Goal: Task Accomplishment & Management: Use online tool/utility

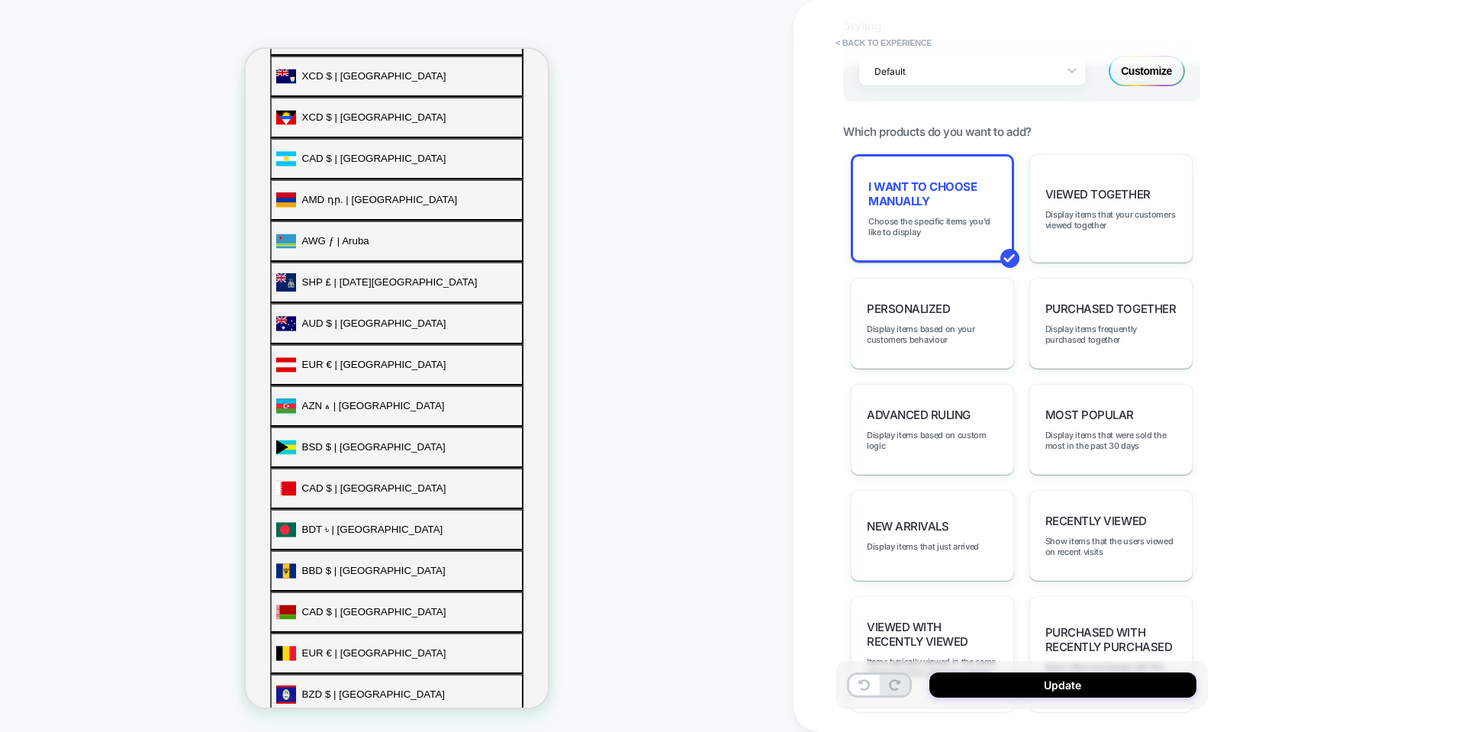
scroll to position [611, 0]
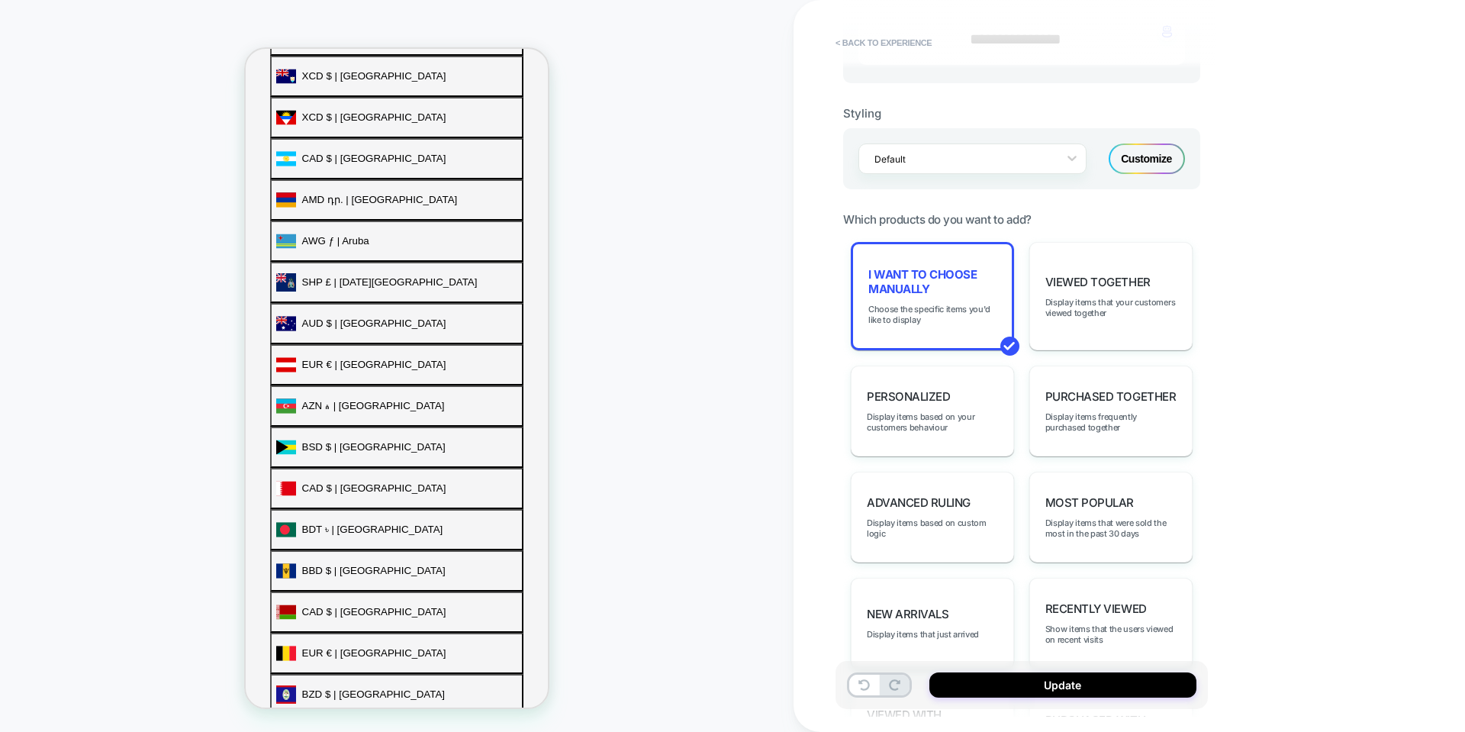
click at [1166, 165] on div "Customize" at bounding box center [1147, 158] width 76 height 31
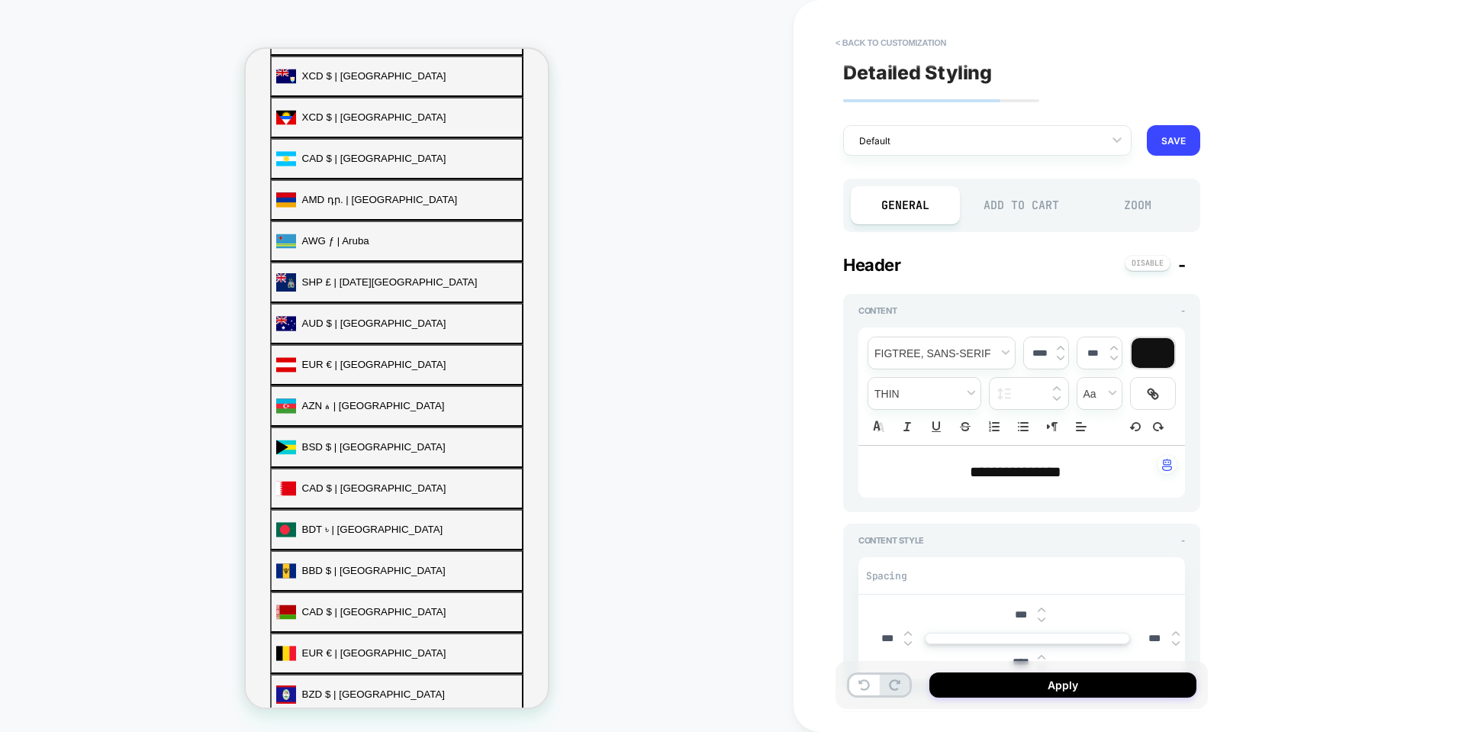
click at [1019, 196] on div "Add to Cart" at bounding box center [1022, 205] width 109 height 38
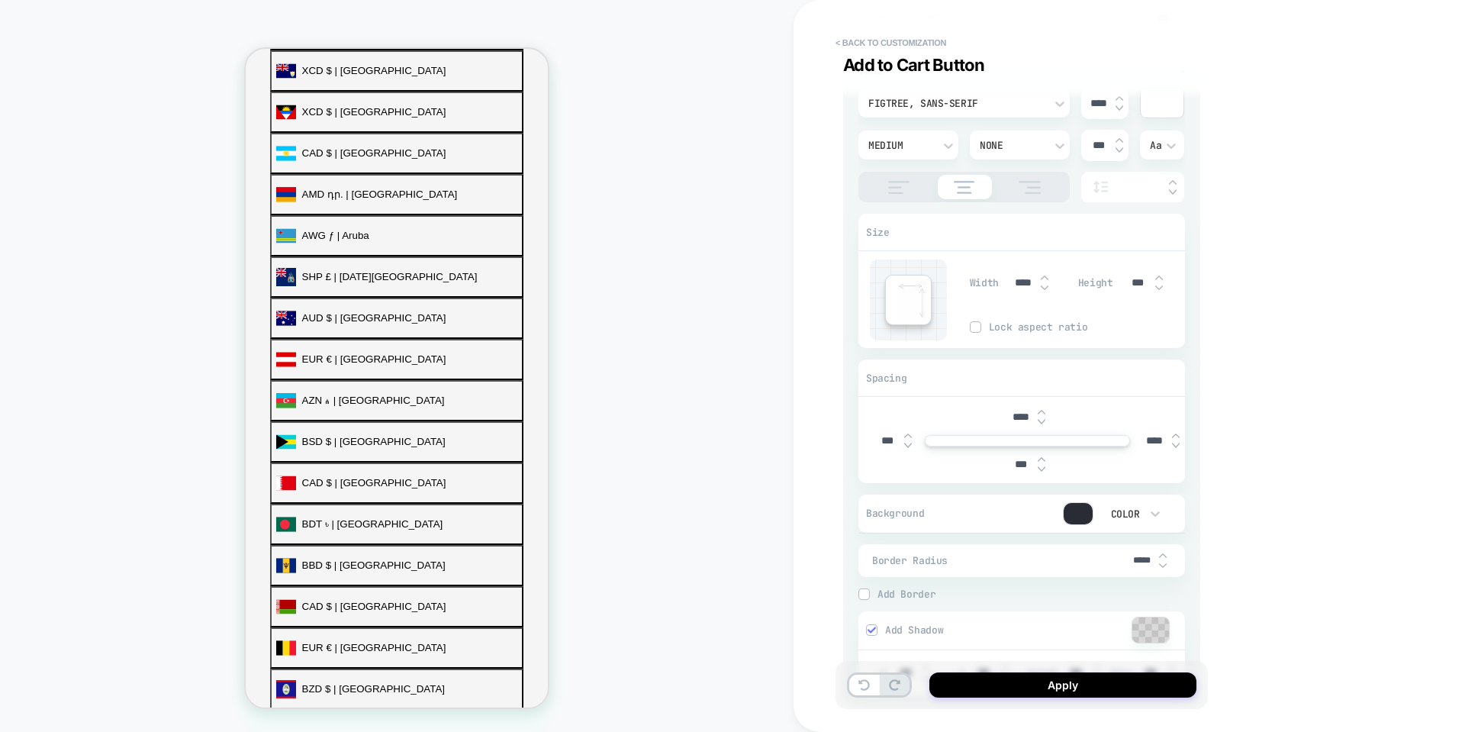
scroll to position [382, 0]
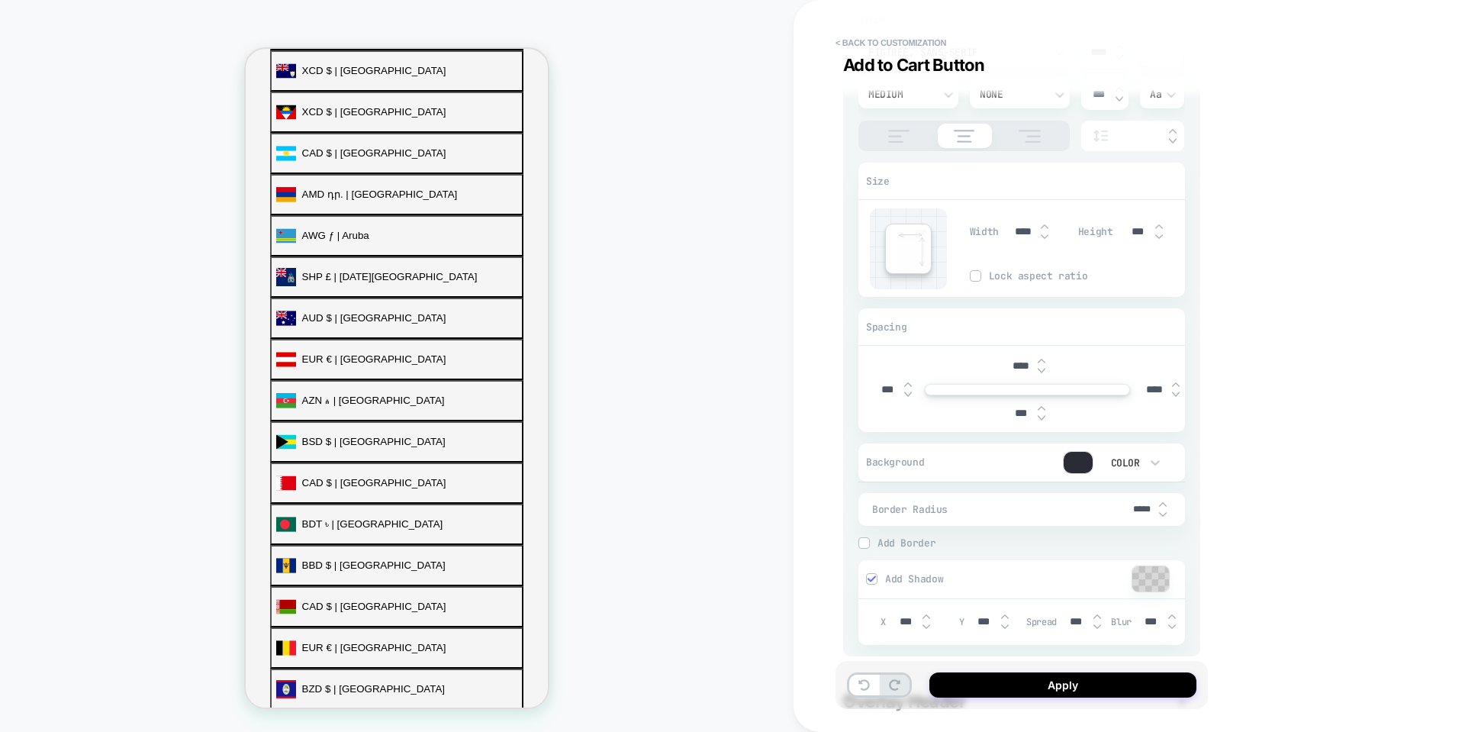
click at [1088, 461] on div at bounding box center [1078, 462] width 29 height 21
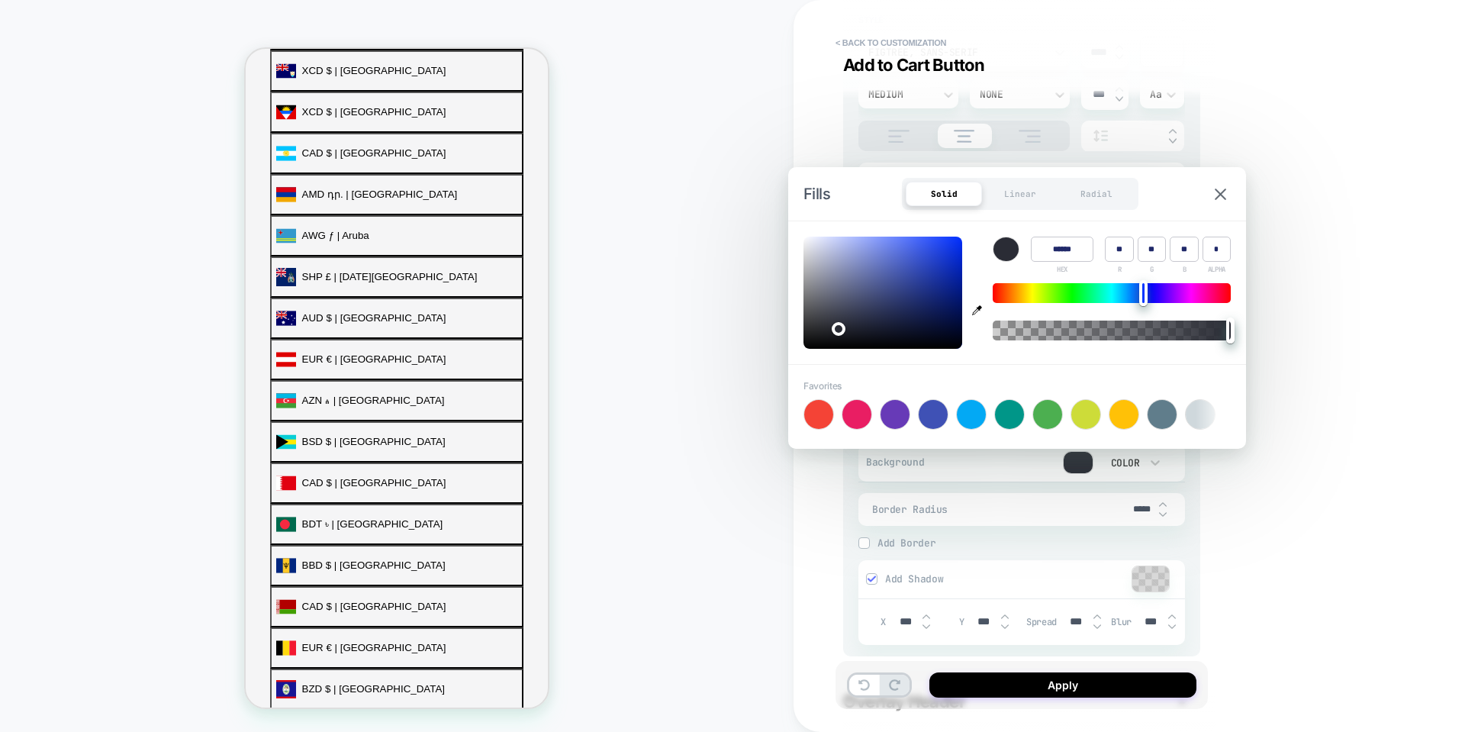
type textarea "*"
click at [978, 305] on button "button" at bounding box center [977, 293] width 23 height 112
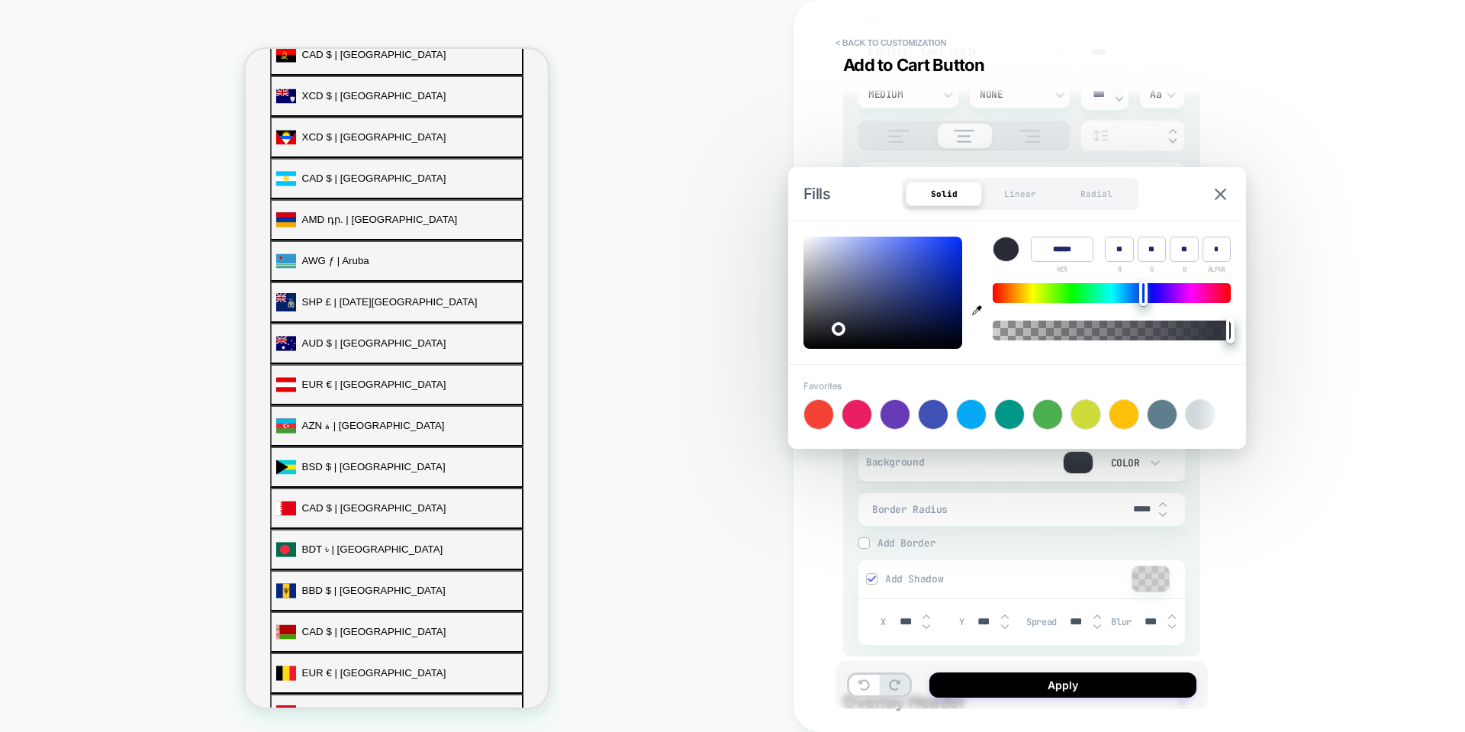
scroll to position [611, 0]
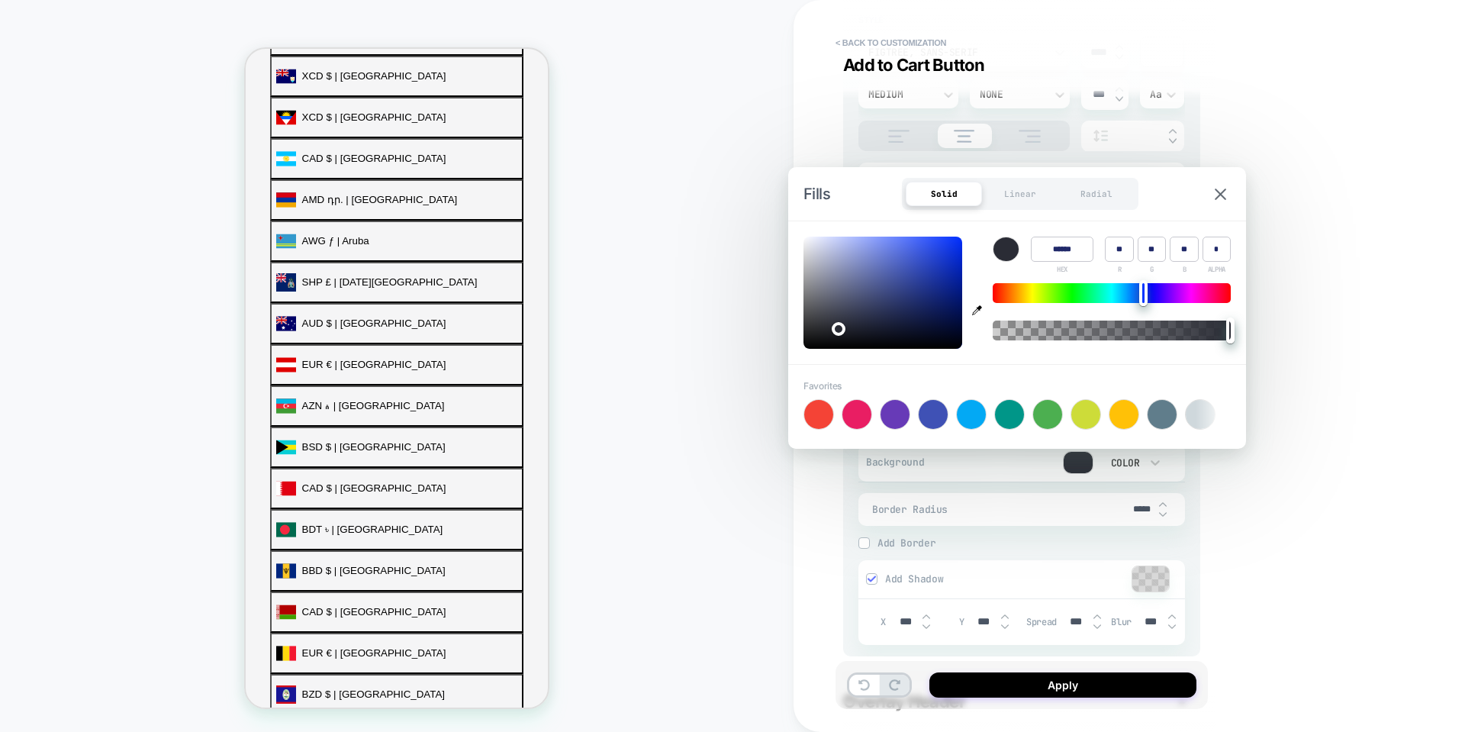
type input "******"
type input "***"
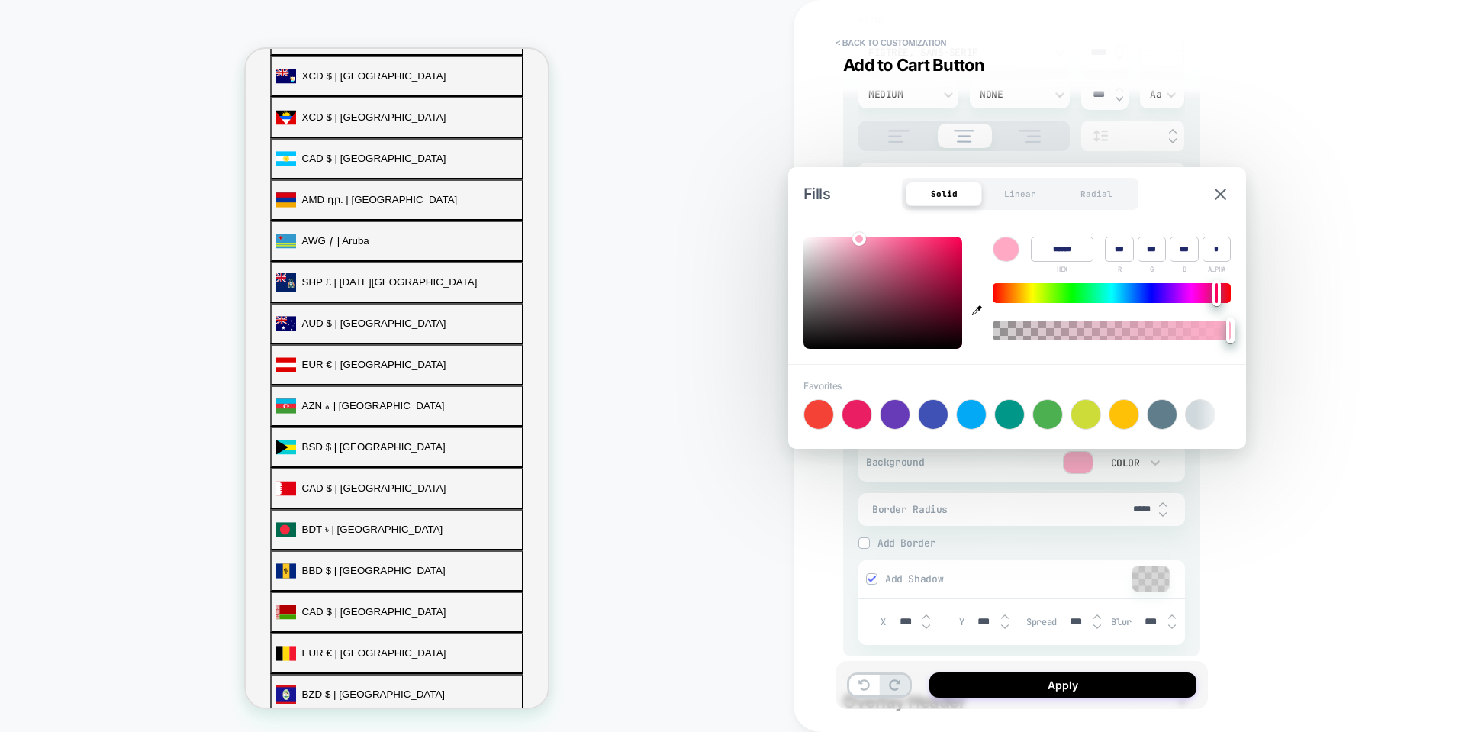
click at [729, 245] on div "PRODUCT: BOOMBA Bralette PRODUCT: BOOMBA Bralette Theme: MAIN" at bounding box center [397, 365] width 794 height 701
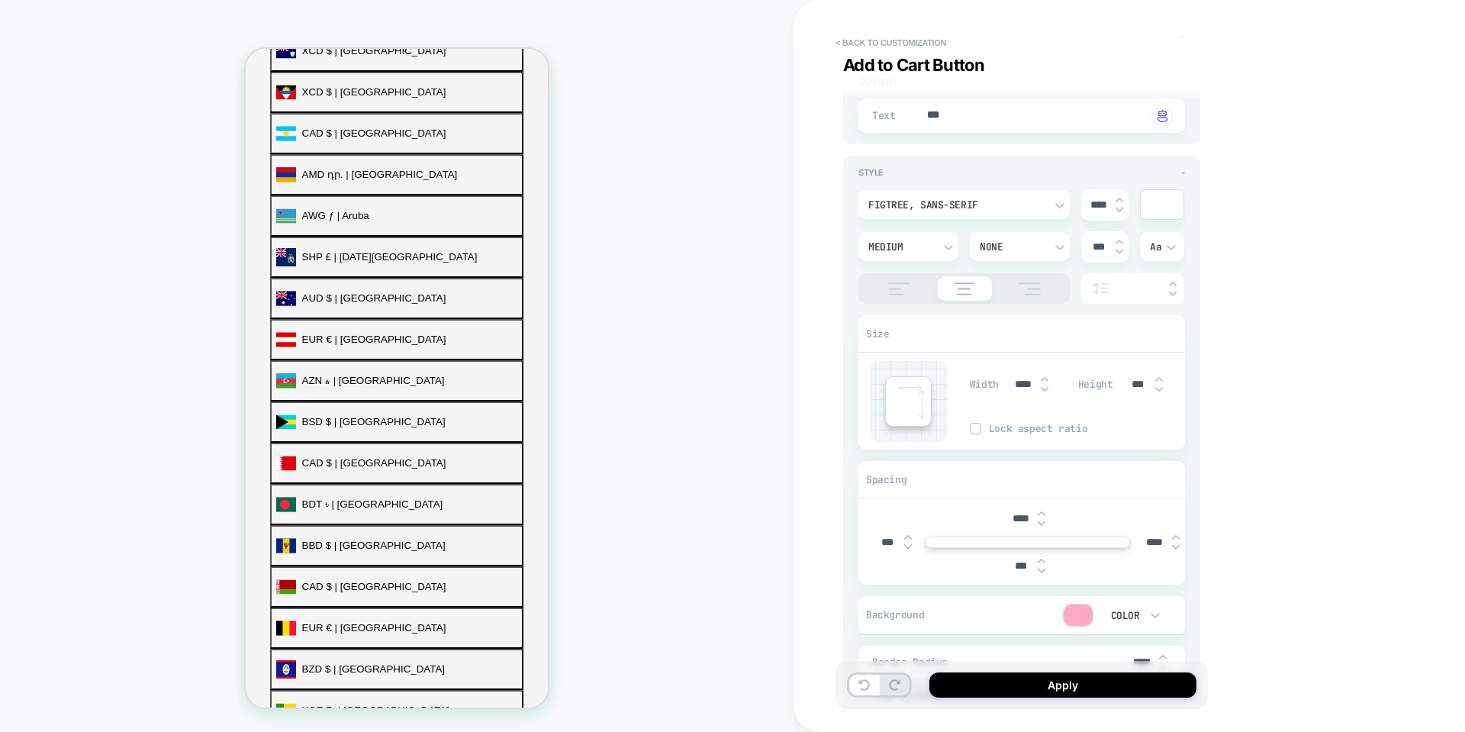
scroll to position [591, 0]
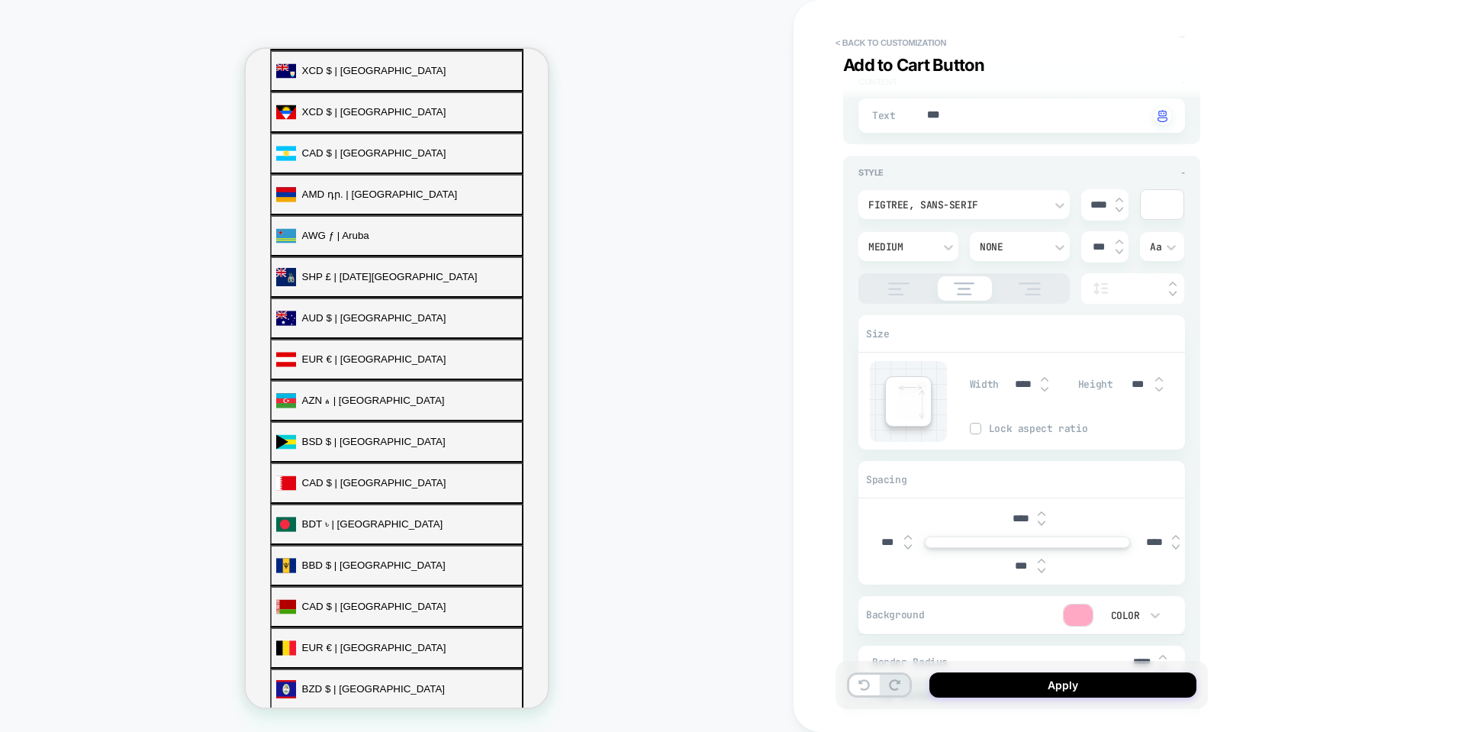
click at [1014, 195] on div "Figtree, sans-serif" at bounding box center [964, 204] width 211 height 29
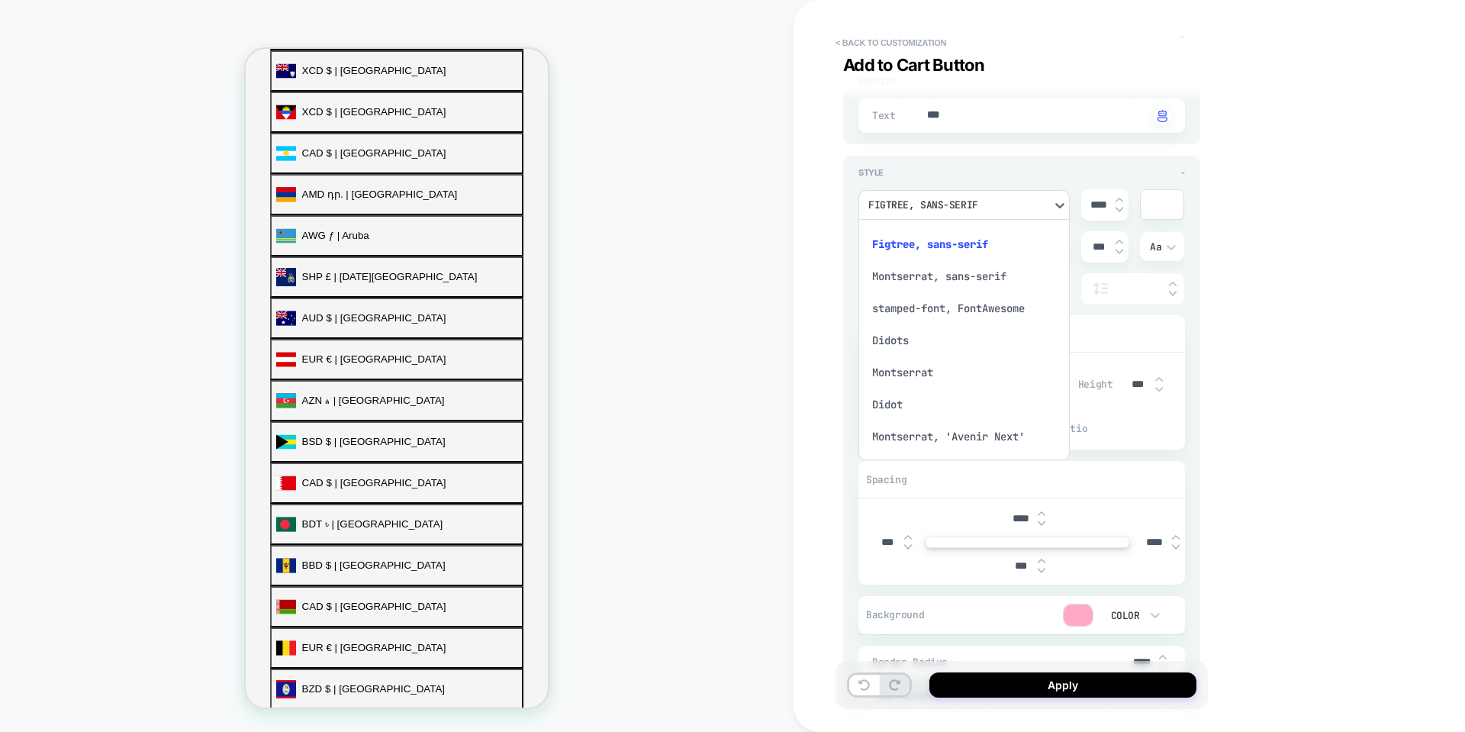
click at [969, 437] on div "Montserrat, 'Avenir Next'" at bounding box center [964, 437] width 199 height 32
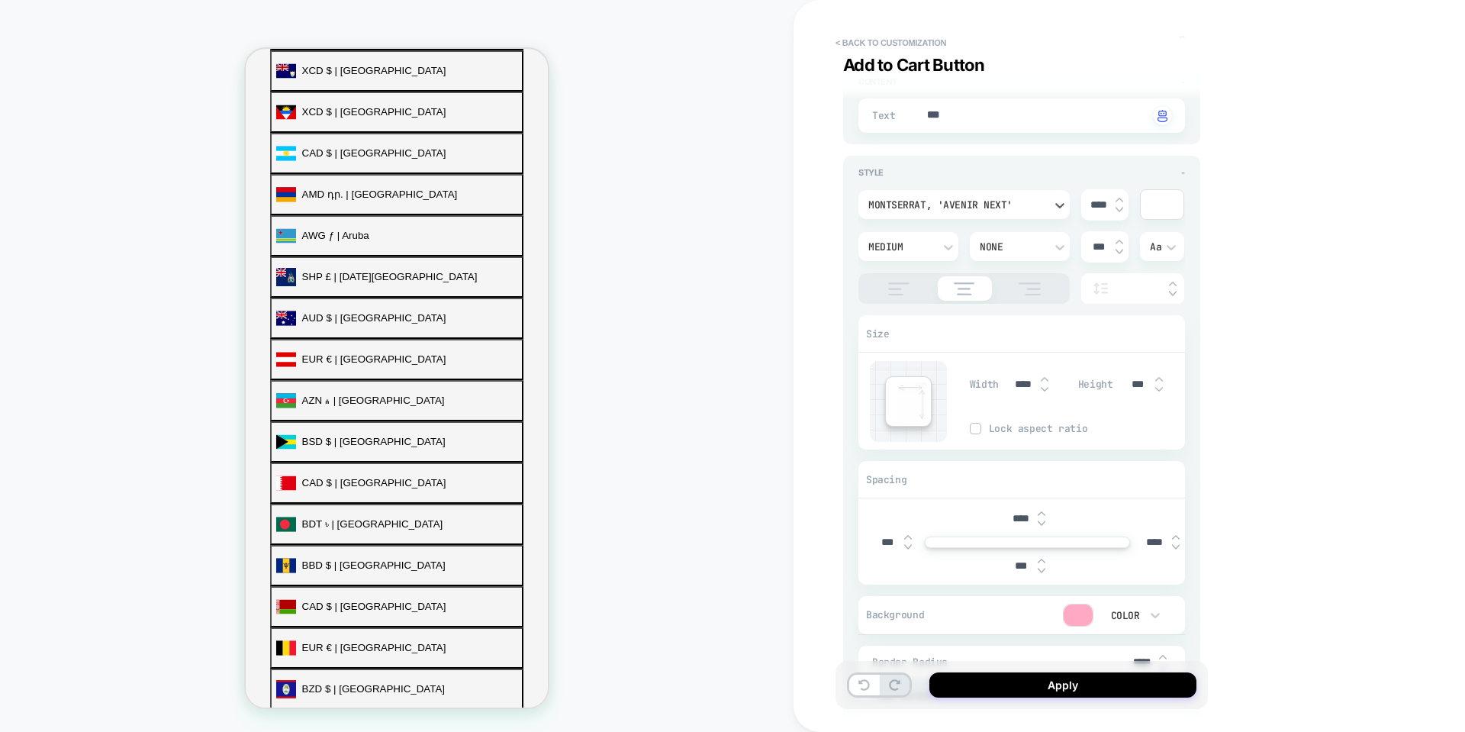
scroll to position [611, 0]
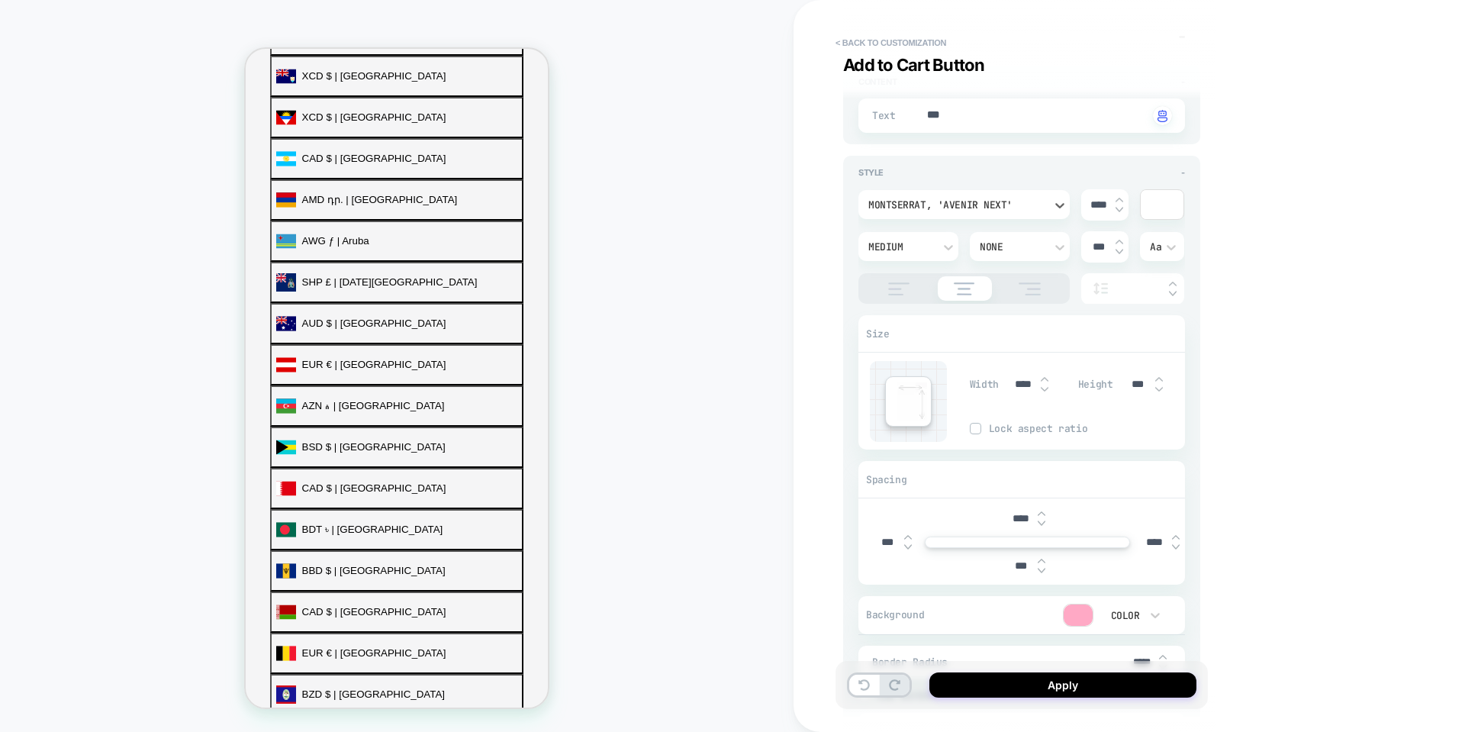
click at [917, 247] on div "Medium" at bounding box center [900, 246] width 65 height 13
click at [984, 247] on div at bounding box center [732, 366] width 1465 height 732
click at [984, 247] on div "None" at bounding box center [1012, 246] width 65 height 13
click at [918, 249] on div at bounding box center [732, 366] width 1465 height 732
click at [918, 249] on div "Medium" at bounding box center [900, 246] width 65 height 13
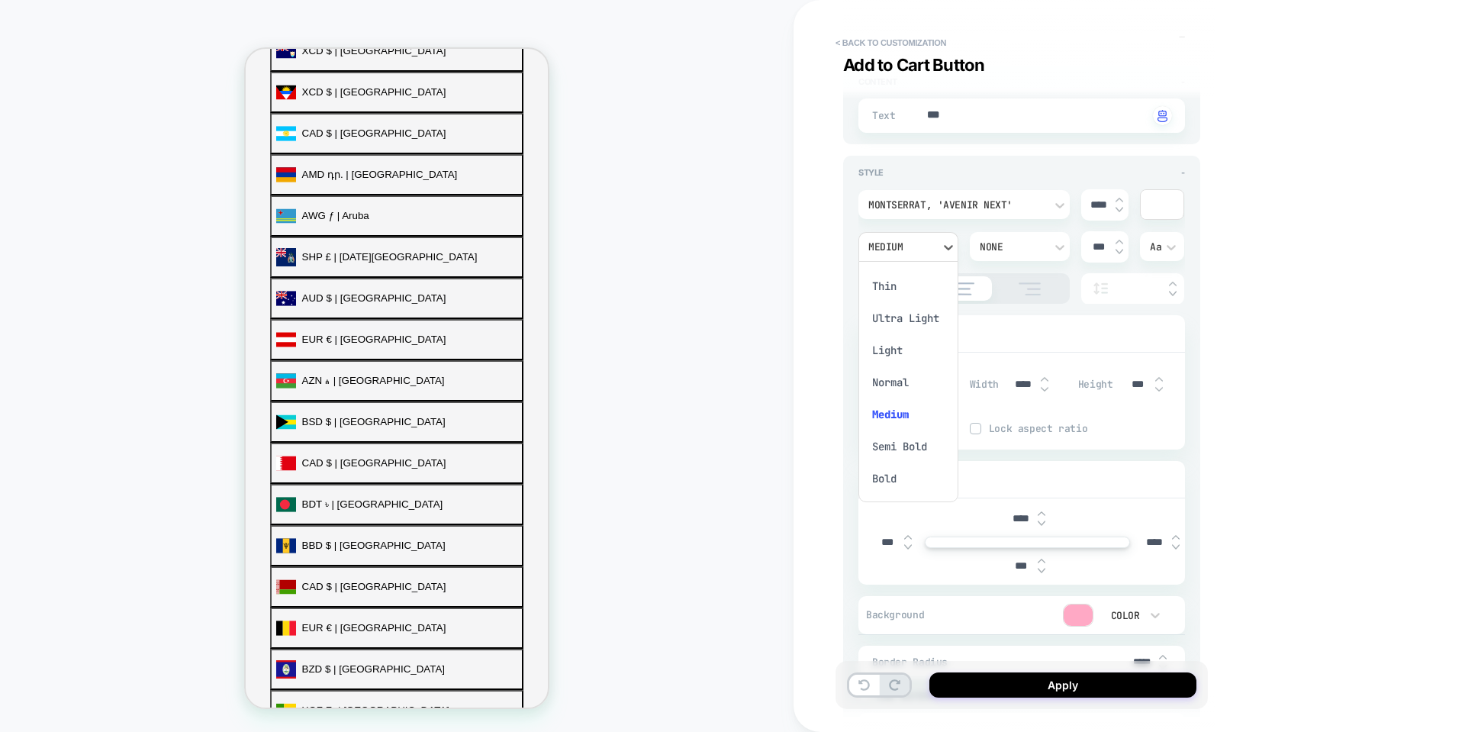
scroll to position [591, 0]
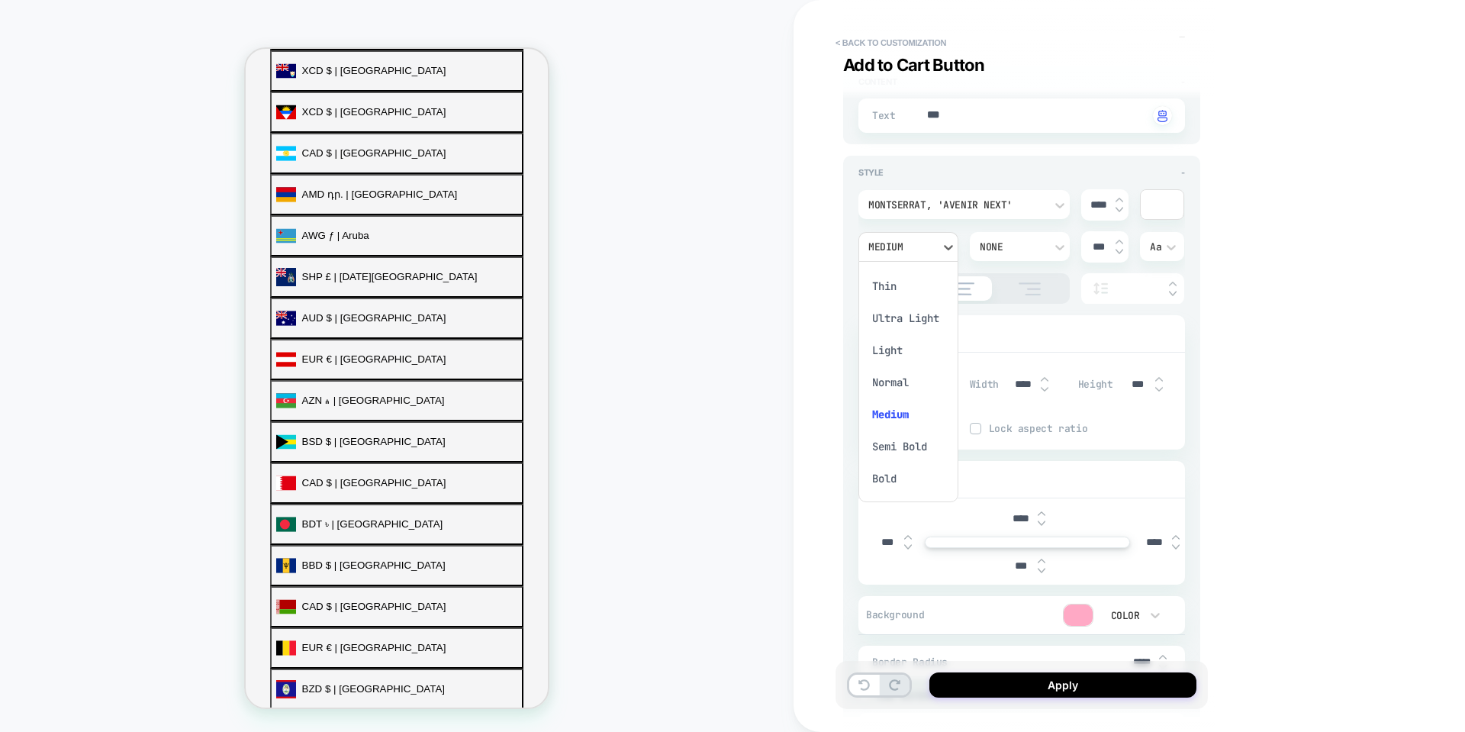
click at [889, 475] on div "Bold" at bounding box center [909, 478] width 88 height 32
click at [756, 343] on div "PRODUCT: BOOMBA Bralette PRODUCT: BOOMBA Bralette Theme: MAIN" at bounding box center [397, 365] width 794 height 701
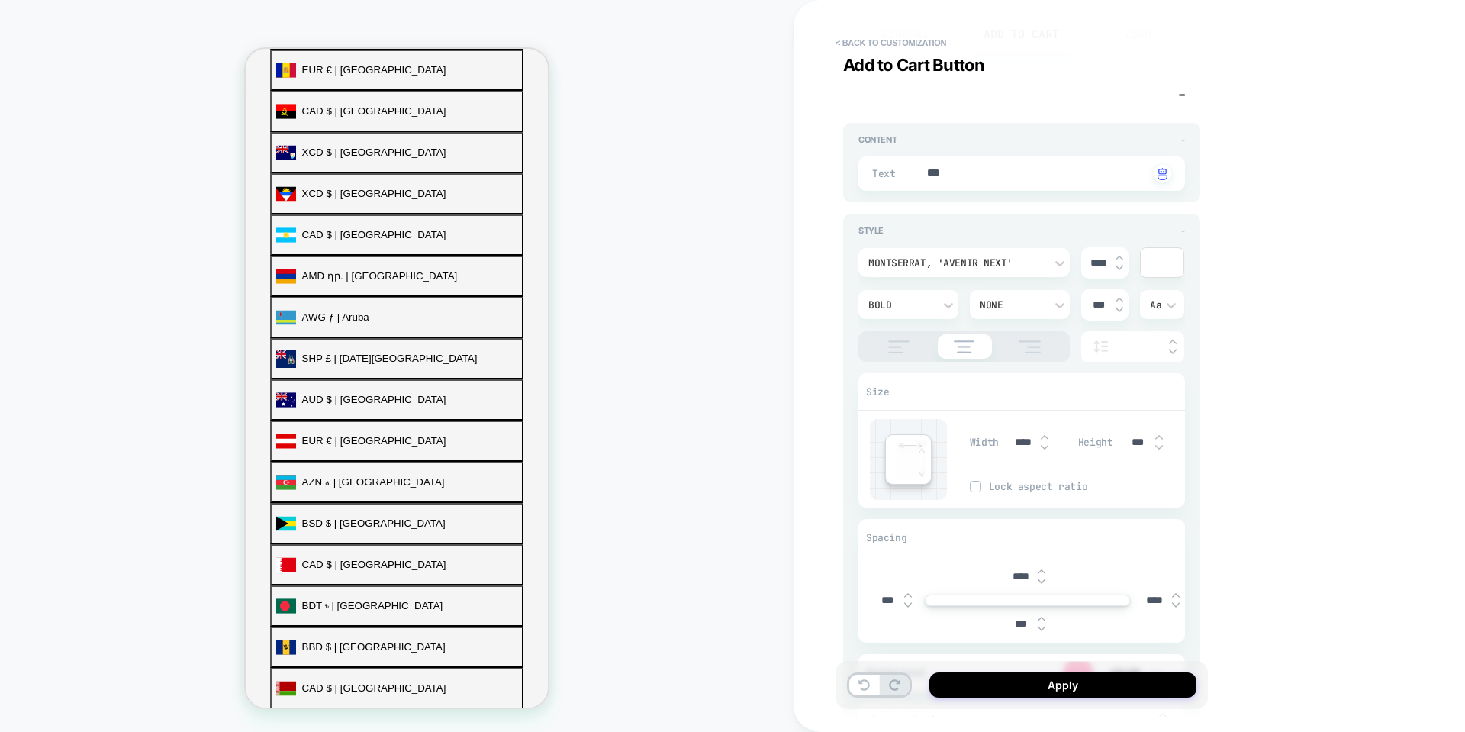
scroll to position [10, 0]
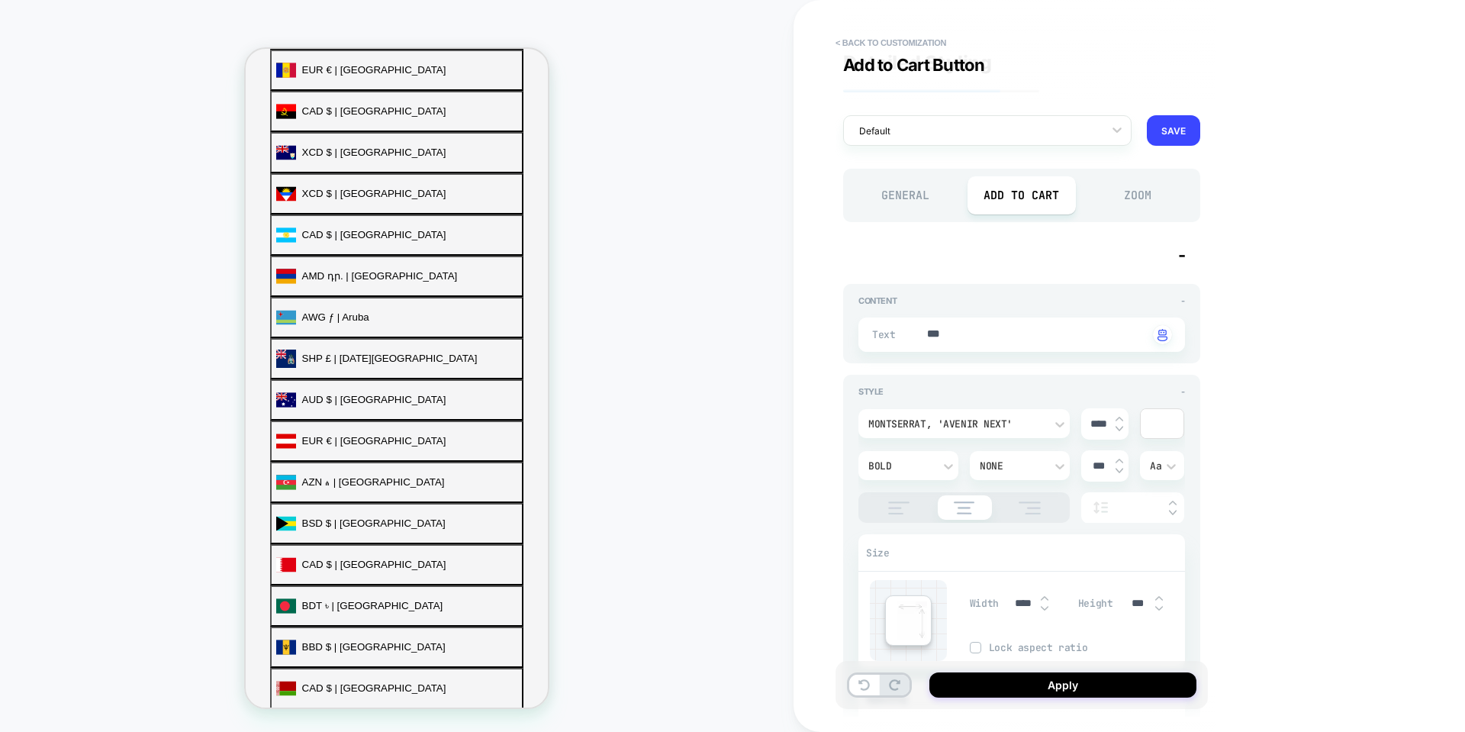
type textarea "*"
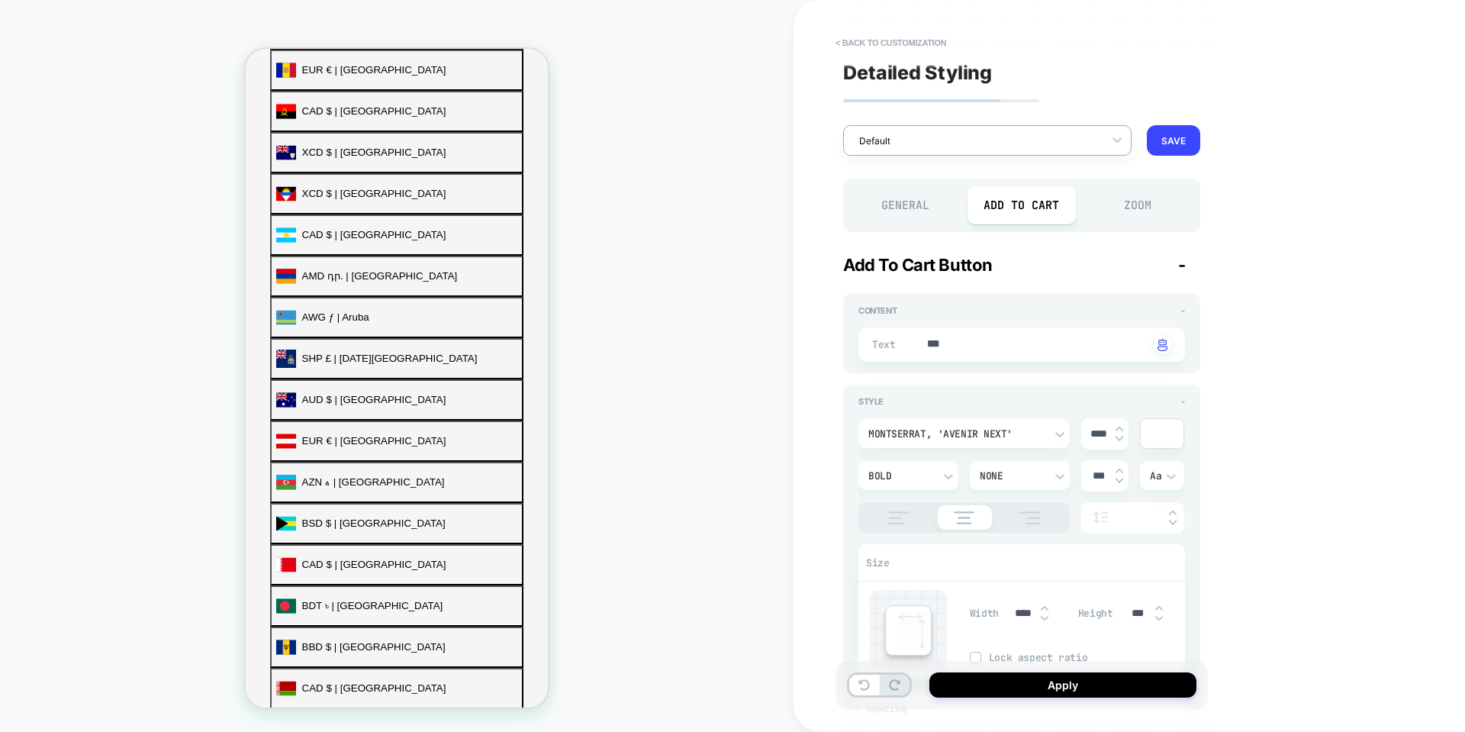
click at [1082, 152] on div "Default" at bounding box center [987, 140] width 288 height 31
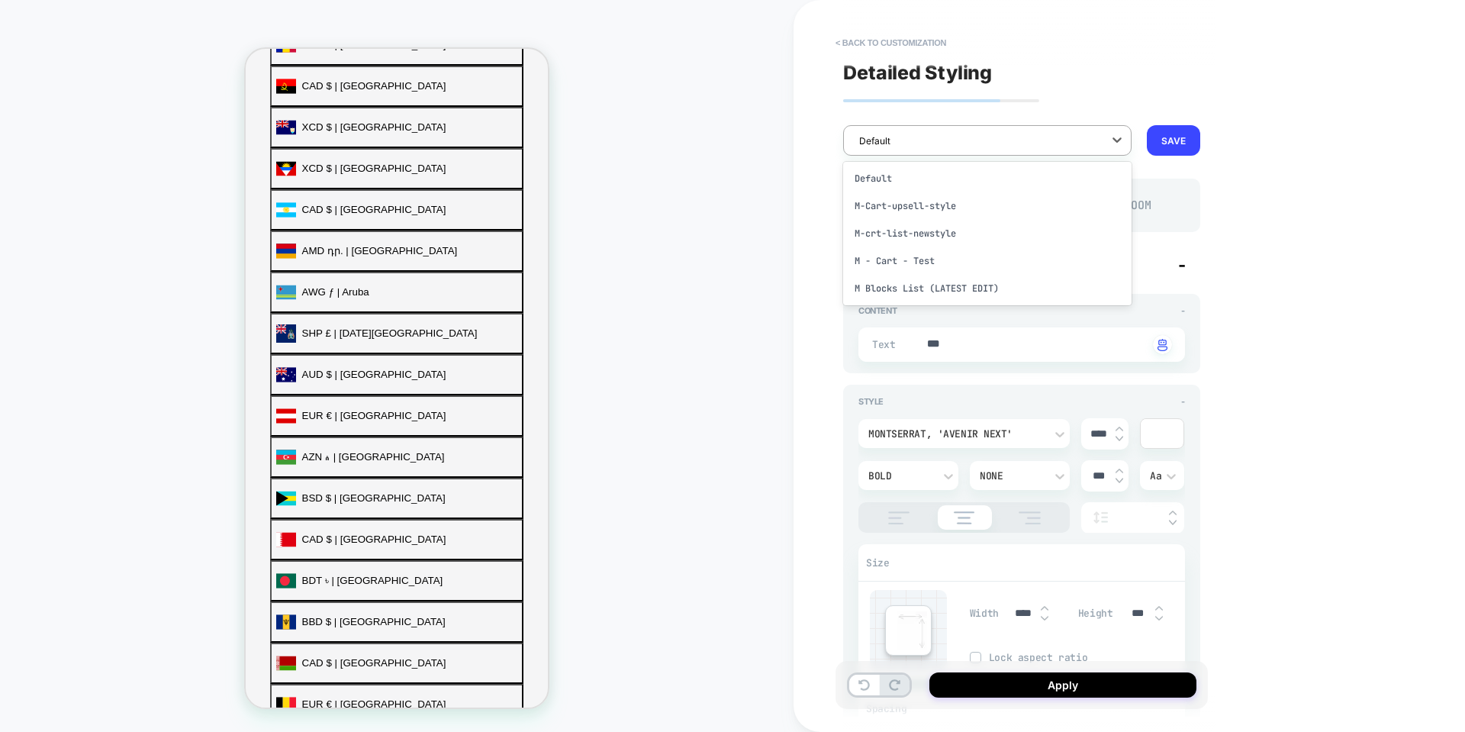
scroll to position [514, 0]
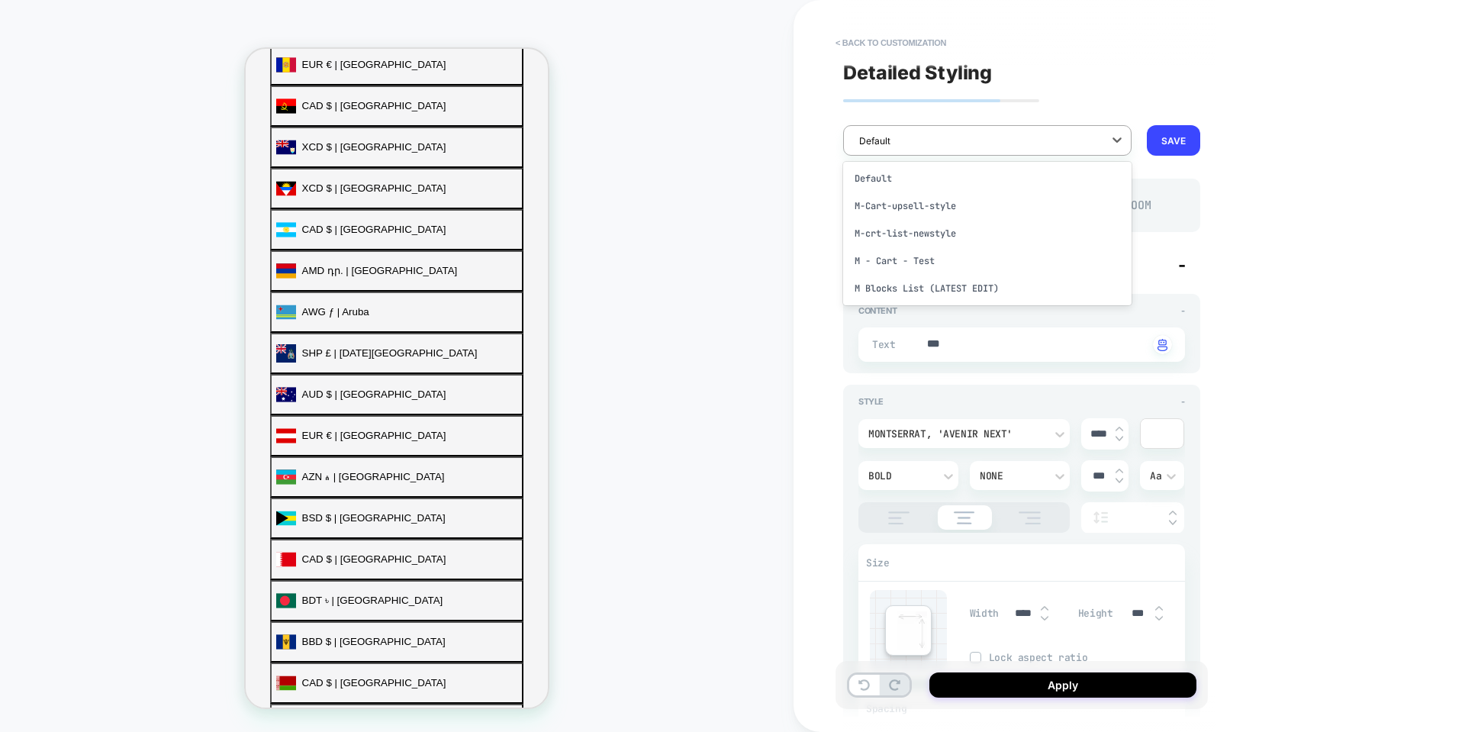
click at [1078, 151] on div "Default" at bounding box center [987, 140] width 288 height 31
click at [1177, 131] on button "SAVE" at bounding box center [1173, 140] width 53 height 31
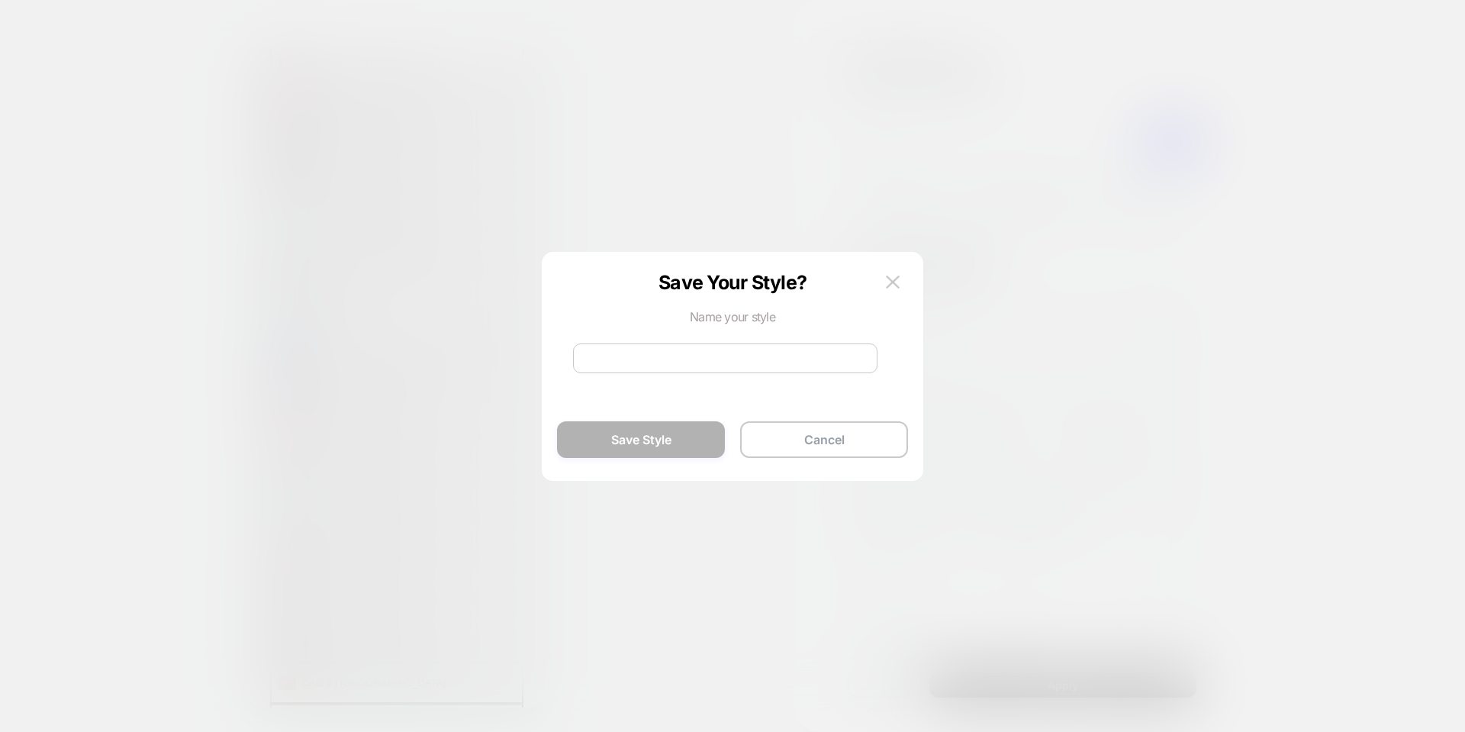
click at [746, 359] on input at bounding box center [725, 358] width 305 height 30
type input "*"
type input "**********"
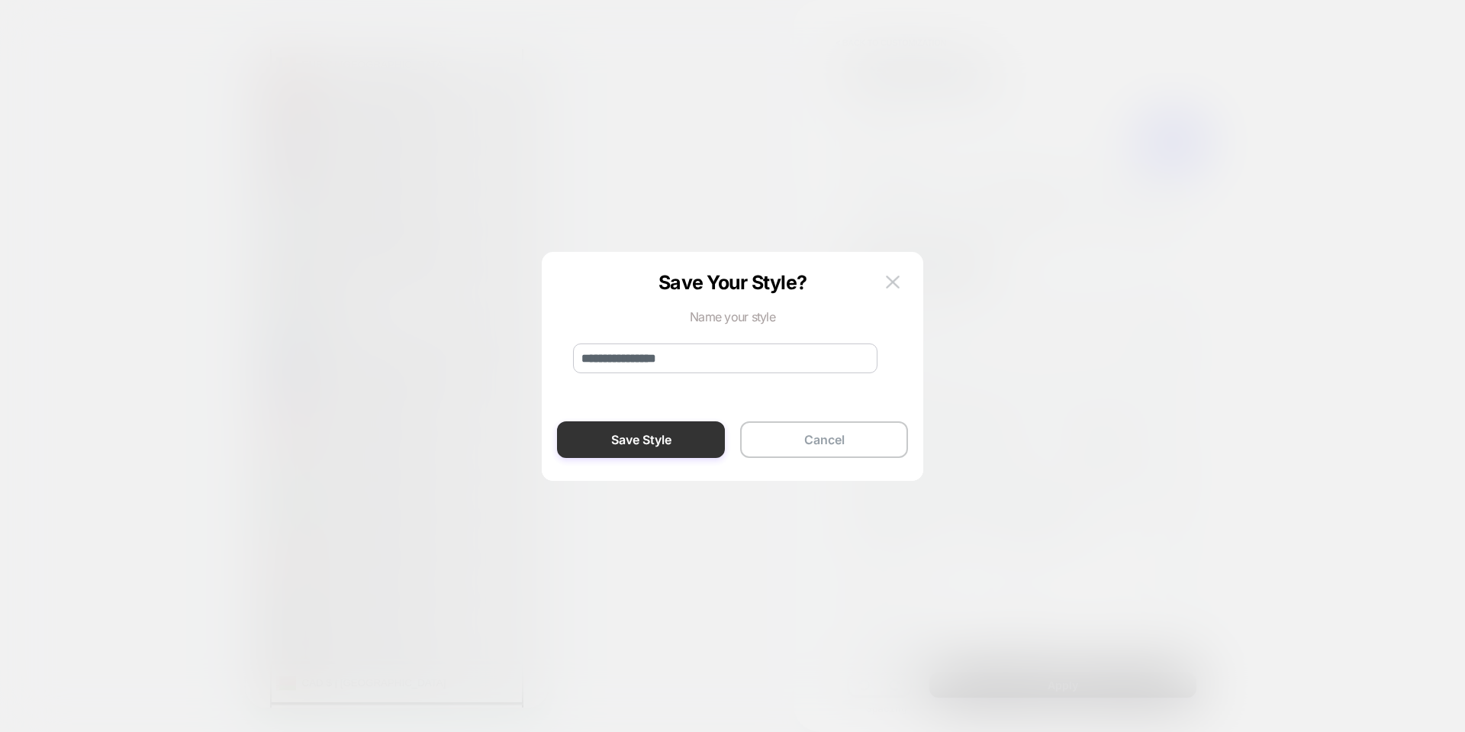
click at [681, 433] on button "Save Style" at bounding box center [641, 439] width 168 height 37
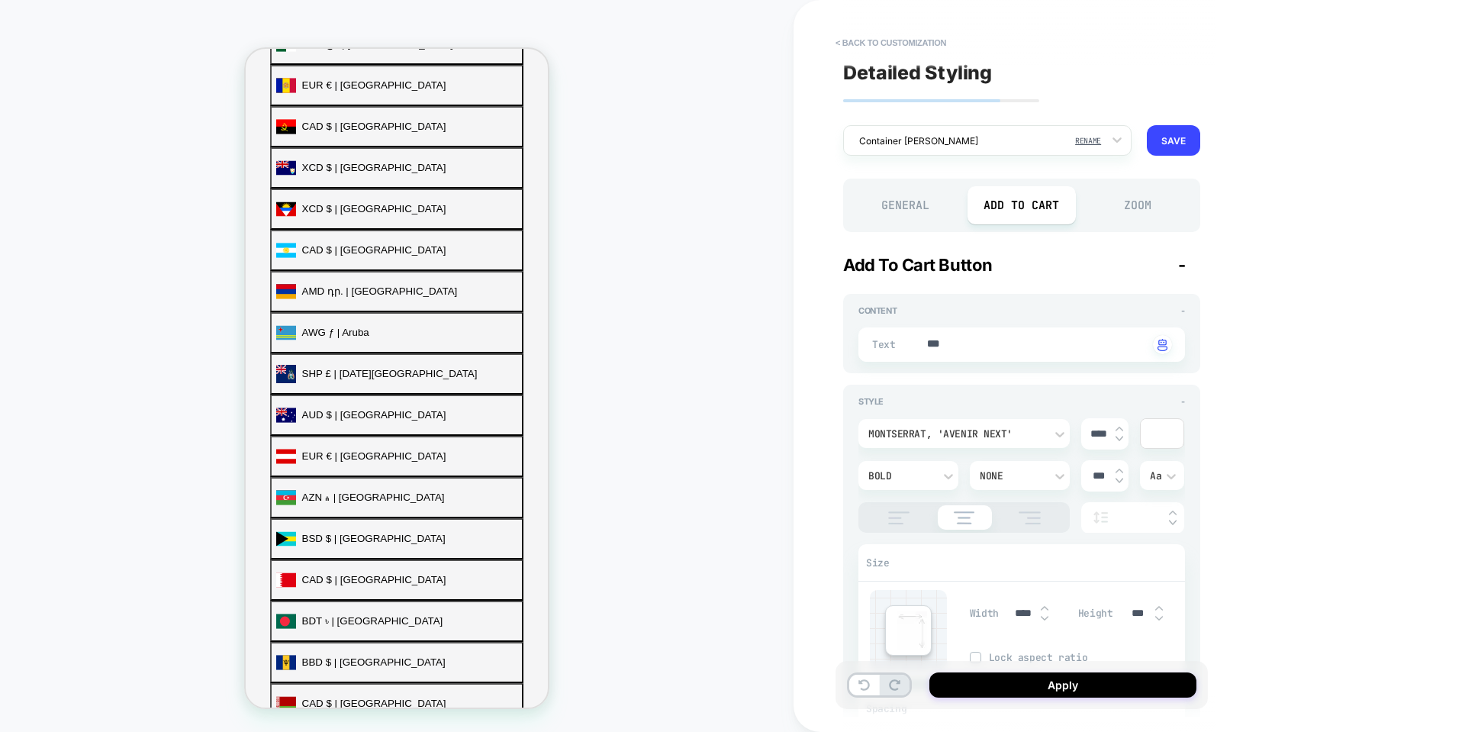
scroll to position [534, 0]
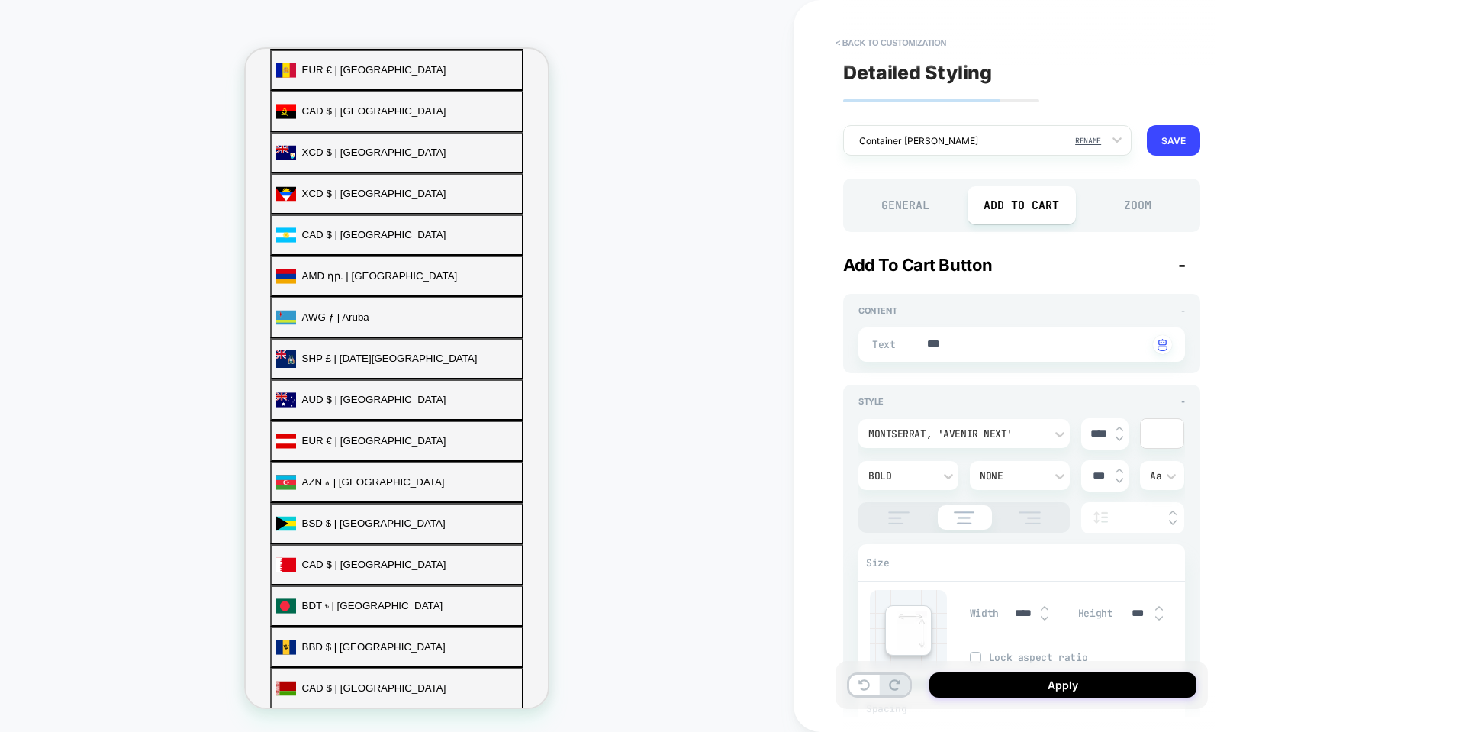
click at [1150, 199] on div "Zoom" at bounding box center [1138, 205] width 109 height 38
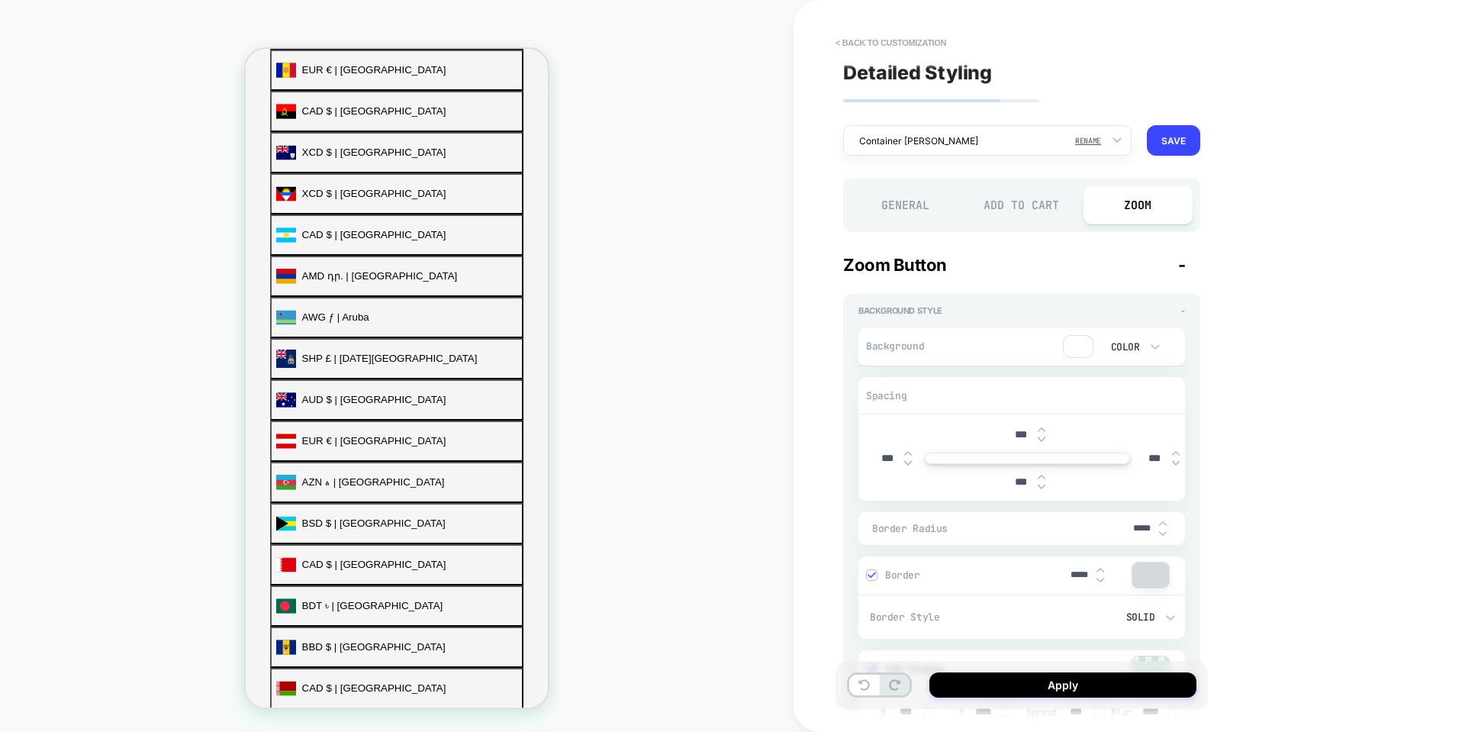
click at [902, 201] on div "General" at bounding box center [905, 205] width 109 height 38
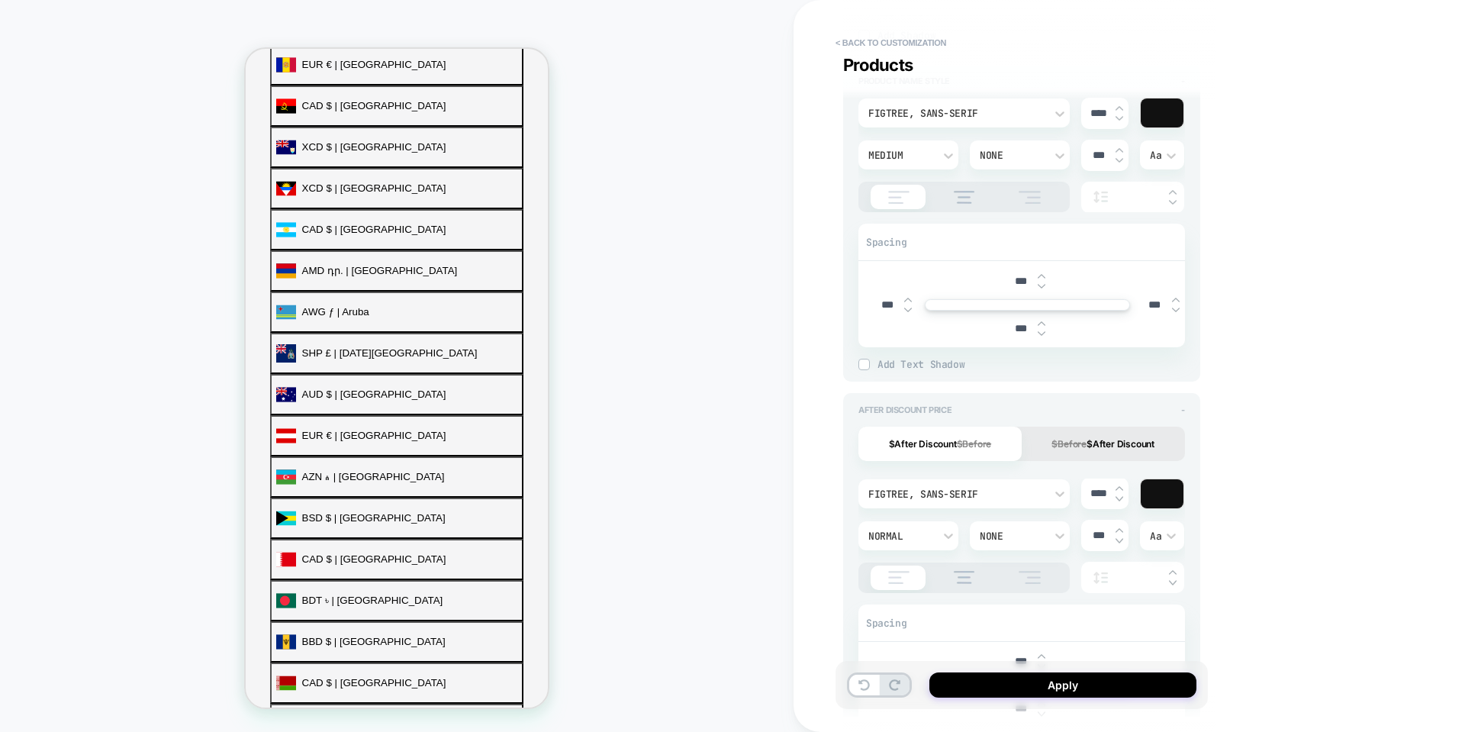
scroll to position [916, 0]
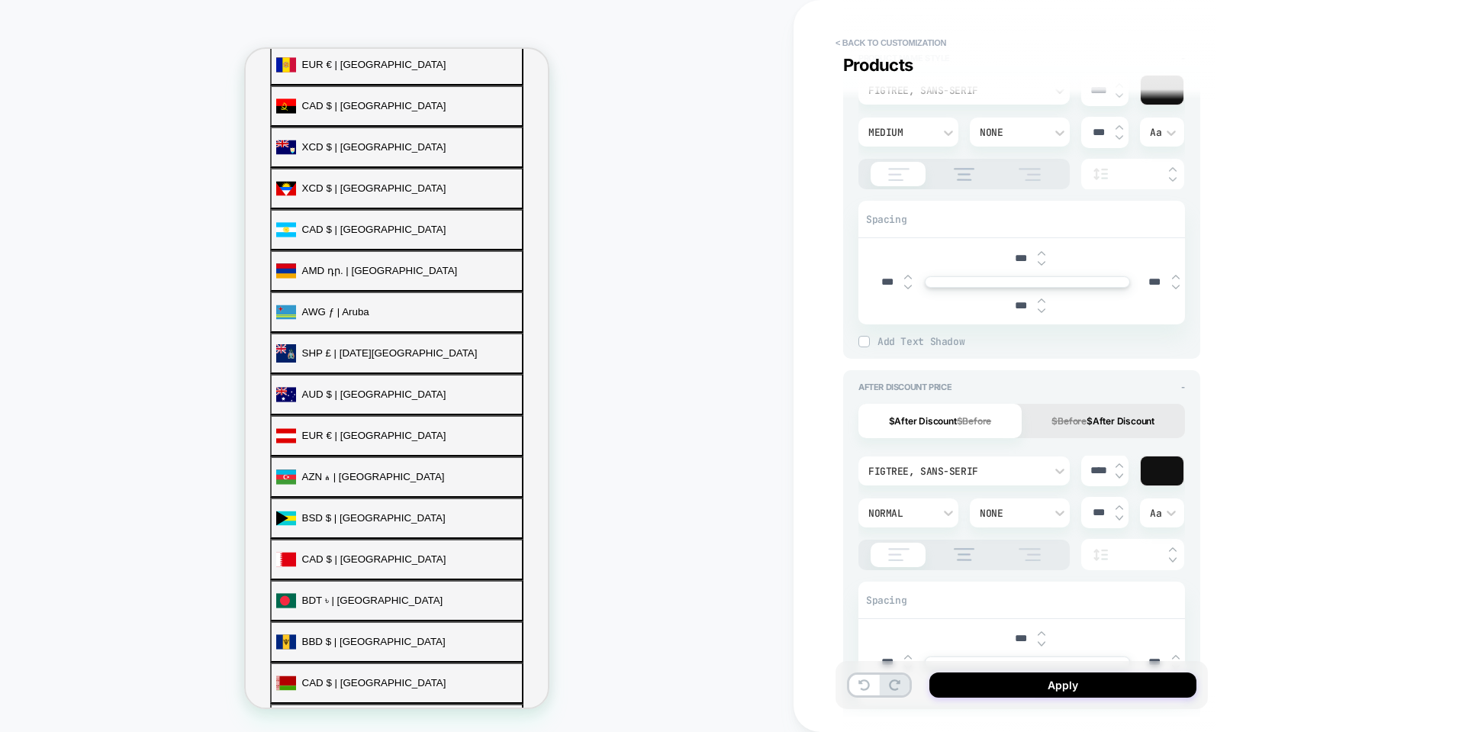
click at [990, 419] on div "$After Discount $Before $Before $After Discount" at bounding box center [1022, 421] width 327 height 34
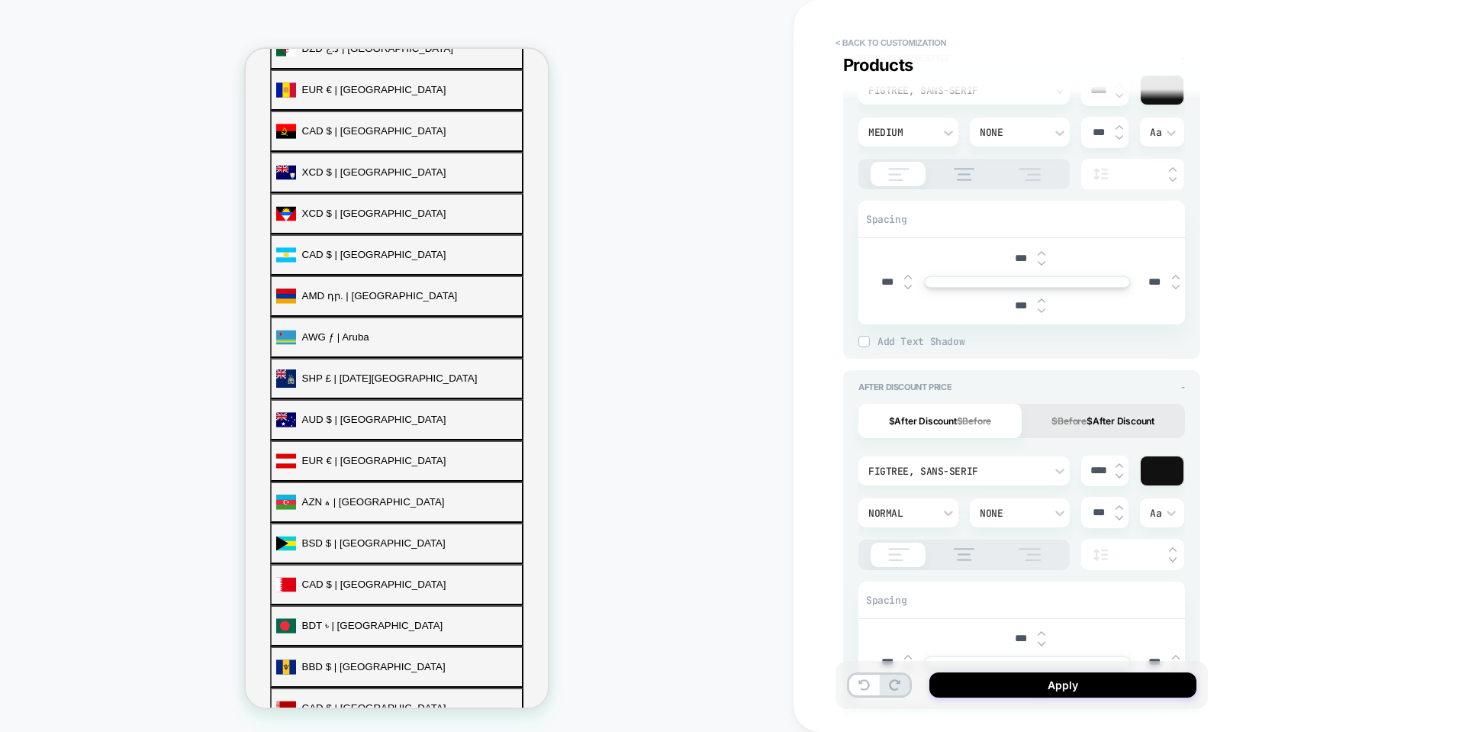
scroll to position [534, 0]
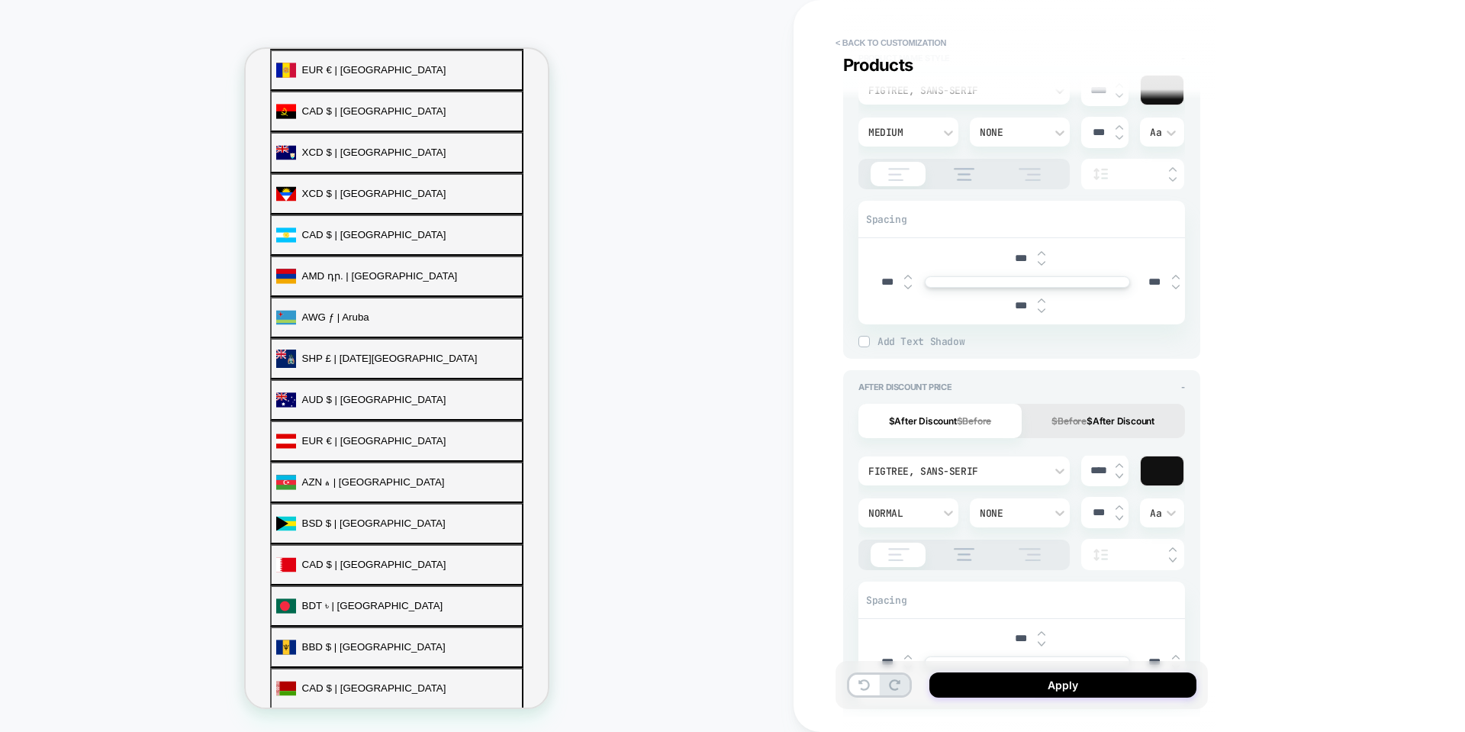
click at [1186, 385] on div "After Discount Price - $After Discount $Before $Before $After Discount Figtree,…" at bounding box center [1021, 554] width 357 height 369
click at [1187, 393] on div "After Discount Price - $After Discount $Before $Before $After Discount Figtree,…" at bounding box center [1021, 554] width 357 height 369
click at [1181, 388] on span "-" at bounding box center [1183, 387] width 4 height 11
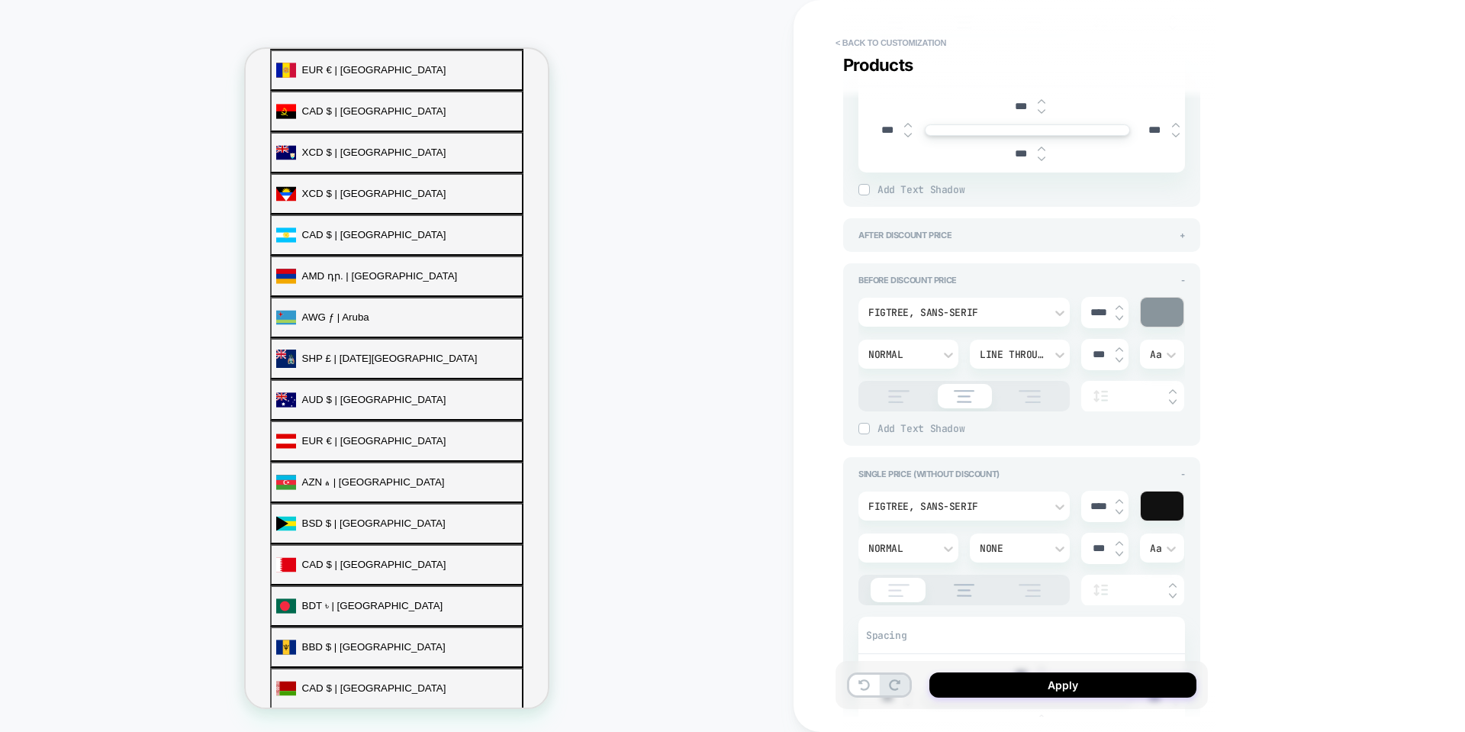
scroll to position [1068, 0]
click at [1052, 516] on div "Figtree, sans-serif" at bounding box center [964, 505] width 211 height 29
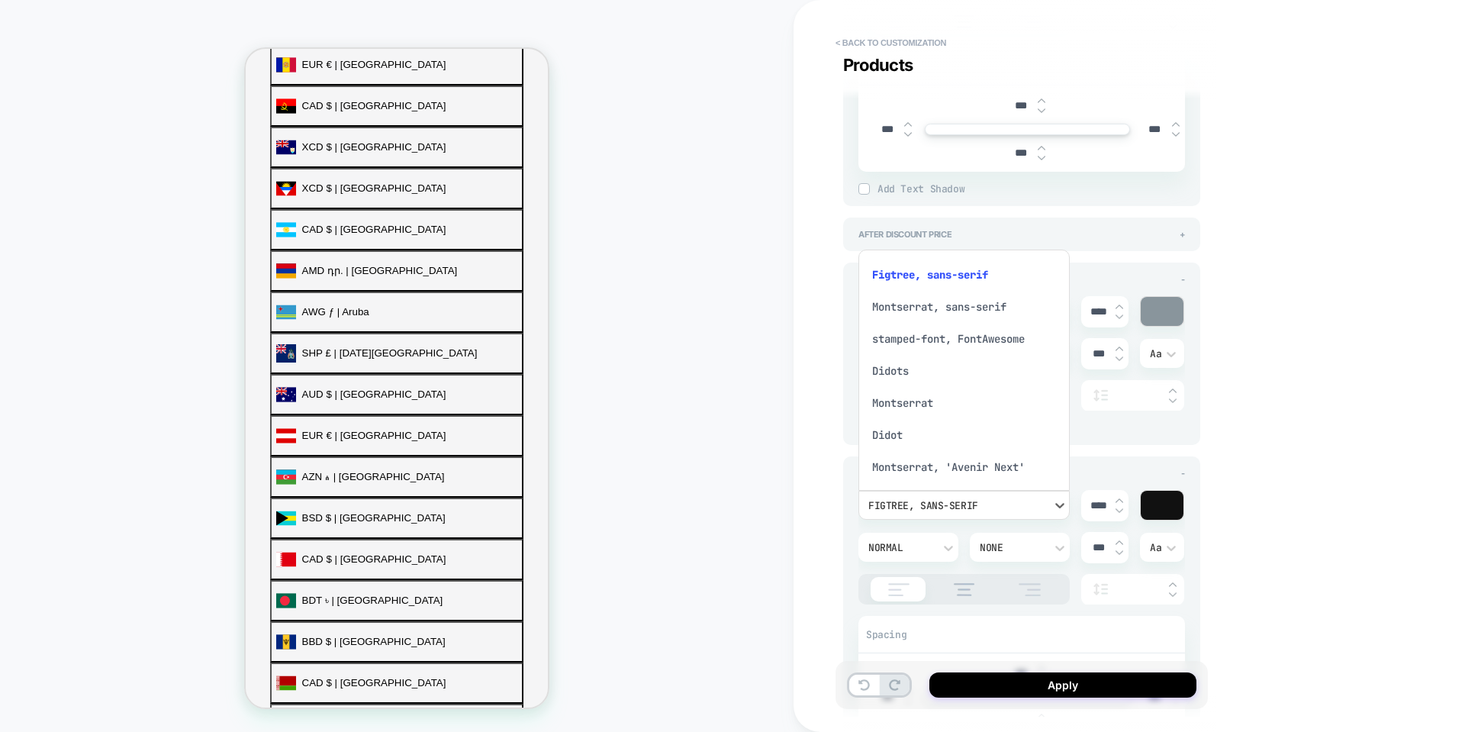
scroll to position [9, 0]
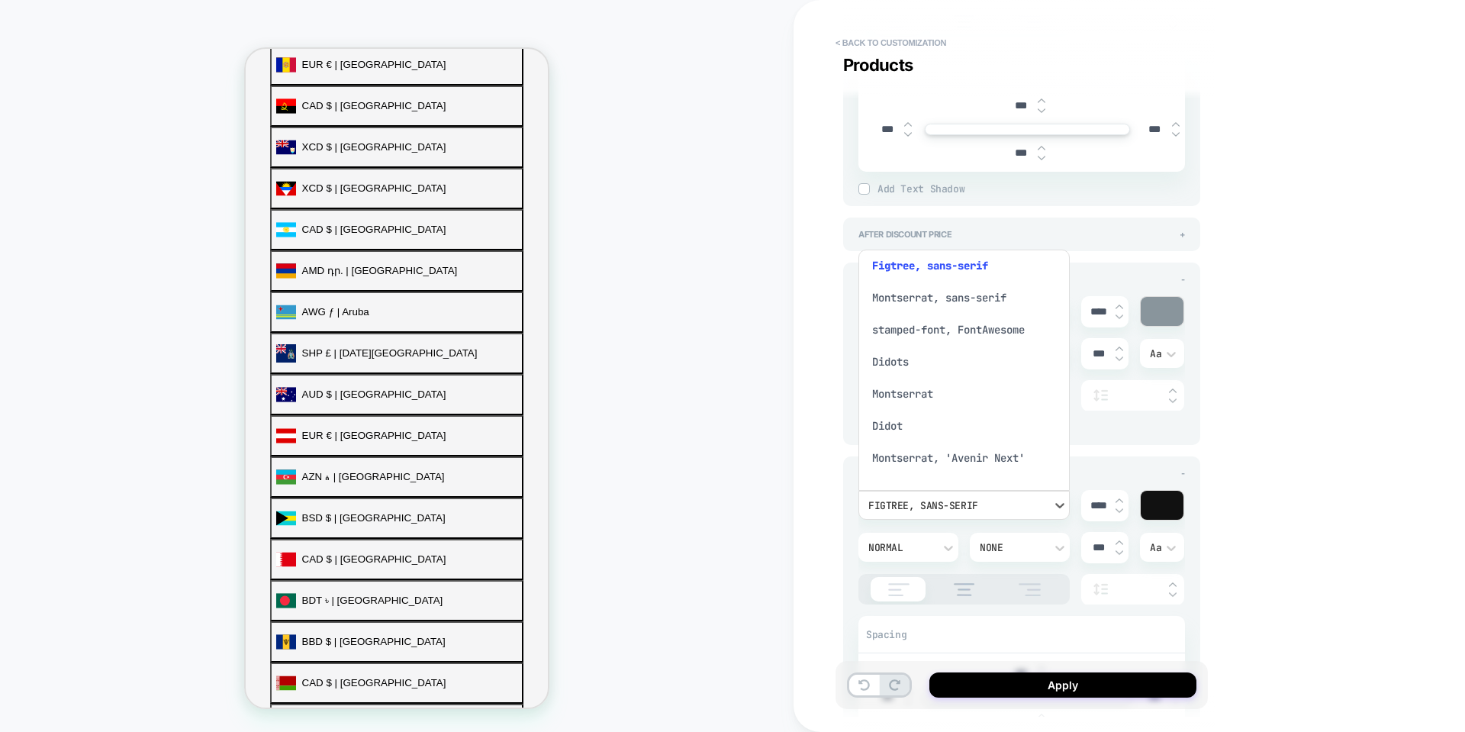
click at [918, 450] on div "Montserrat, 'Avenir Next'" at bounding box center [964, 458] width 199 height 32
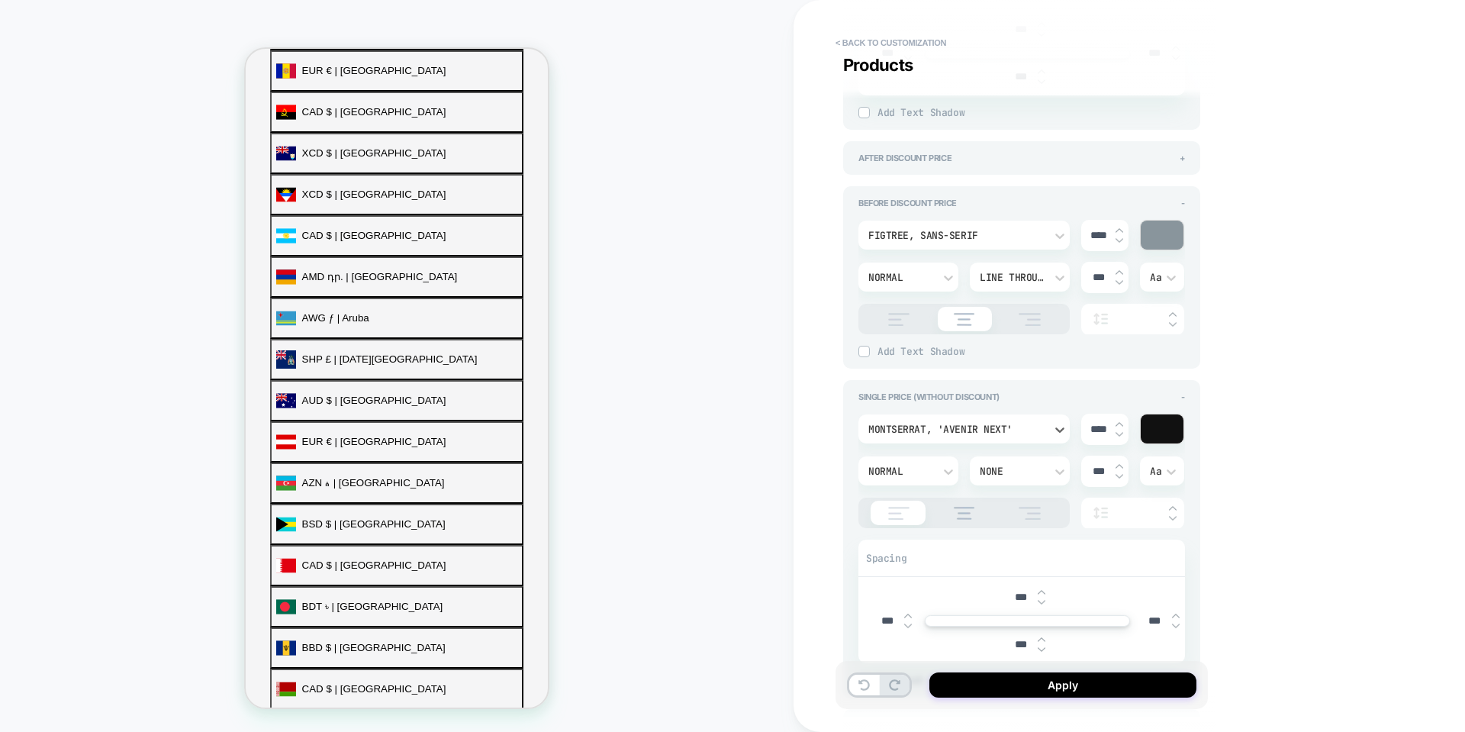
scroll to position [534, 0]
click at [988, 224] on div "Figtree, sans-serif" at bounding box center [964, 235] width 211 height 29
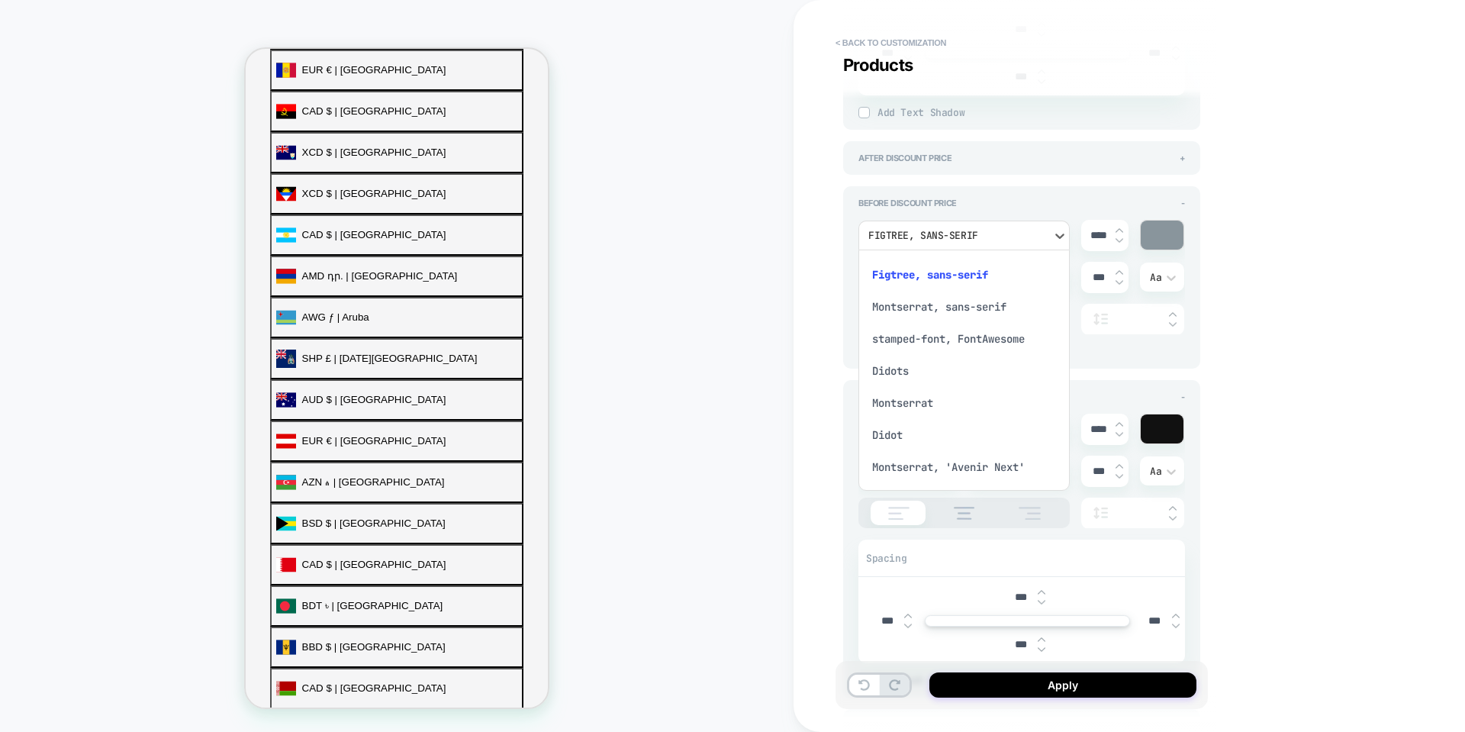
click at [939, 311] on div "Montserrat, sans-serif" at bounding box center [964, 307] width 199 height 32
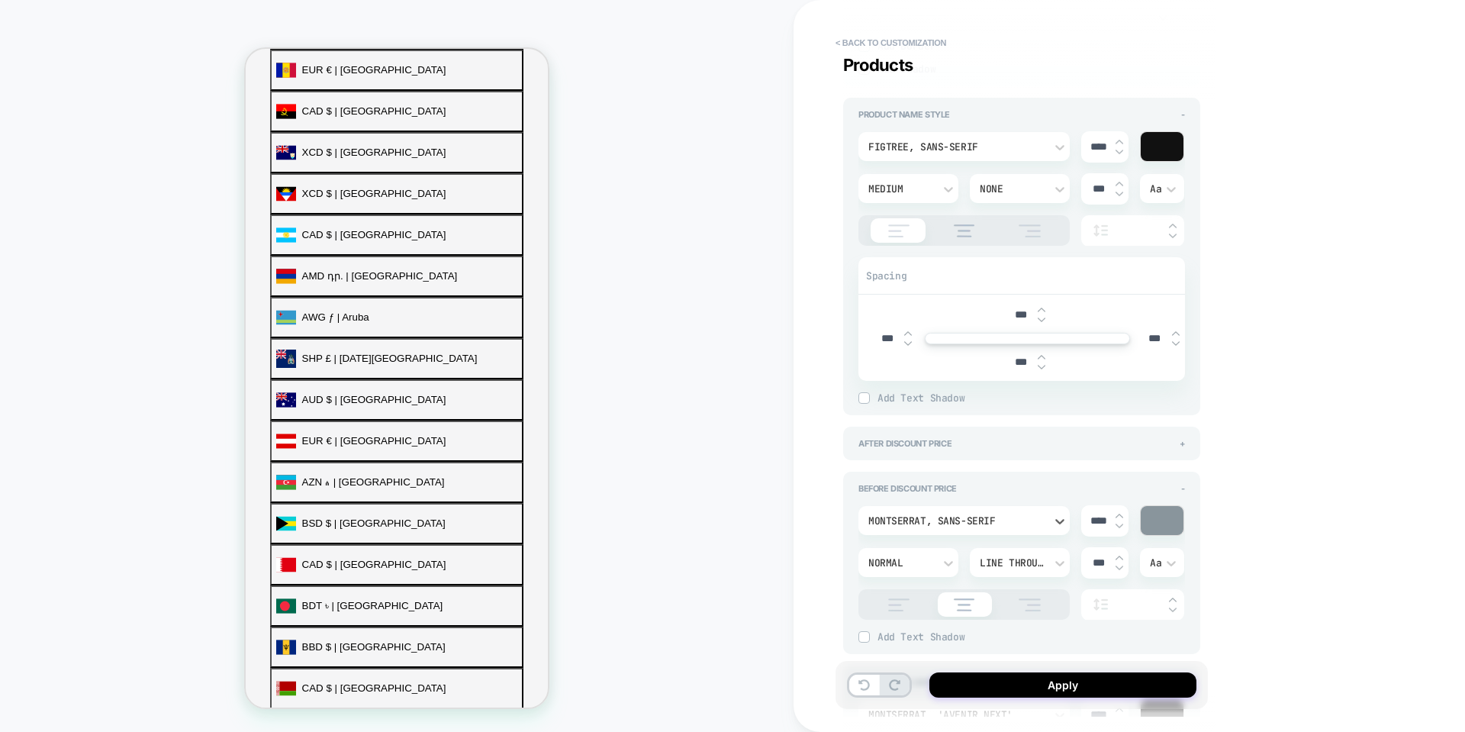
scroll to position [839, 0]
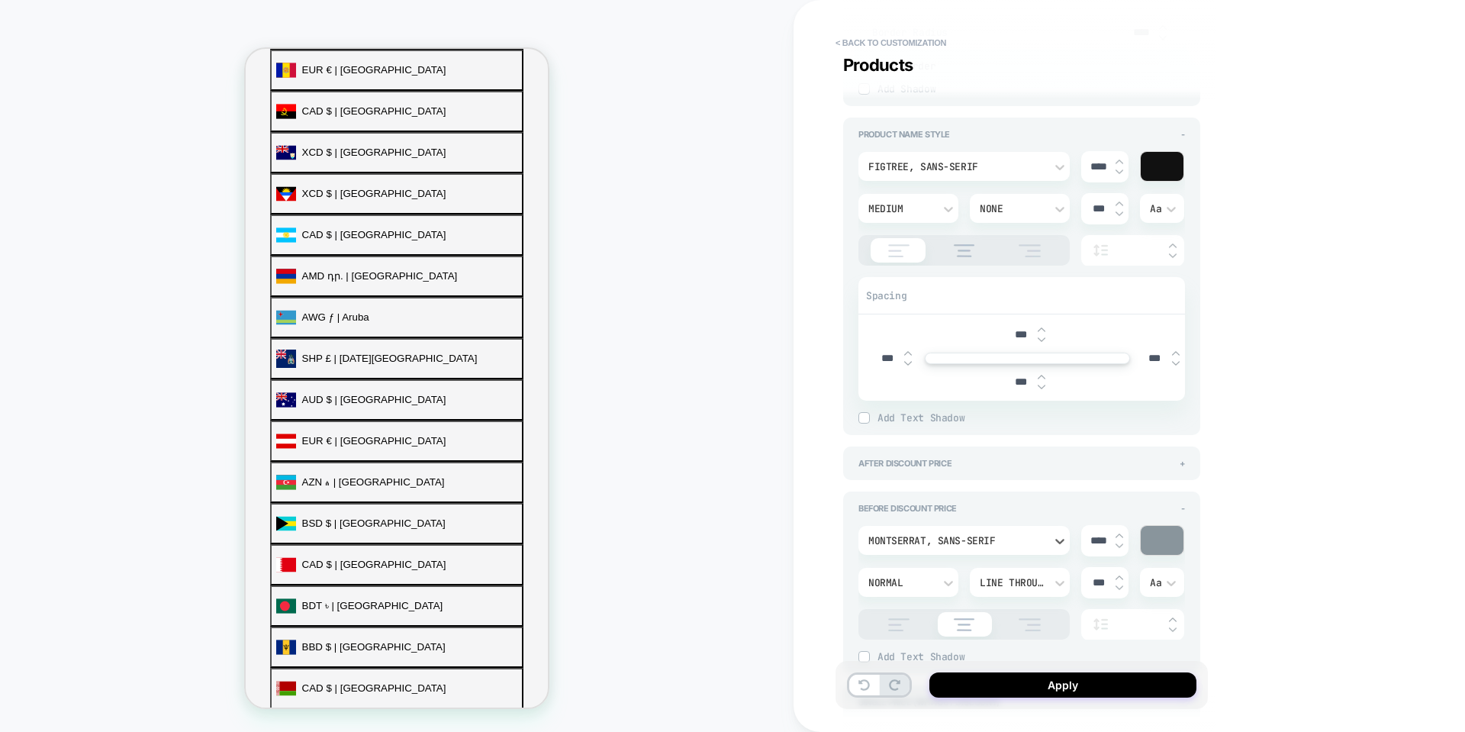
click at [992, 164] on div "Figtree, sans-serif" at bounding box center [956, 166] width 176 height 13
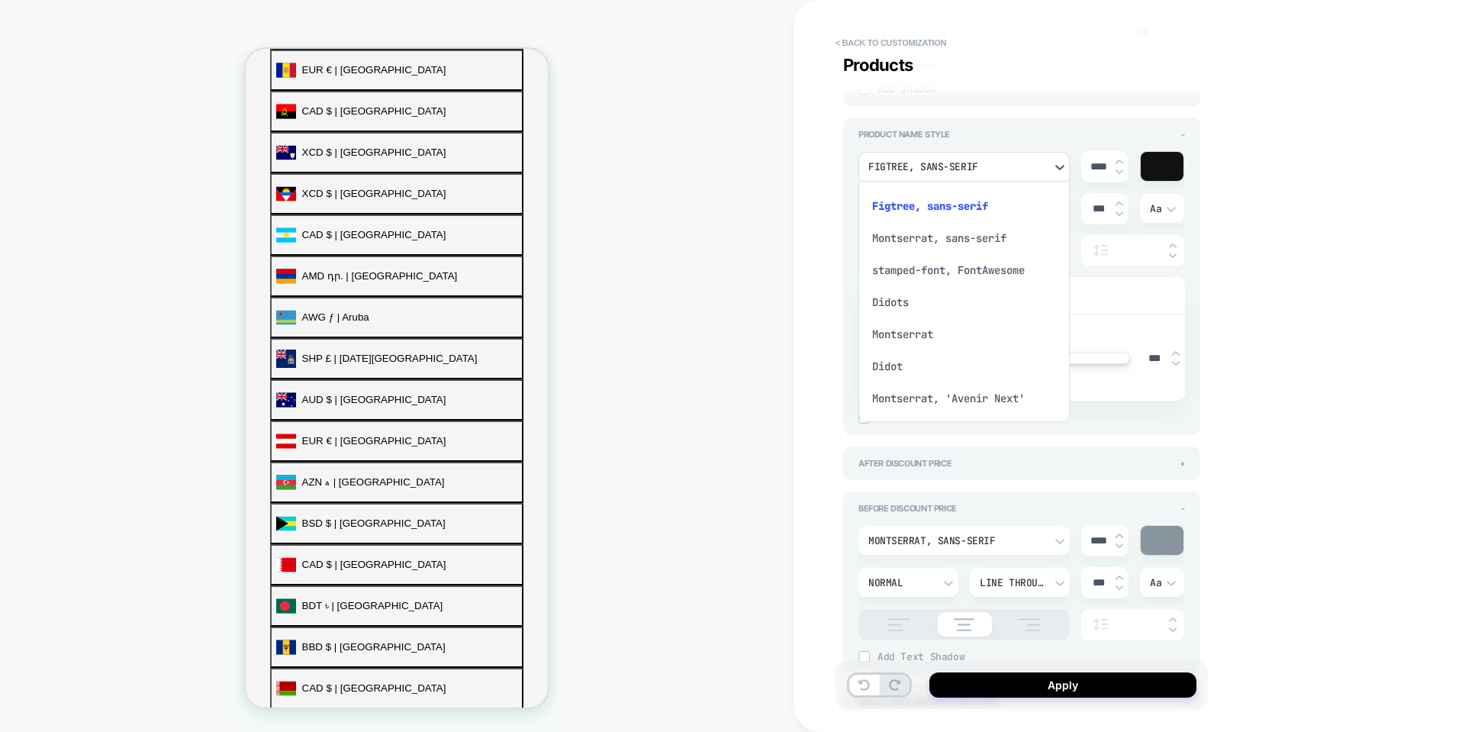
click at [959, 237] on div "Montserrat, sans-serif" at bounding box center [964, 238] width 199 height 32
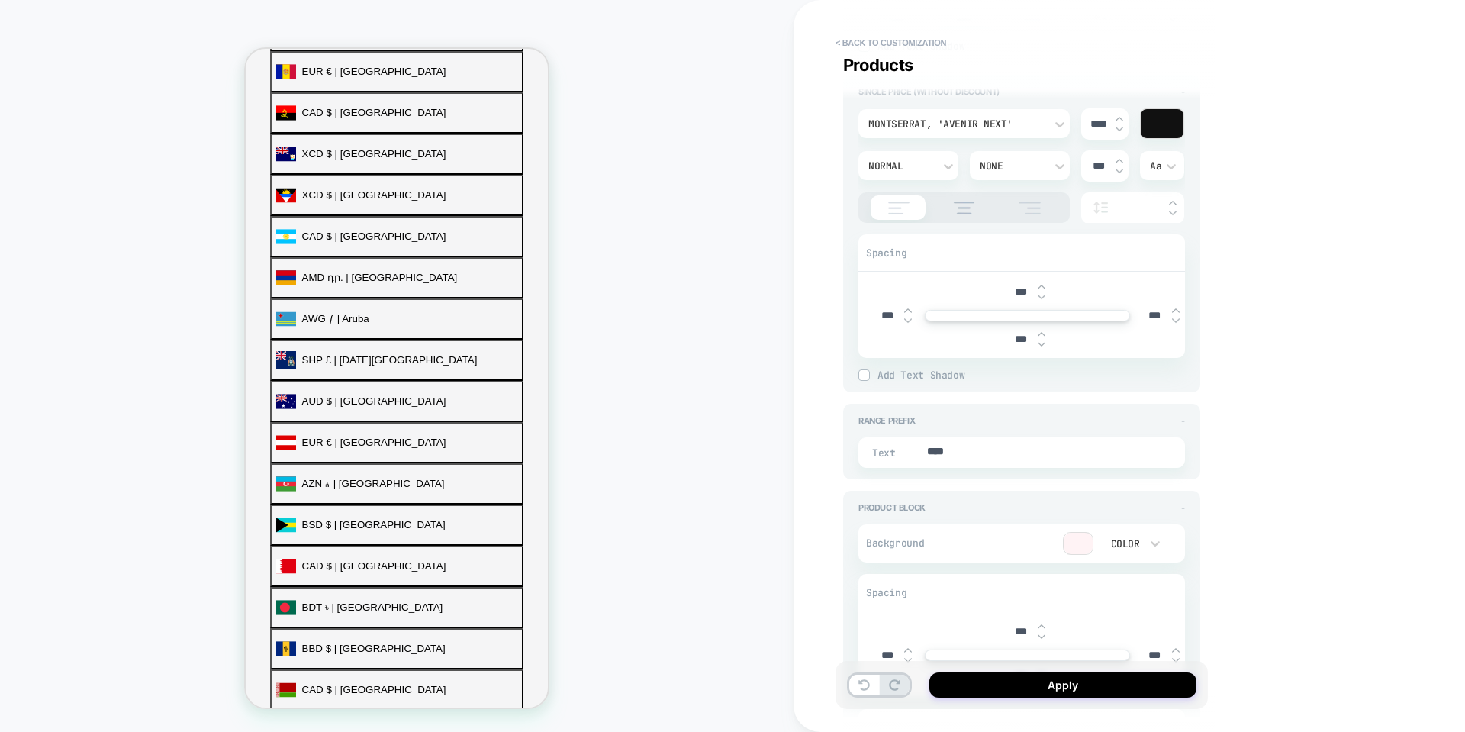
scroll to position [534, 0]
click at [938, 448] on textarea "****" at bounding box center [1037, 452] width 223 height 17
type textarea "*"
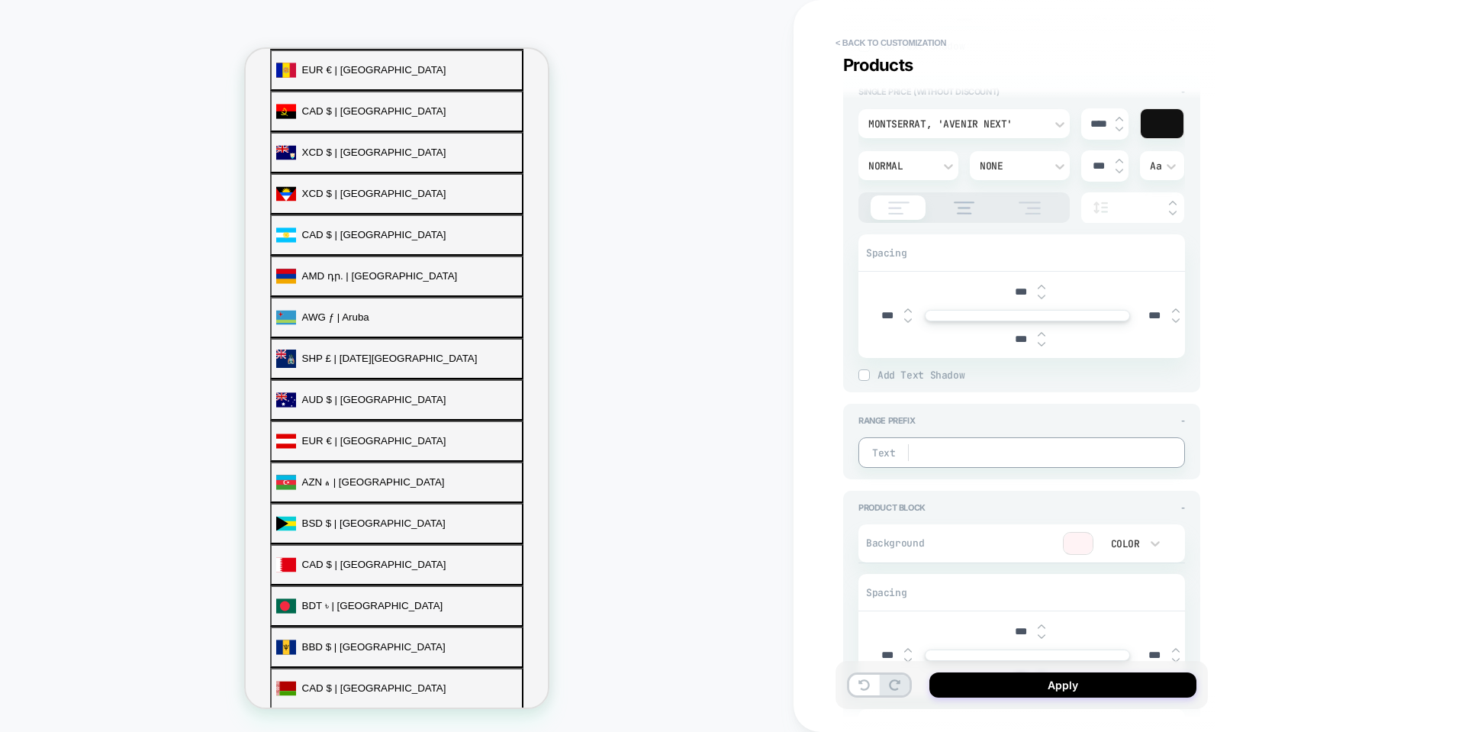
click at [1343, 391] on div "**********" at bounding box center [1130, 366] width 672 height 732
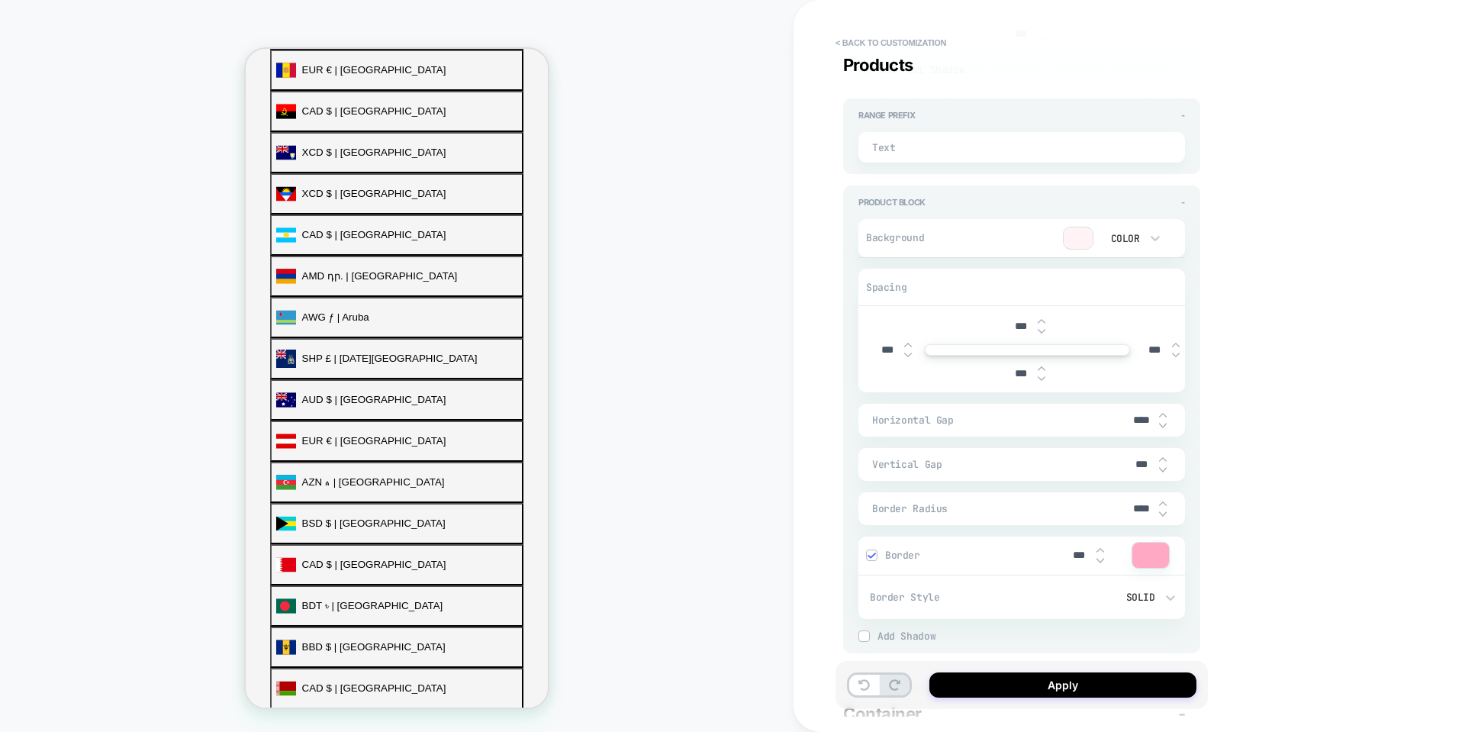
click at [1112, 150] on textarea at bounding box center [1037, 147] width 223 height 17
click at [1185, 111] on div "Range Prefix - Text" at bounding box center [1021, 136] width 357 height 76
click at [1178, 121] on div "Range Prefix -" at bounding box center [1022, 115] width 327 height 11
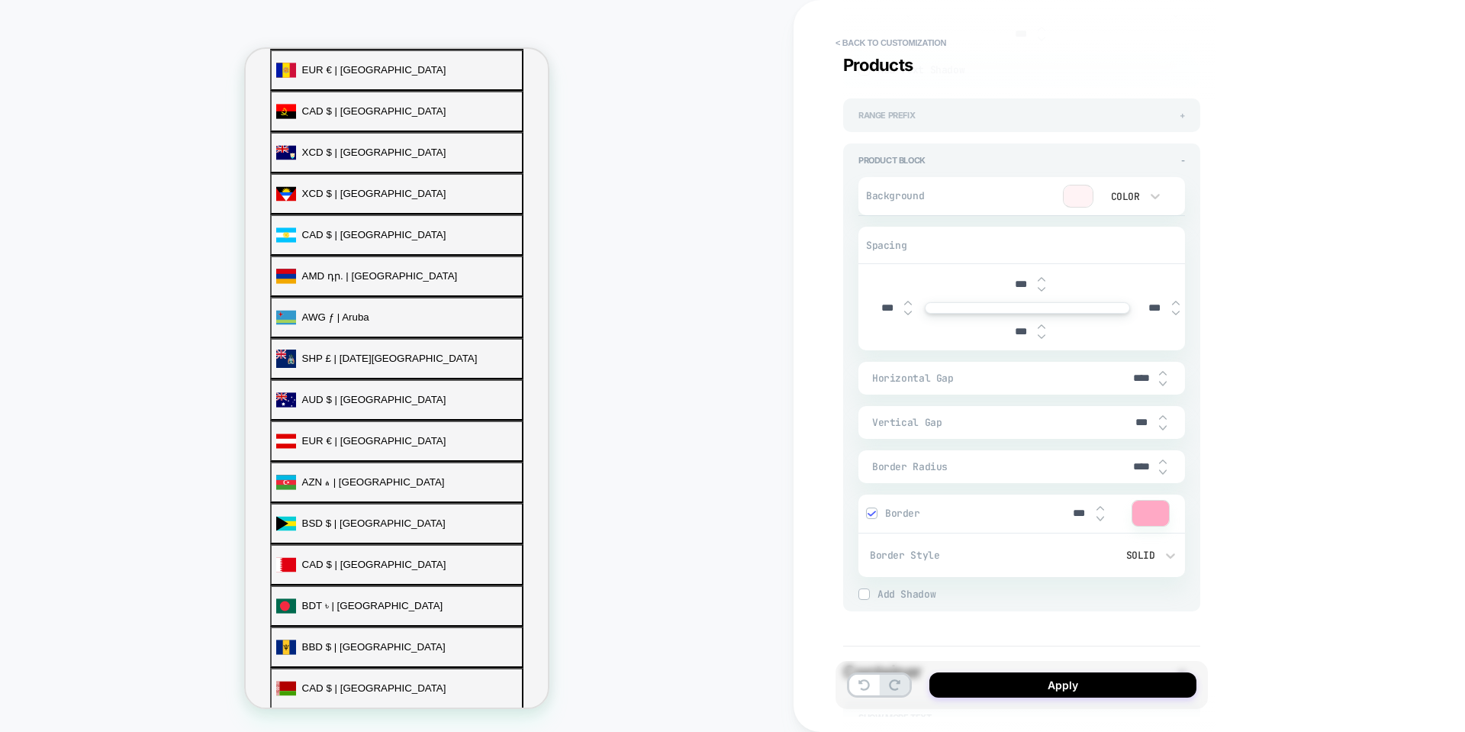
click at [1181, 118] on span "+" at bounding box center [1182, 115] width 5 height 11
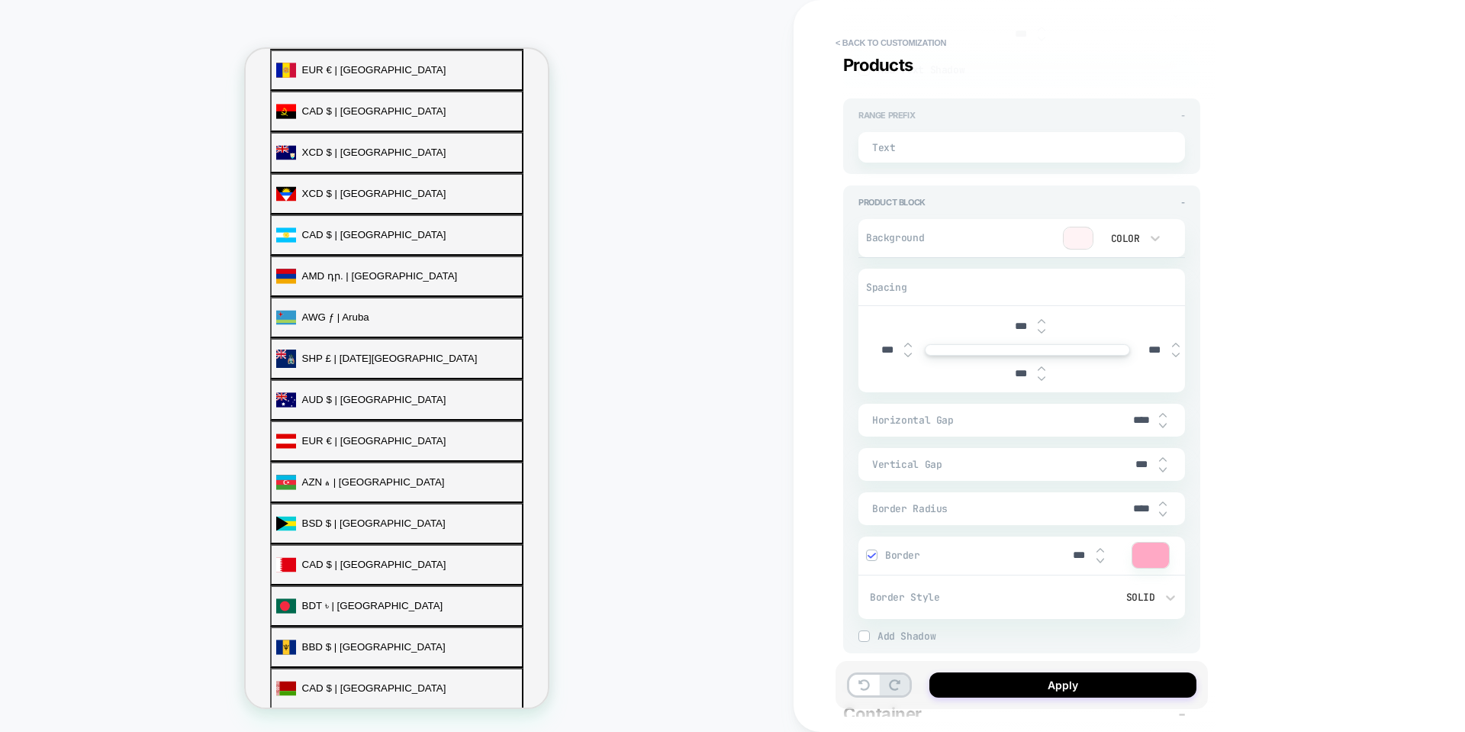
click at [1181, 118] on span "-" at bounding box center [1183, 115] width 4 height 11
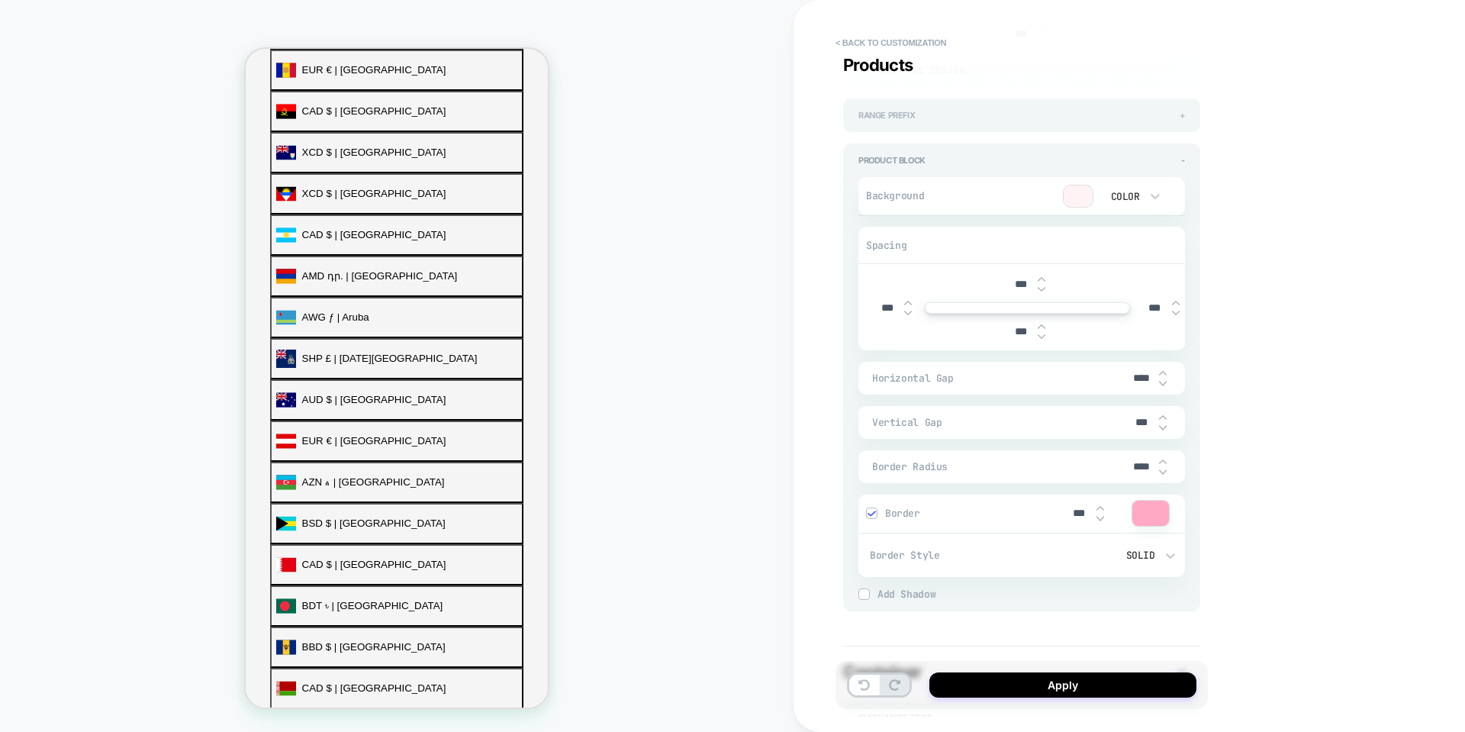
click at [996, 120] on div "Range Prefix +" at bounding box center [1022, 115] width 327 height 11
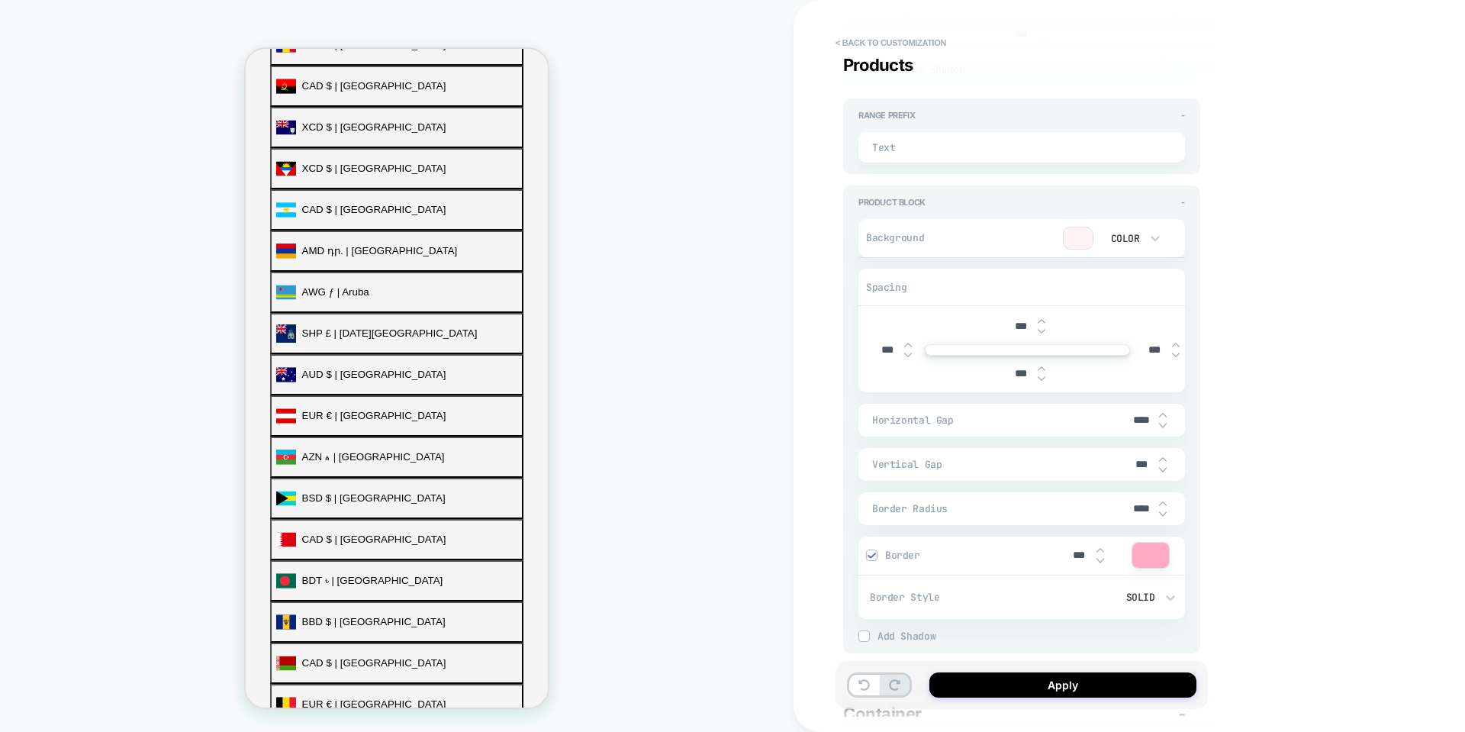
scroll to position [514, 0]
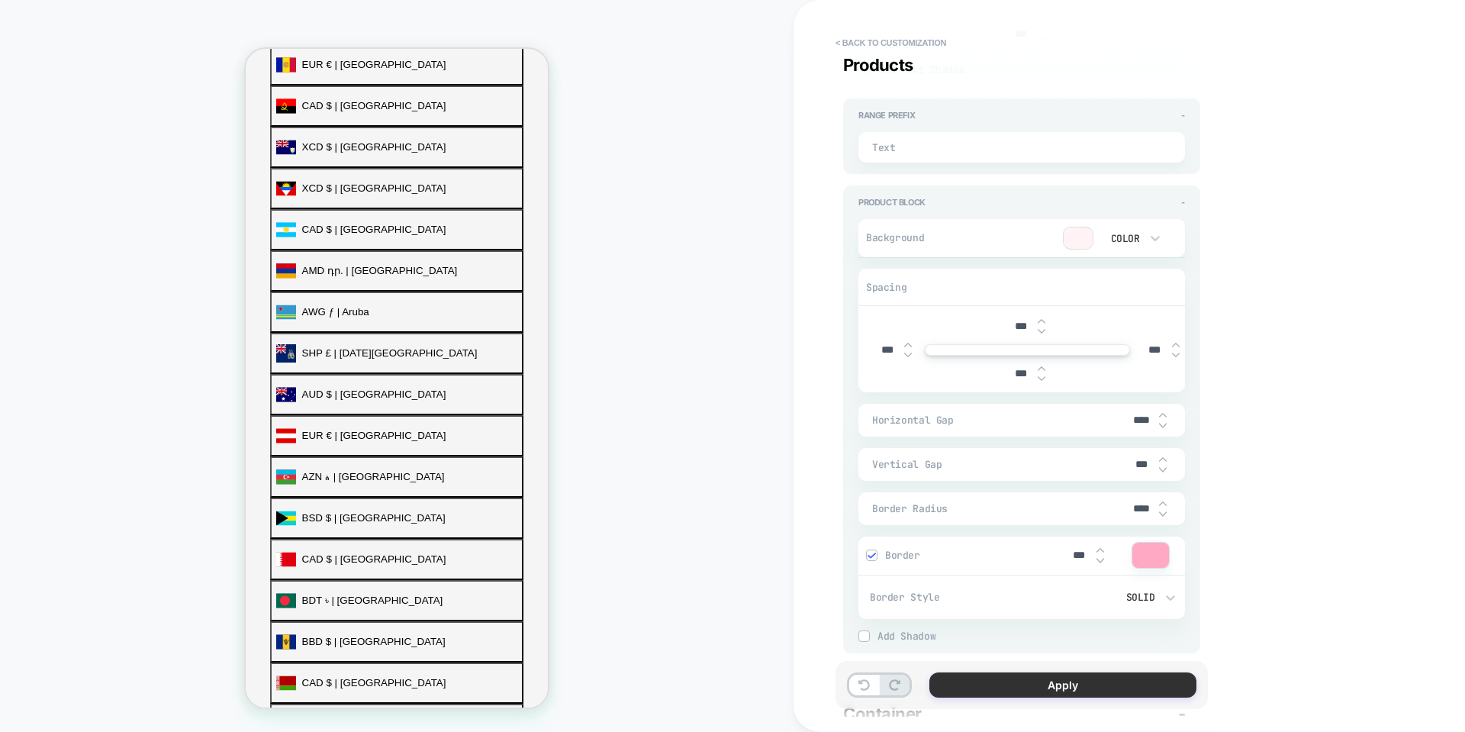
click at [1062, 683] on button "Apply" at bounding box center [1063, 684] width 267 height 25
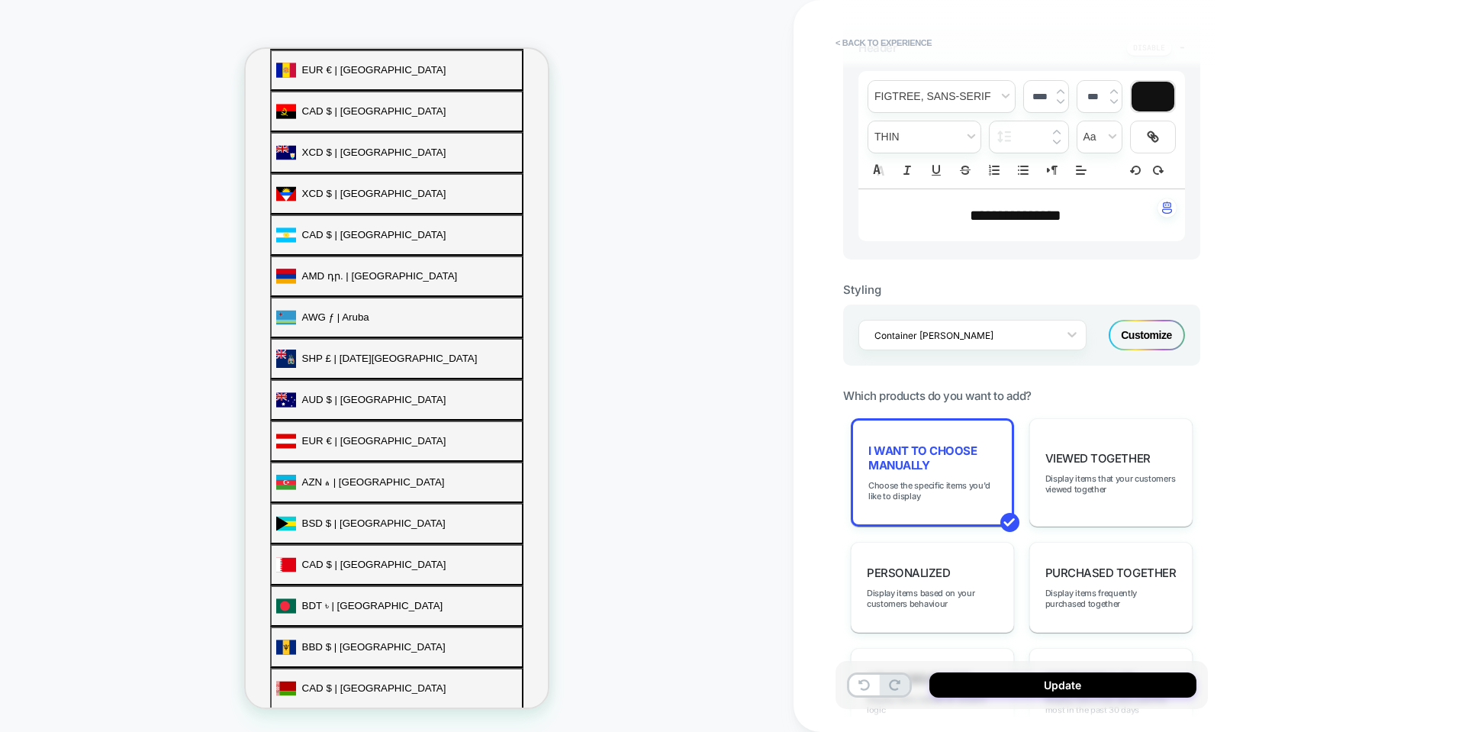
scroll to position [458, 0]
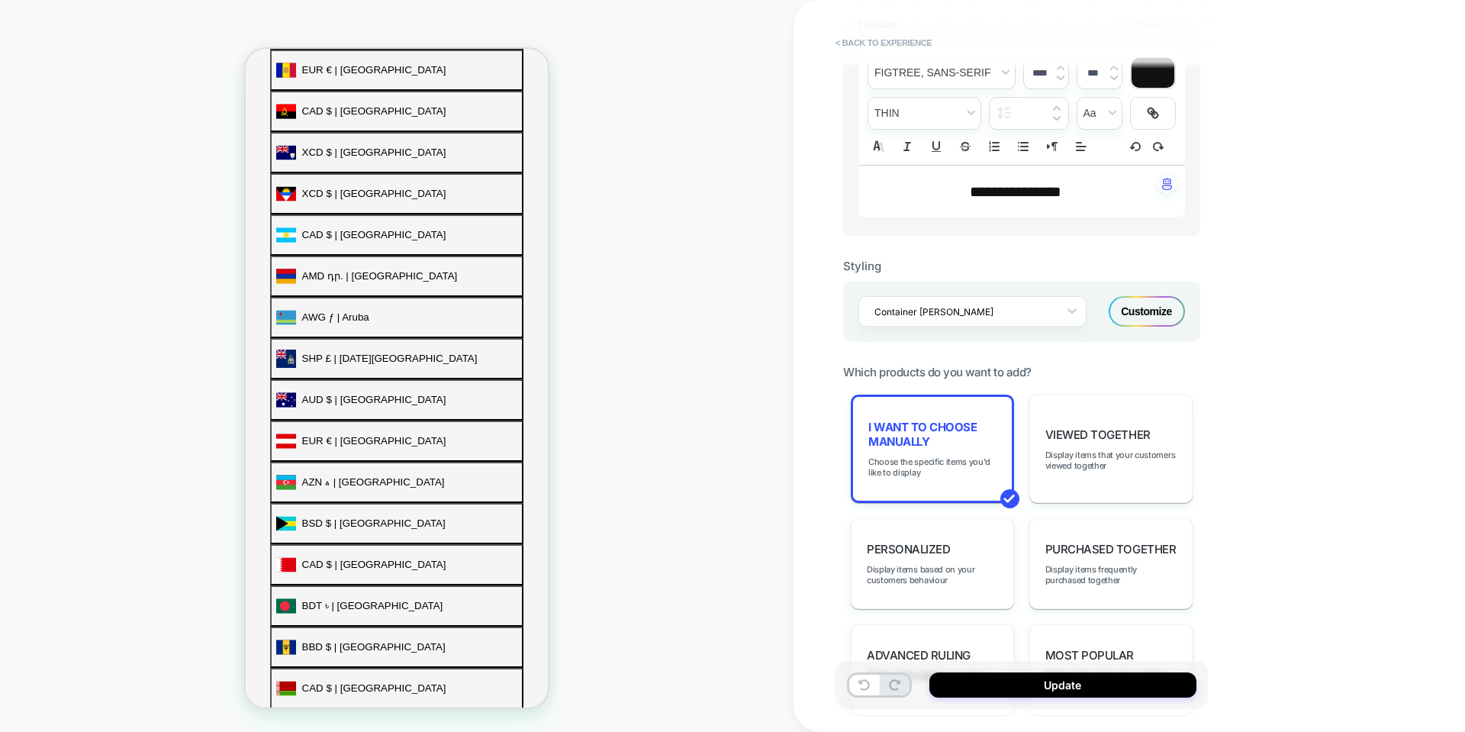
click at [1151, 303] on div "Customize" at bounding box center [1147, 311] width 76 height 31
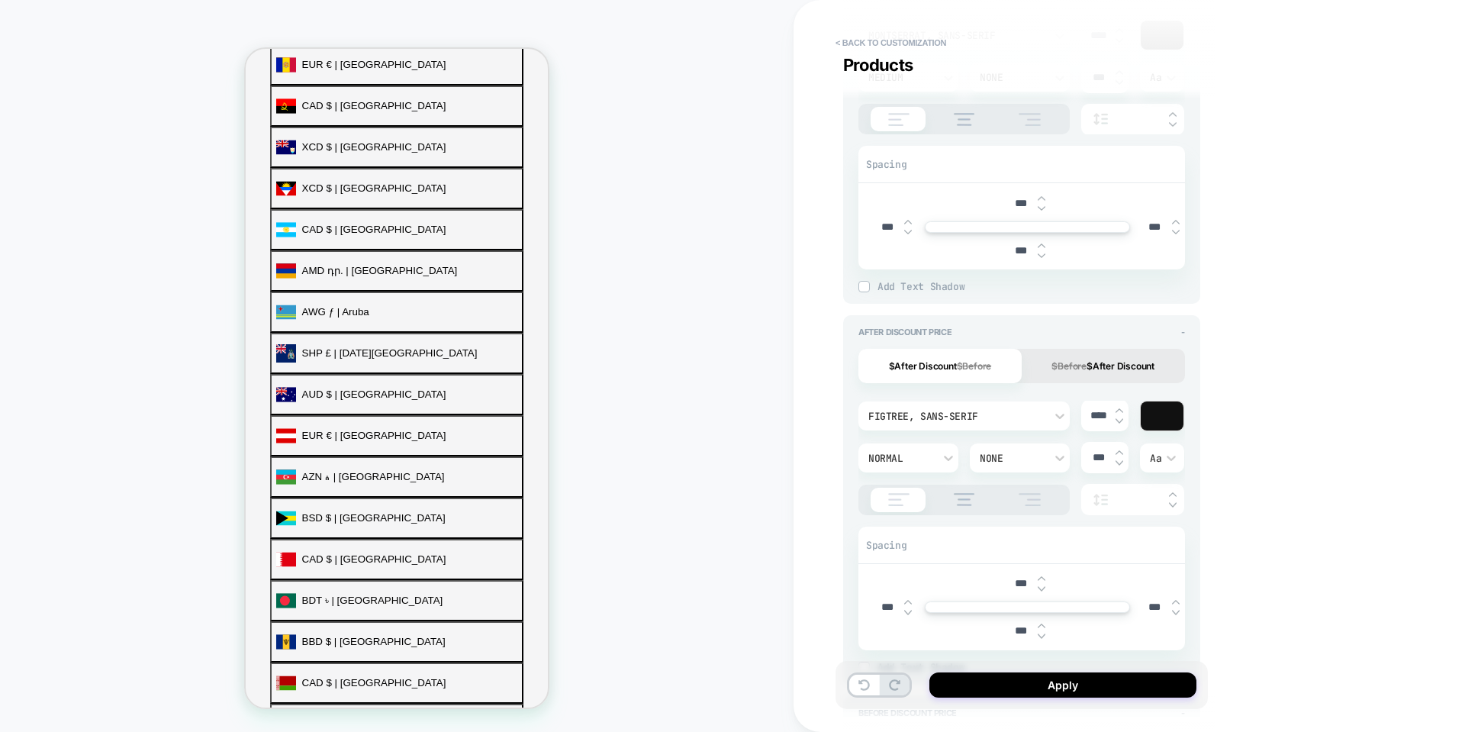
scroll to position [992, 0]
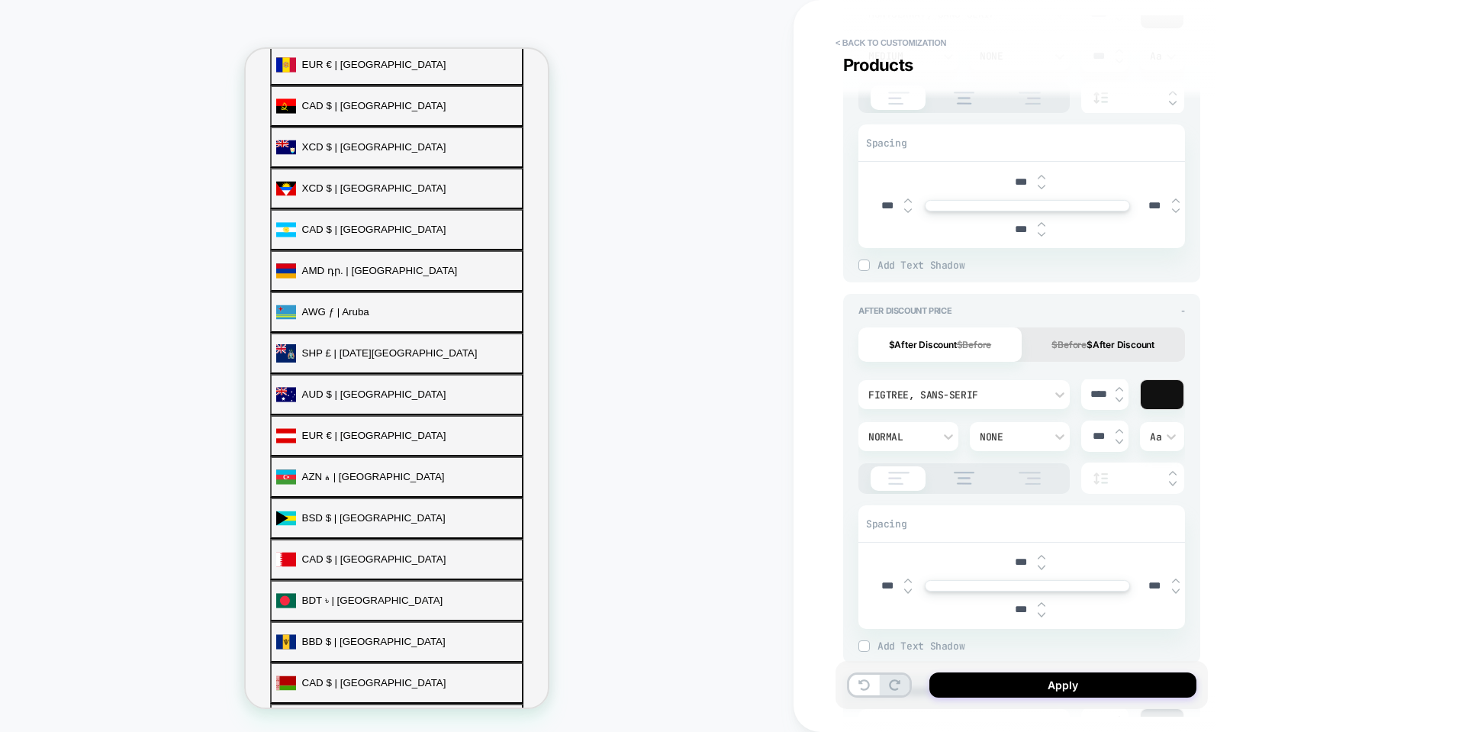
click at [1186, 311] on div "After Discount Price - $After Discount $Before $Before $After Discount Figtree,…" at bounding box center [1021, 478] width 357 height 369
click at [1182, 310] on span "-" at bounding box center [1183, 310] width 4 height 11
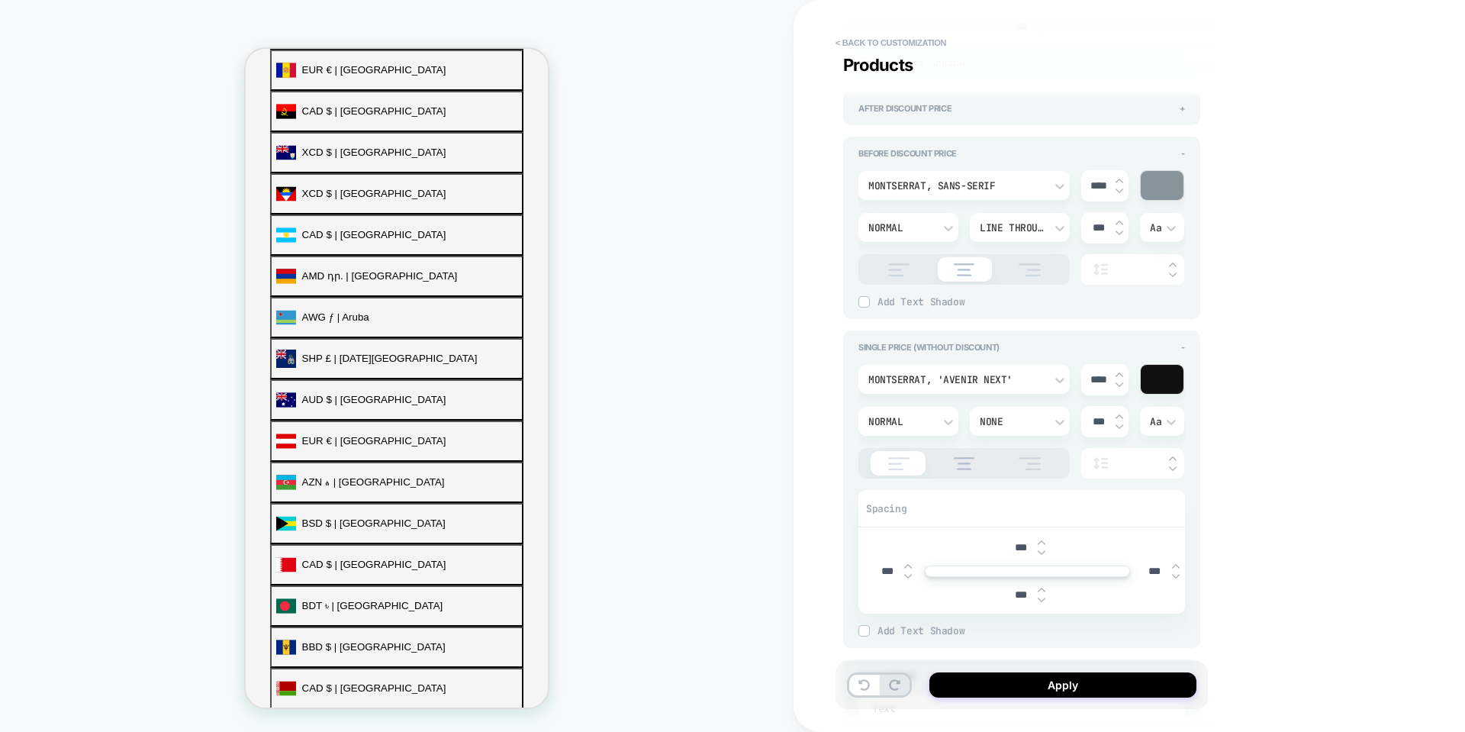
scroll to position [1221, 0]
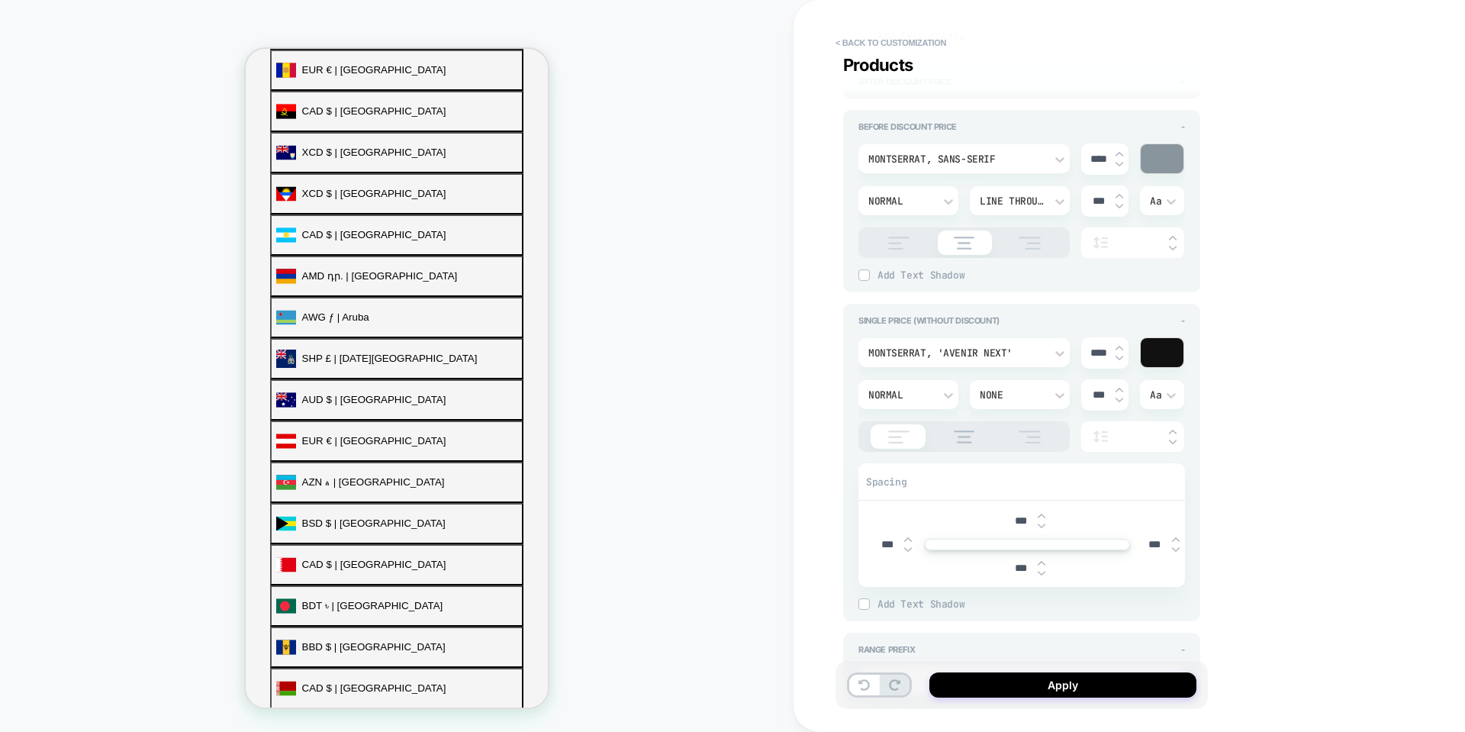
click at [955, 440] on img at bounding box center [964, 436] width 37 height 13
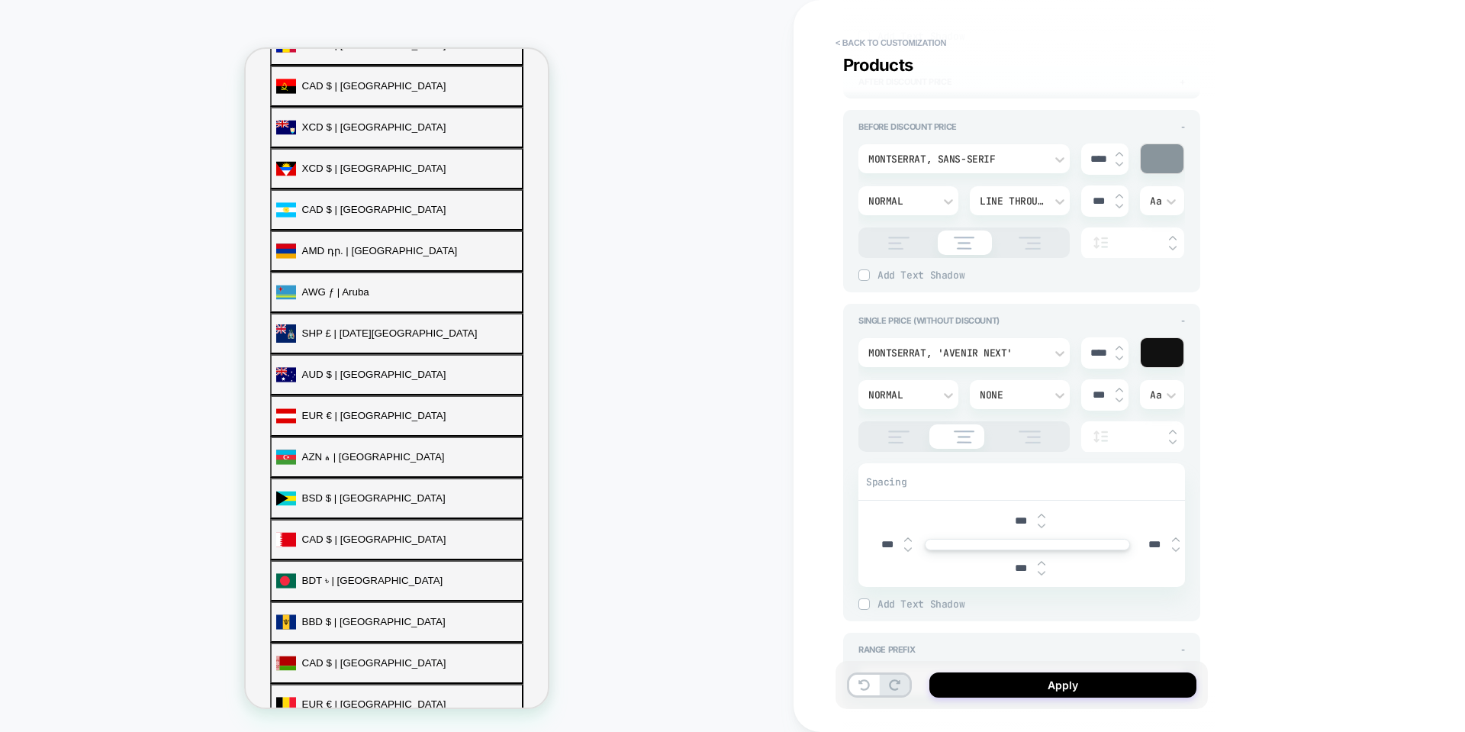
scroll to position [514, 0]
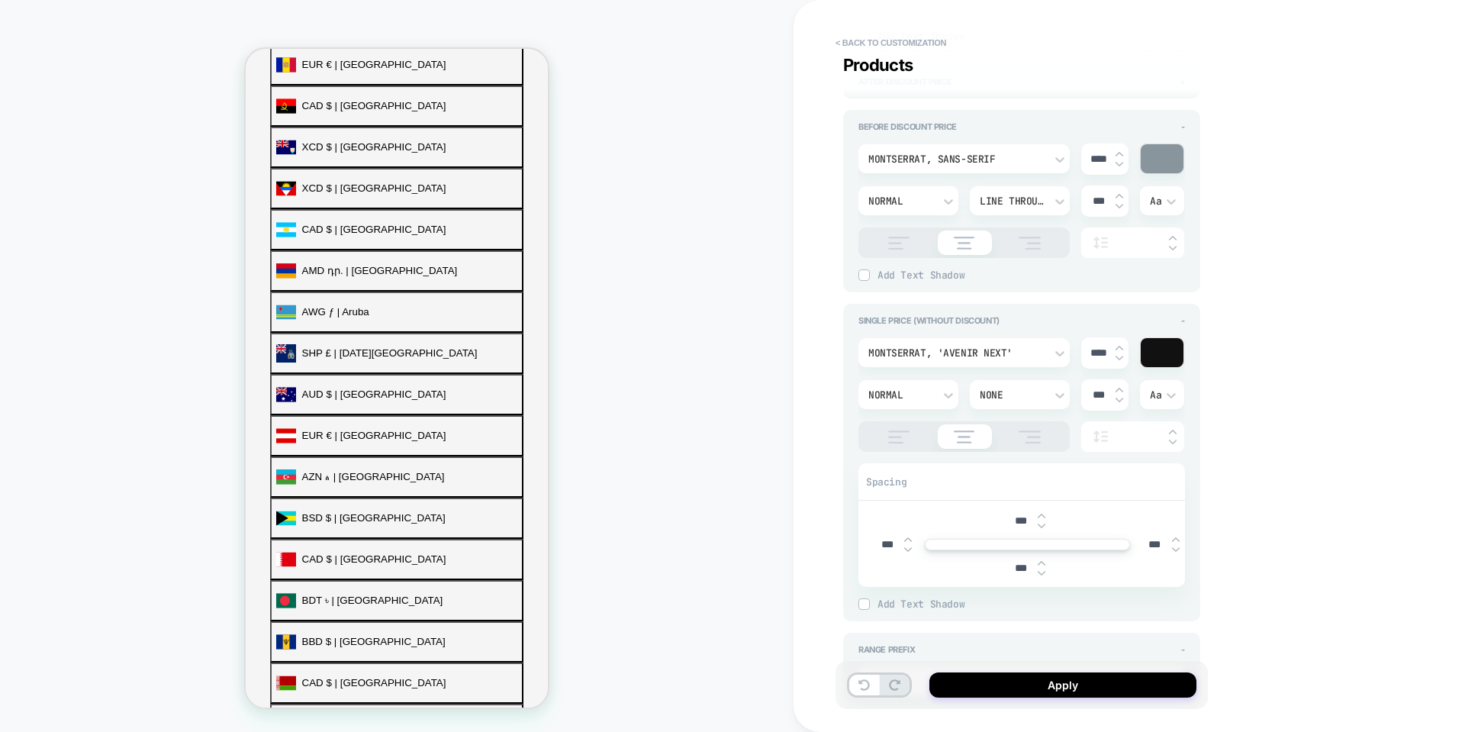
click at [901, 436] on img at bounding box center [899, 436] width 38 height 13
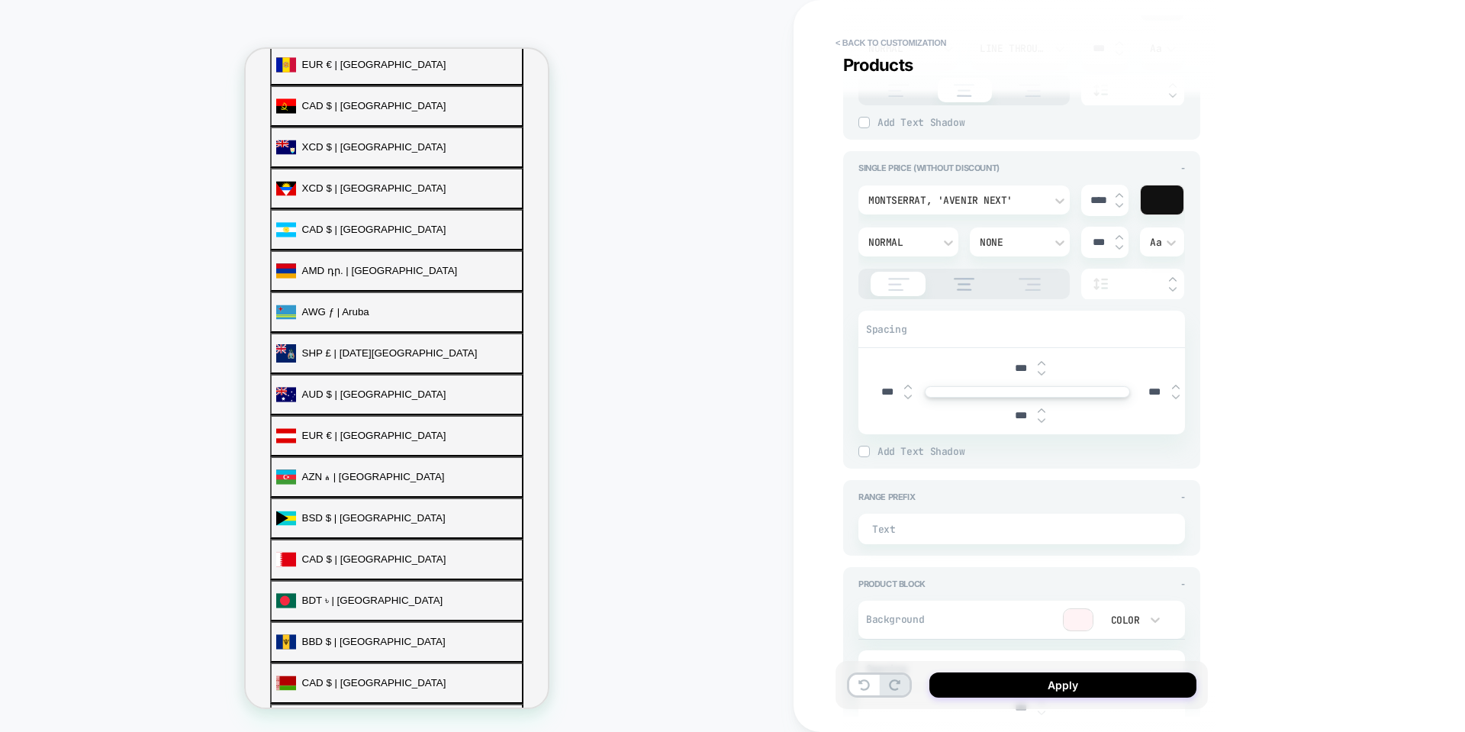
click at [929, 540] on div "Text" at bounding box center [1022, 529] width 327 height 31
click at [923, 529] on div at bounding box center [908, 528] width 34 height 17
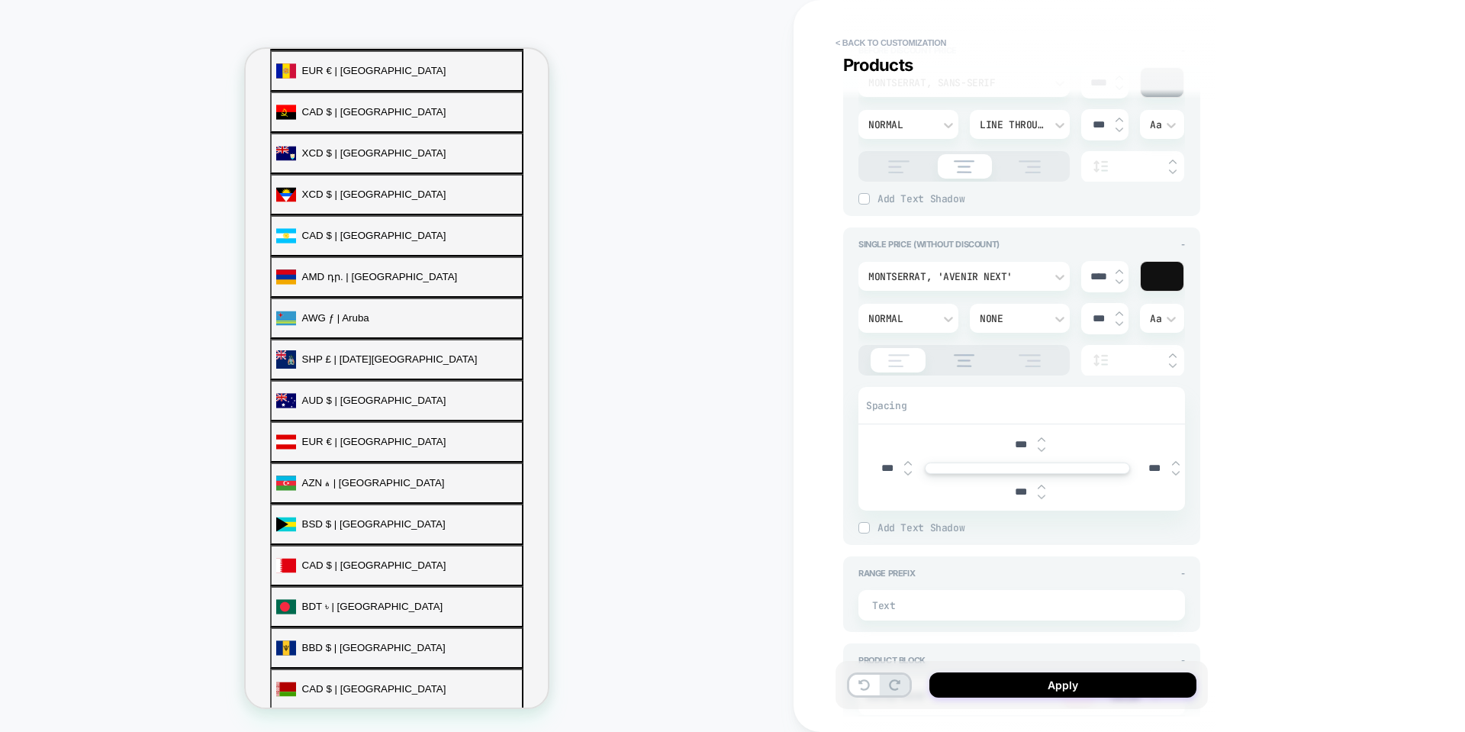
scroll to position [534, 0]
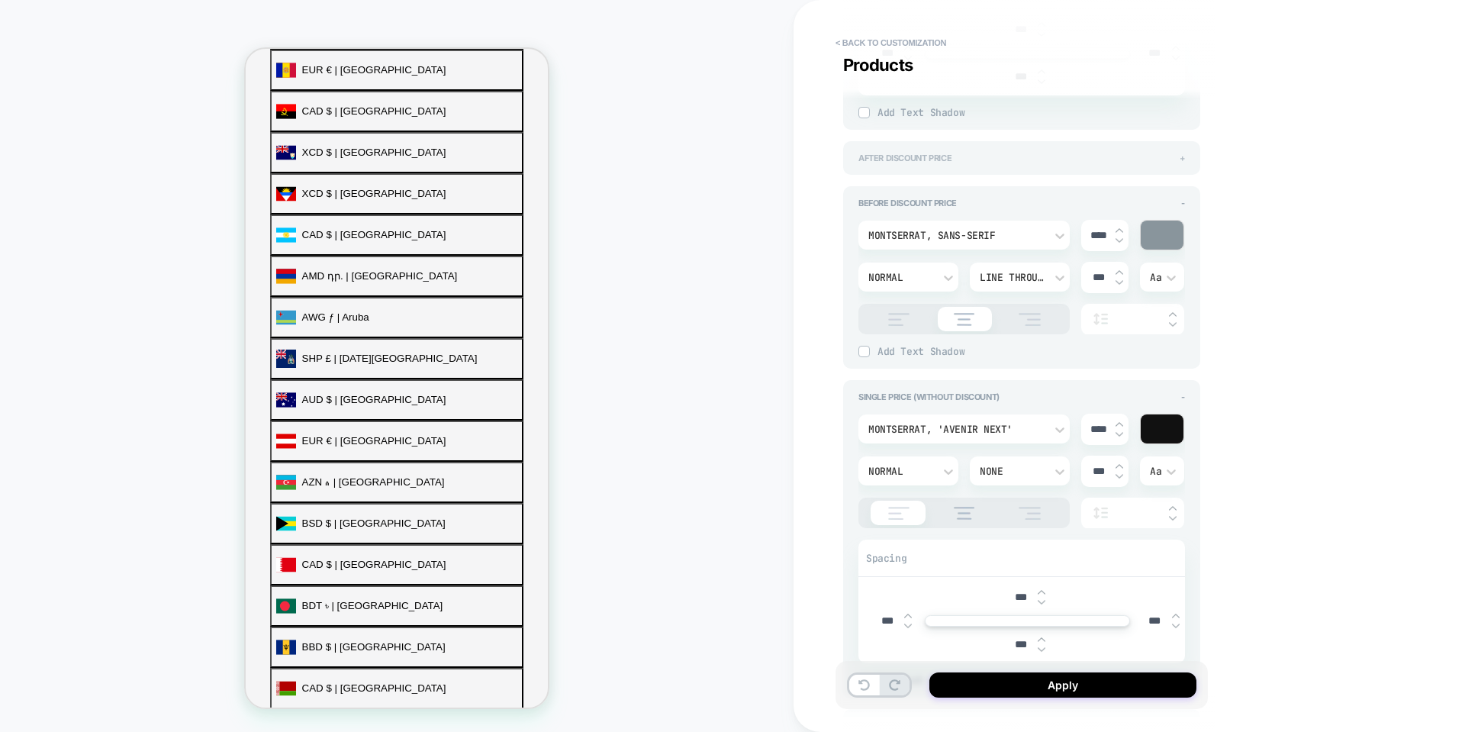
click at [1184, 160] on span "+" at bounding box center [1182, 158] width 5 height 11
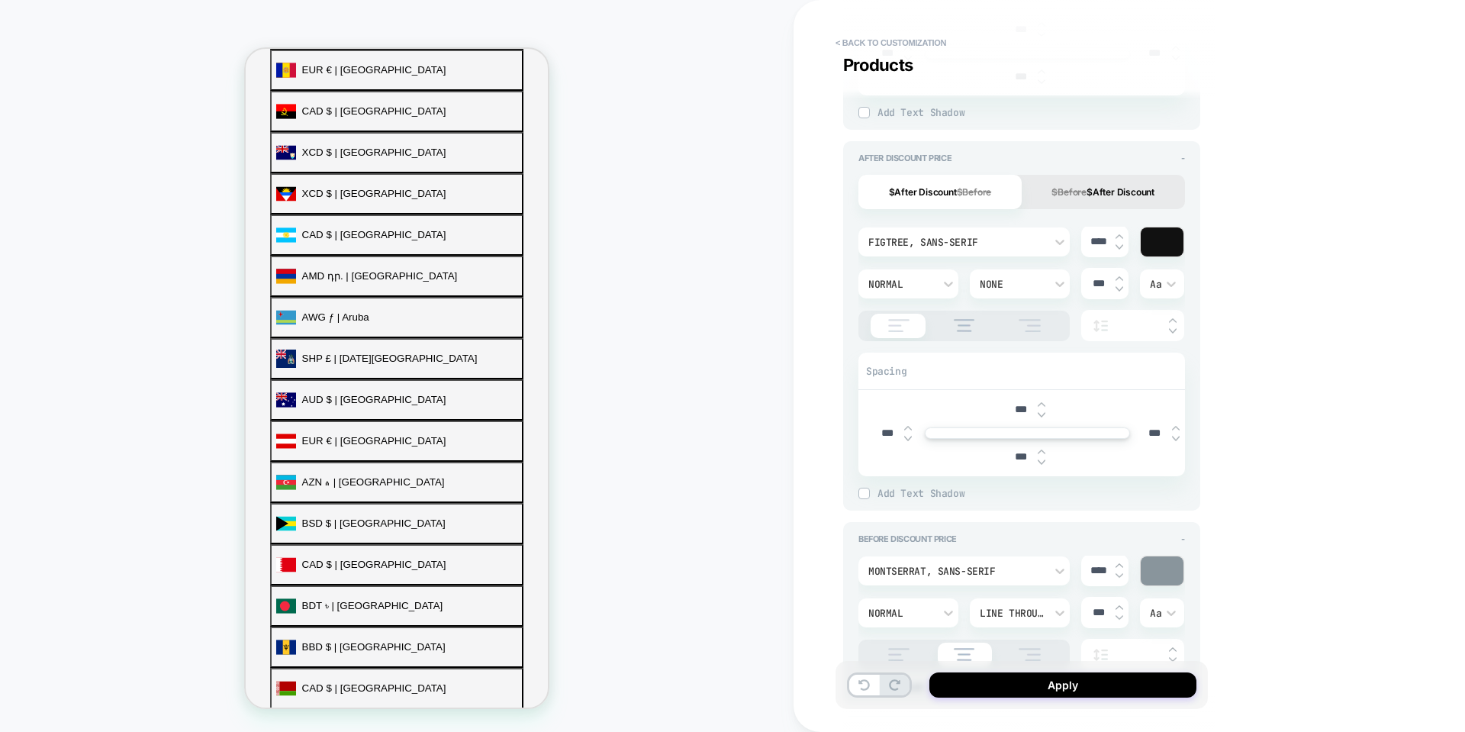
click at [1125, 198] on button "$Before $After Discount" at bounding box center [1103, 192] width 163 height 34
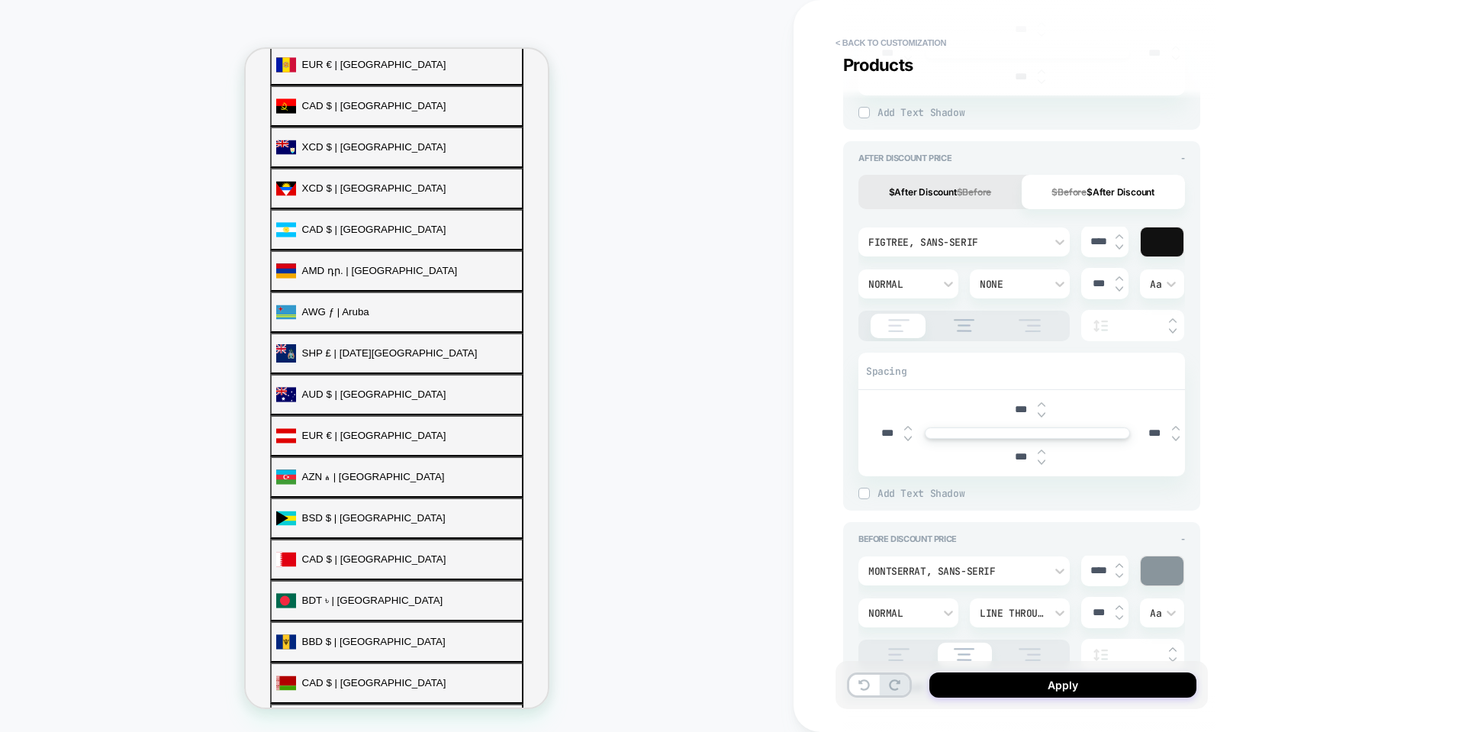
click at [968, 194] on s "$Before" at bounding box center [974, 191] width 35 height 11
click at [1188, 156] on div "After Discount Price - $After Discount $Before $Before $After Discount Figtree,…" at bounding box center [1021, 325] width 357 height 369
click at [1181, 158] on span "-" at bounding box center [1183, 158] width 4 height 11
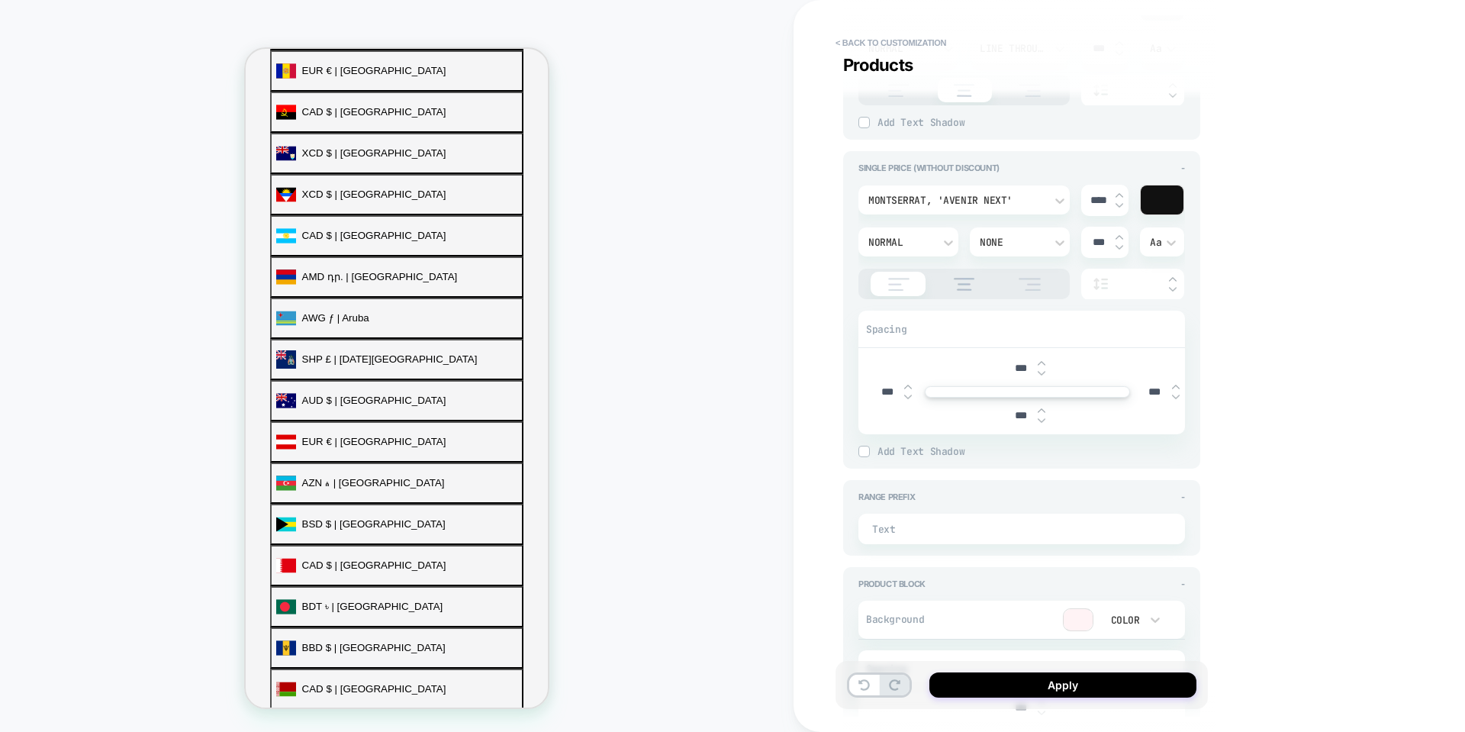
scroll to position [534, 0]
click at [909, 396] on img at bounding box center [908, 397] width 8 height 6
type textarea "*"
type input "***"
click at [910, 399] on img at bounding box center [908, 397] width 8 height 6
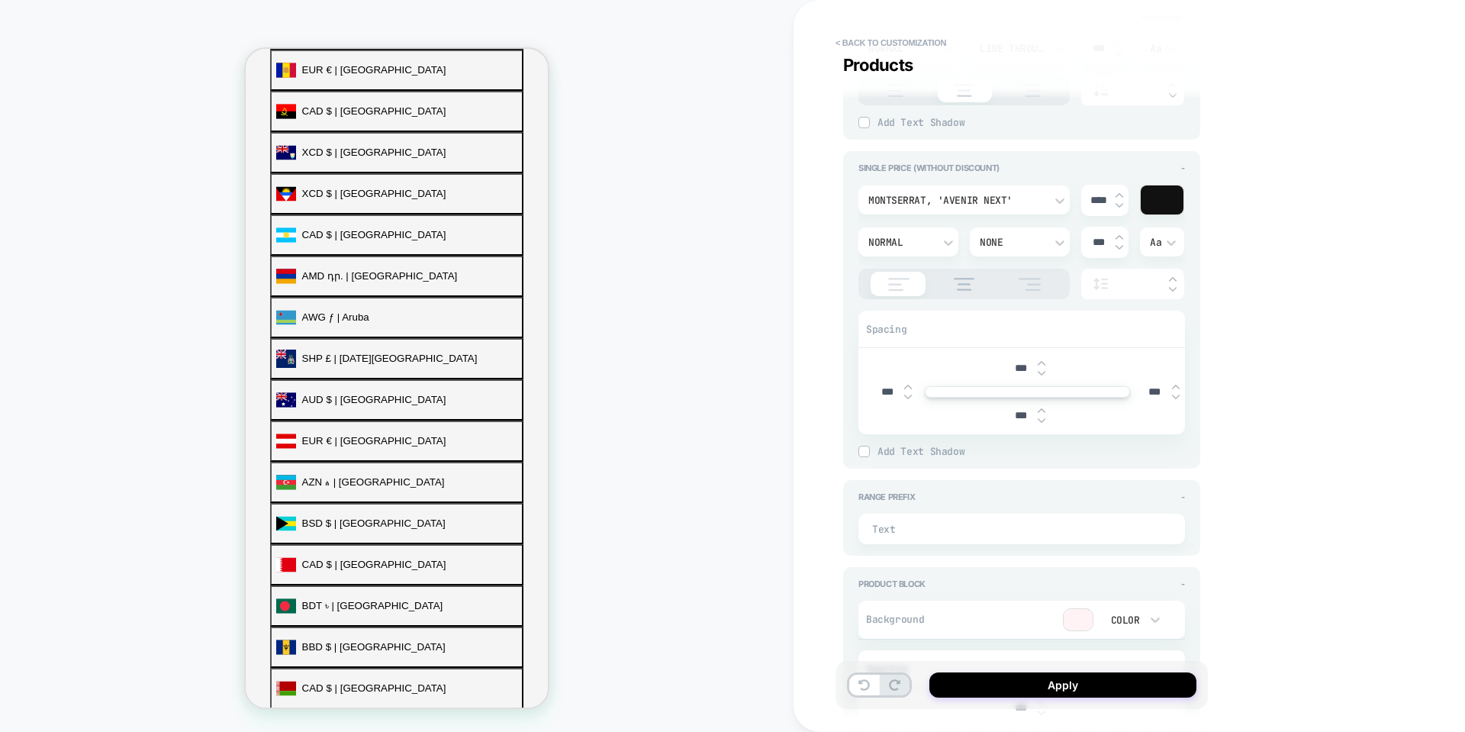
type textarea "*"
type input "***"
click at [910, 399] on img at bounding box center [908, 397] width 8 height 6
type textarea "*"
type input "***"
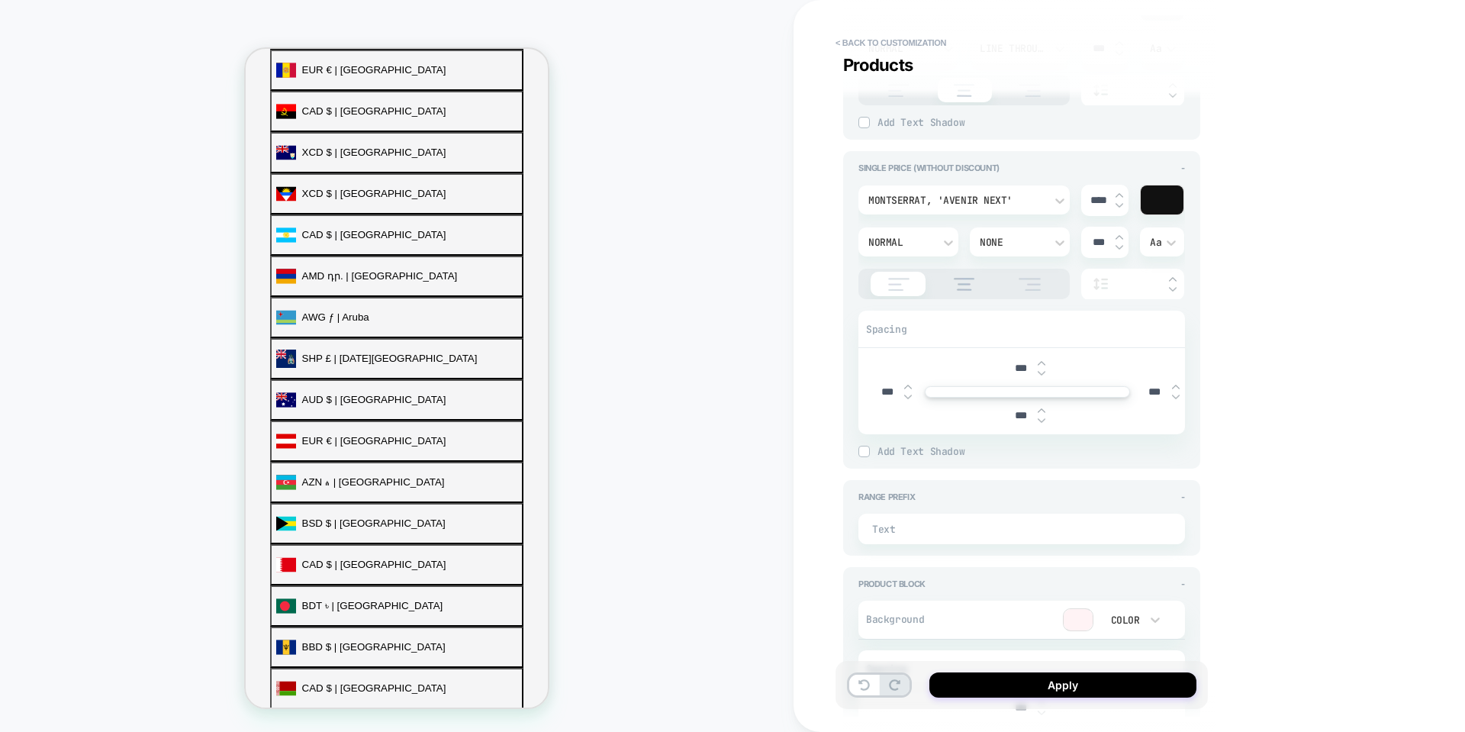
click at [910, 399] on img at bounding box center [908, 397] width 8 height 6
type textarea "*"
type input "****"
click at [910, 395] on img at bounding box center [908, 397] width 8 height 6
type textarea "*"
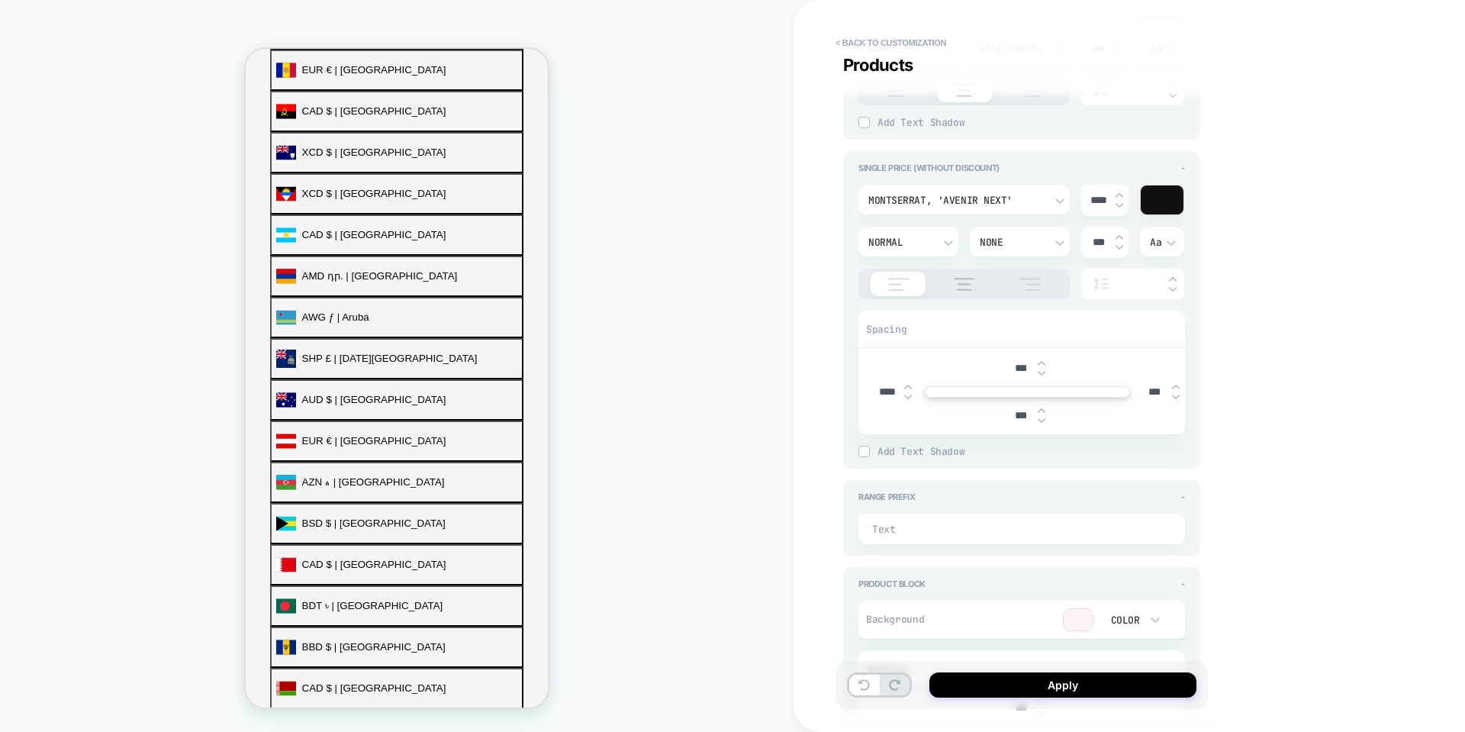
type input "****"
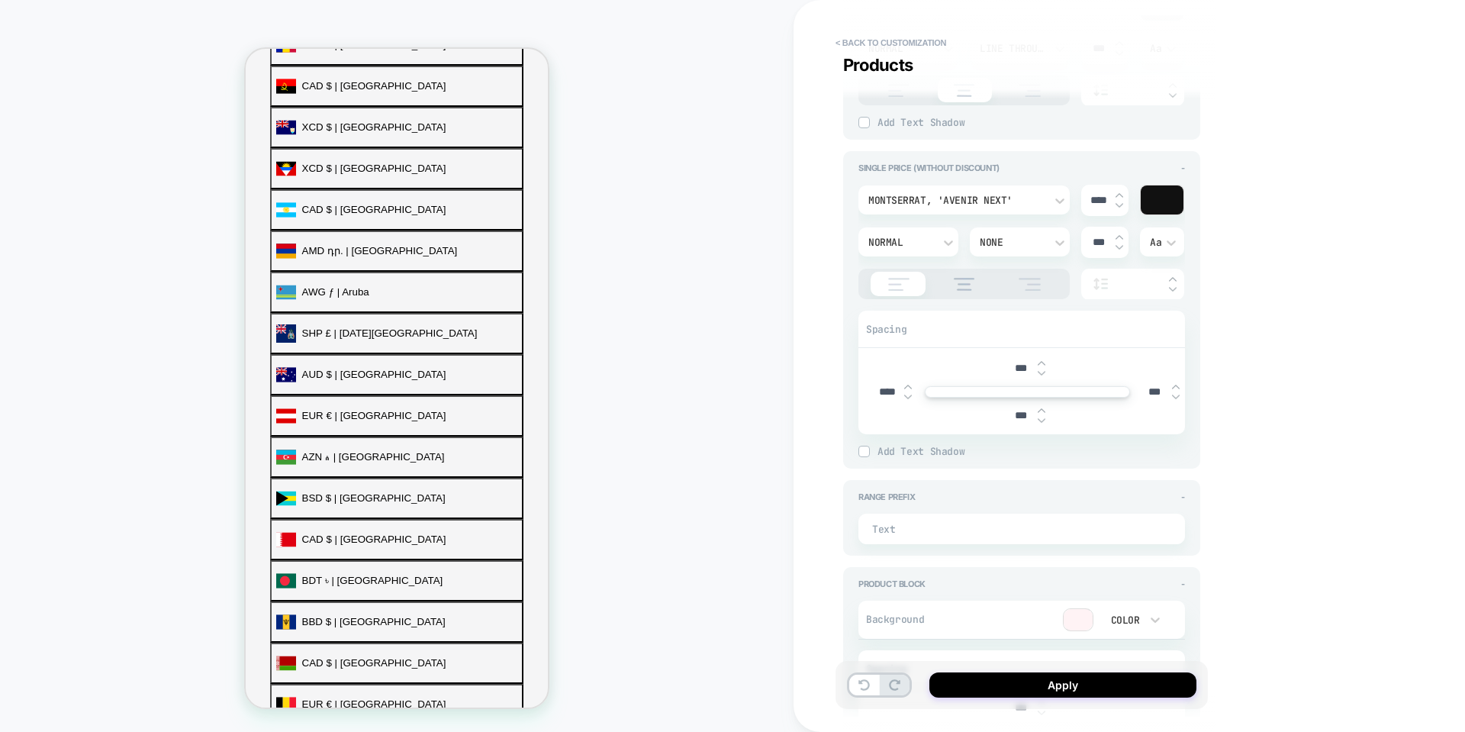
scroll to position [514, 0]
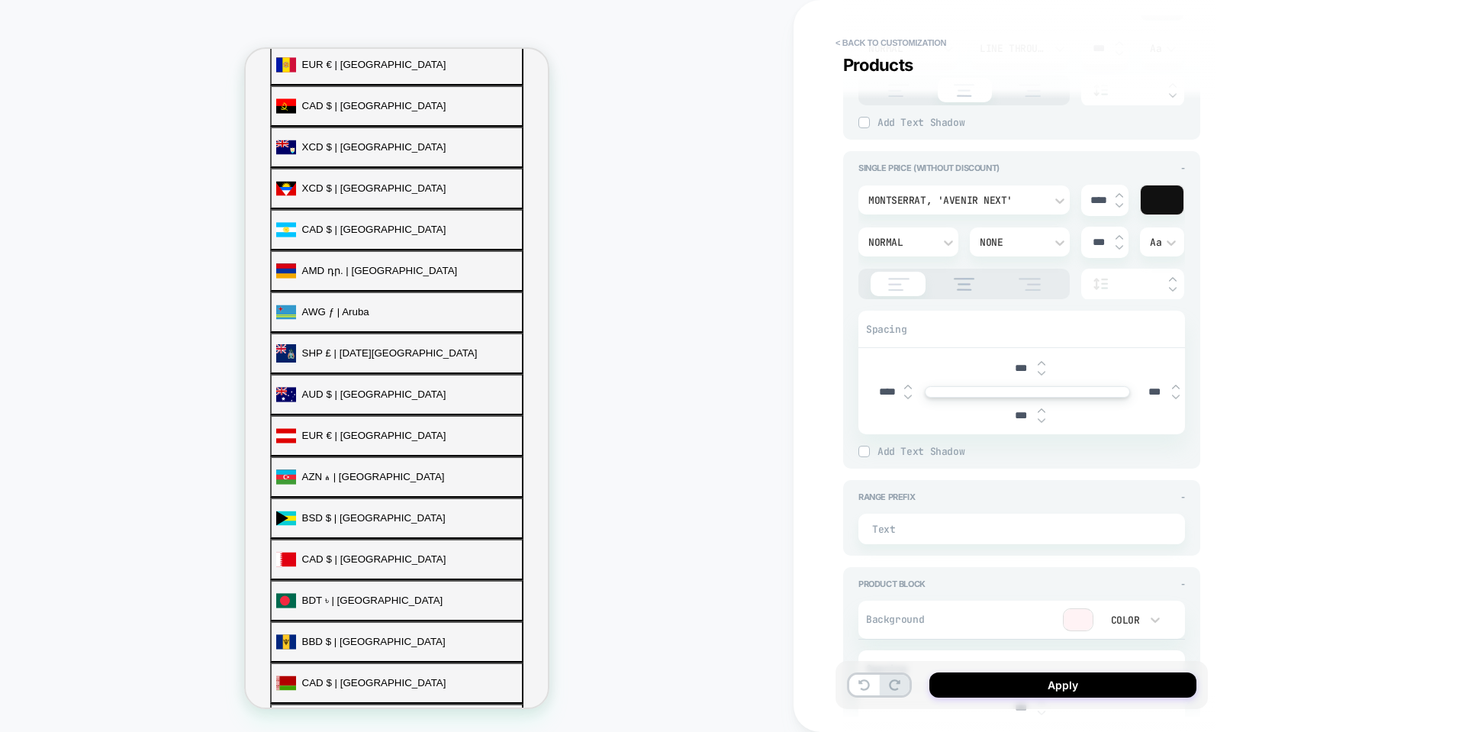
click at [1395, 398] on div "**********" at bounding box center [1130, 366] width 672 height 732
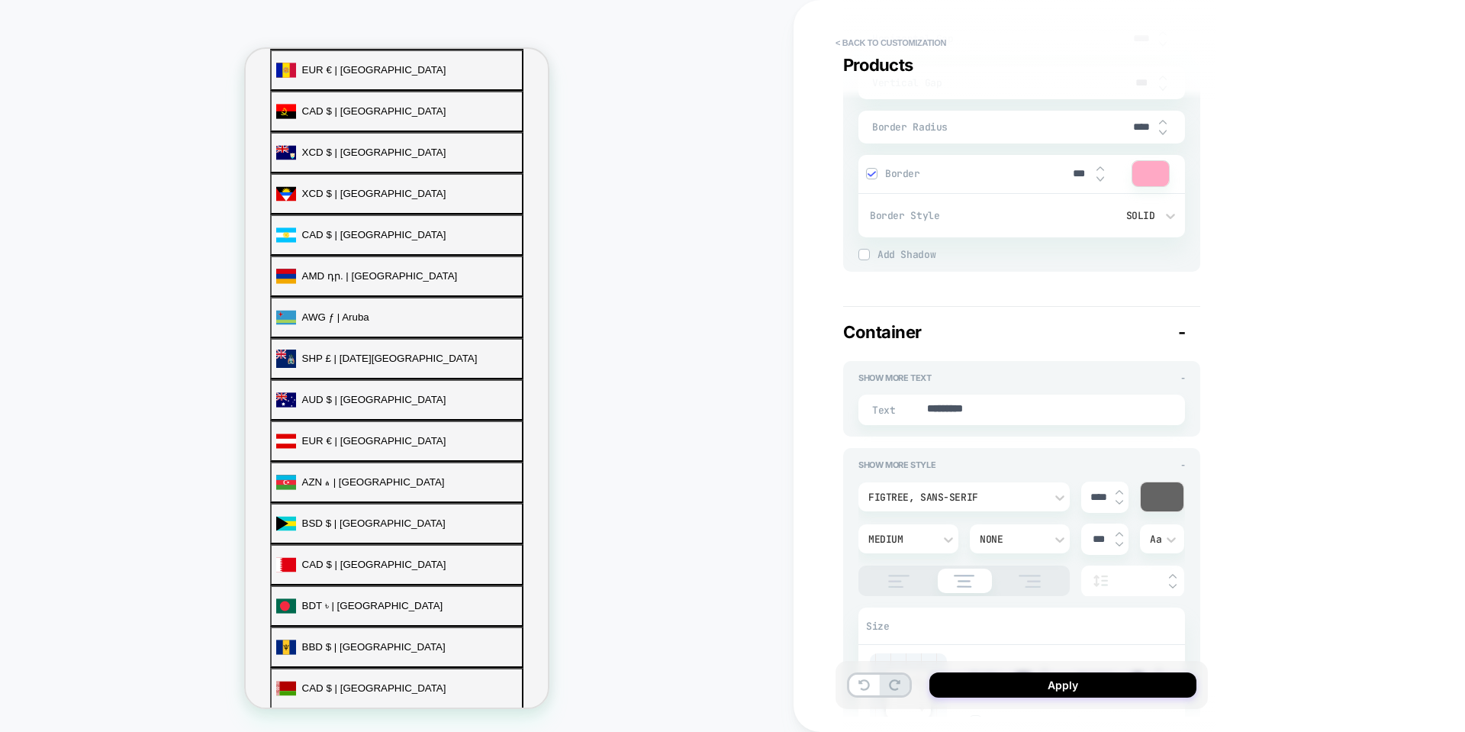
scroll to position [2213, 0]
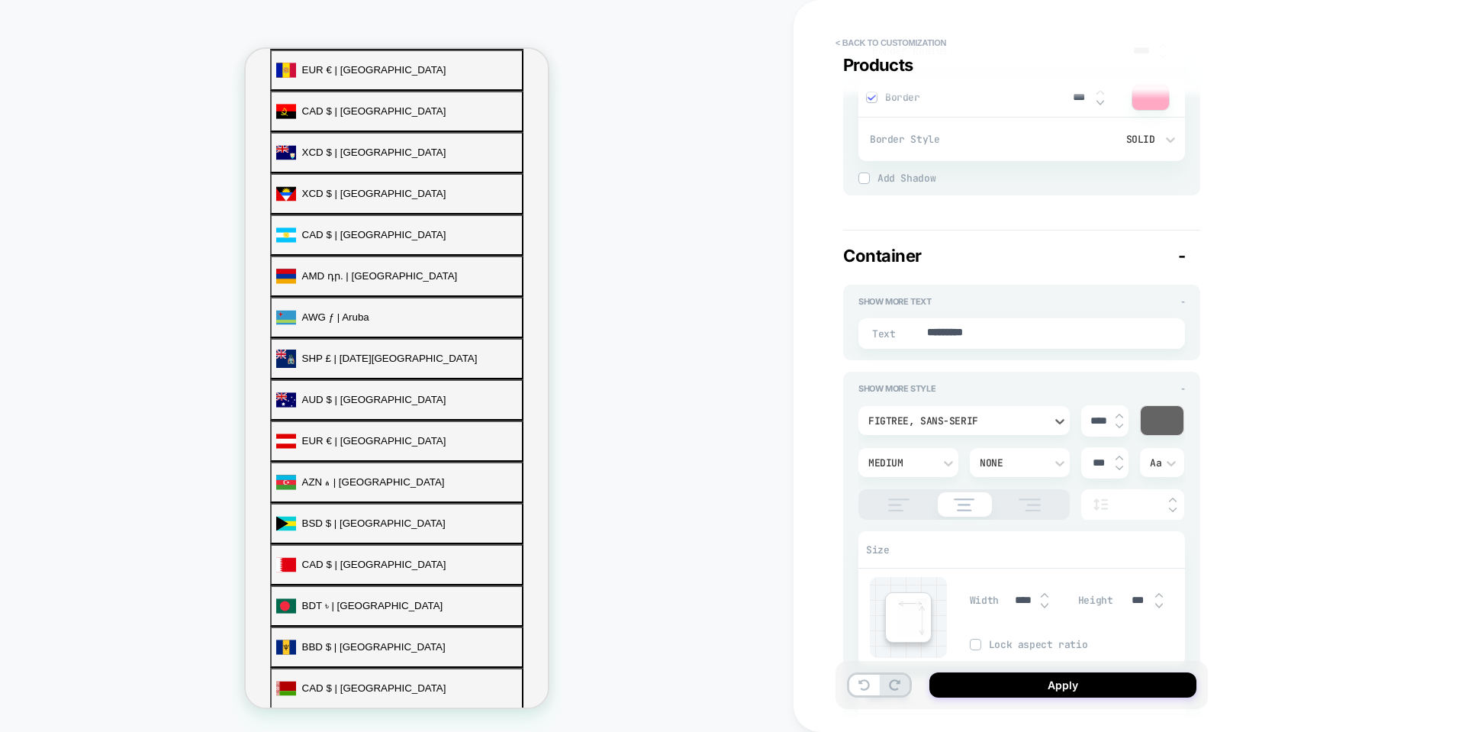
click at [984, 428] on div "Figtree, sans-serif" at bounding box center [957, 421] width 192 height 16
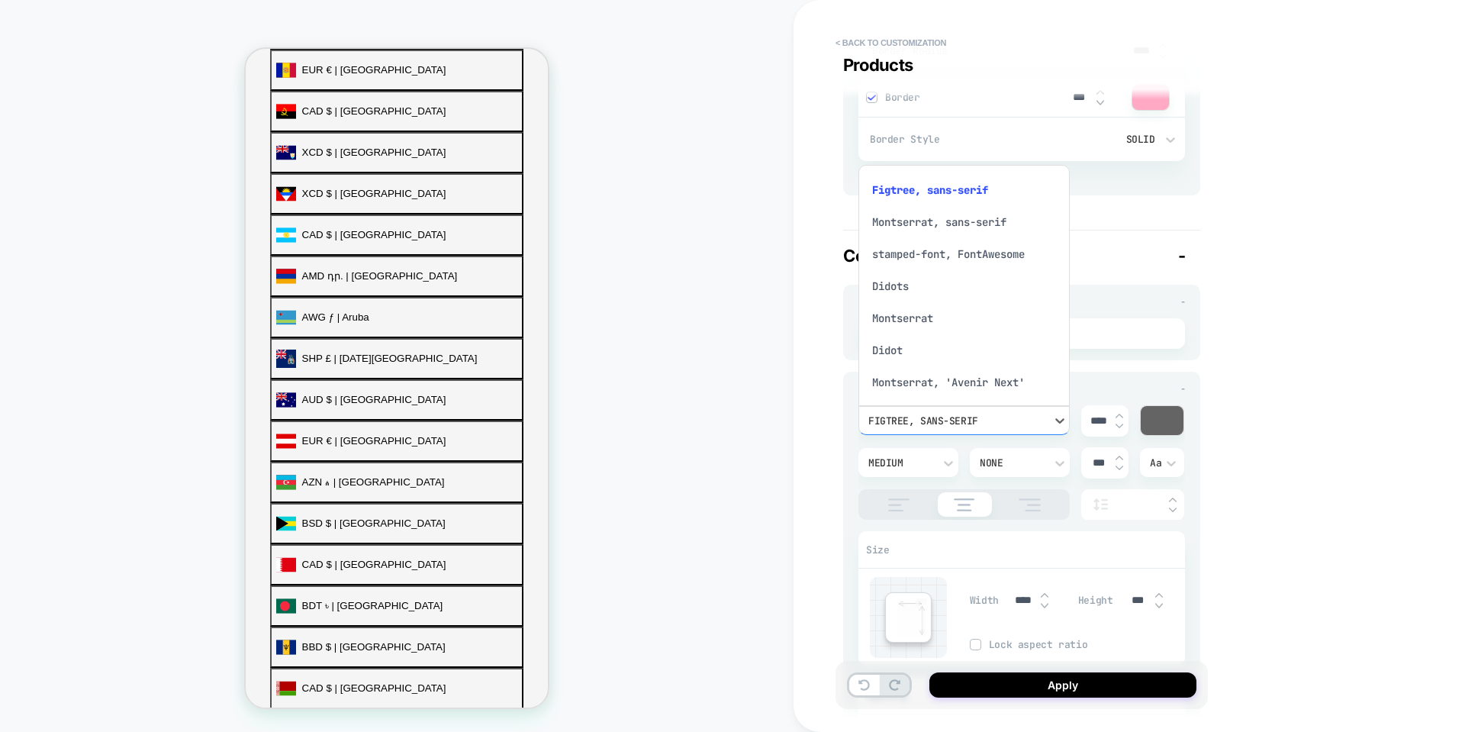
click at [984, 428] on div at bounding box center [732, 366] width 1465 height 732
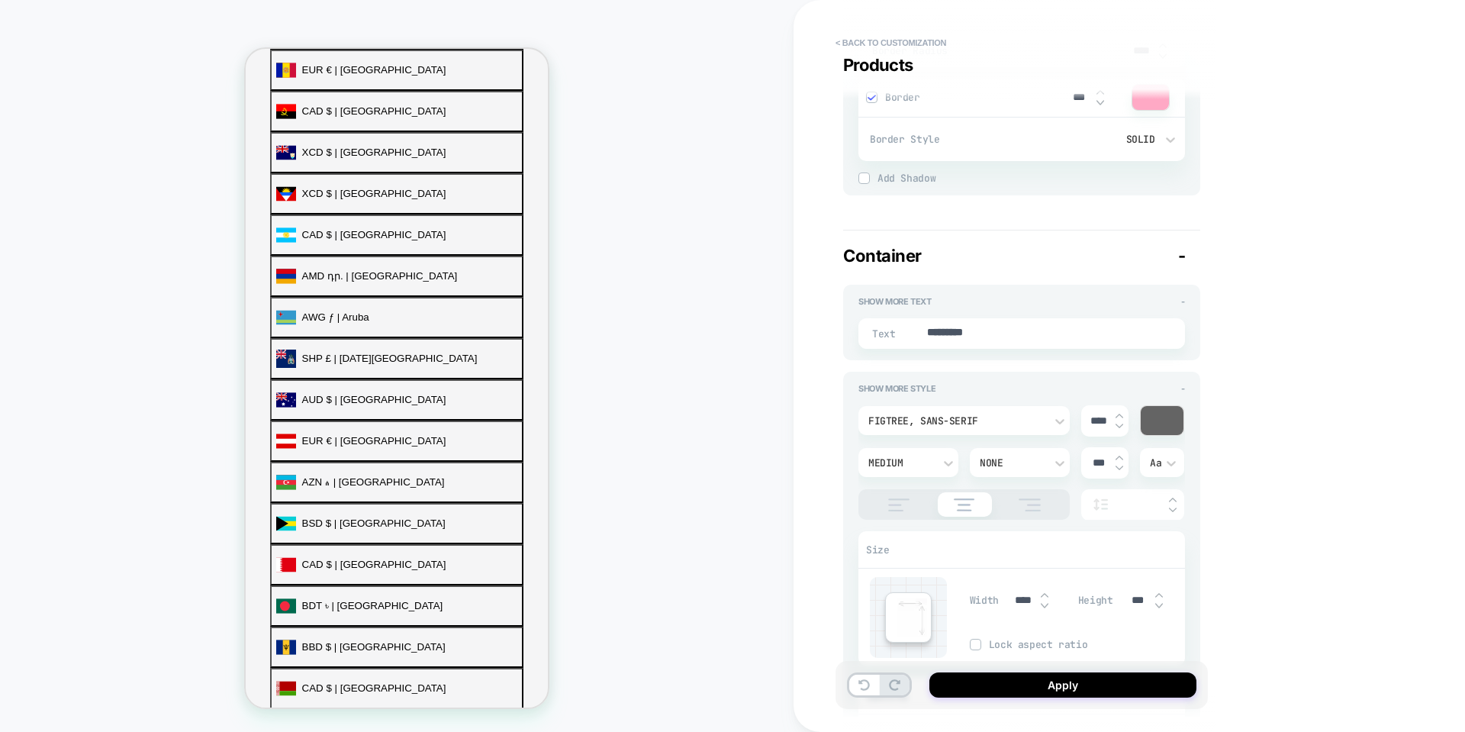
click at [1188, 304] on div "Show more text - Text *********" at bounding box center [1021, 323] width 357 height 76
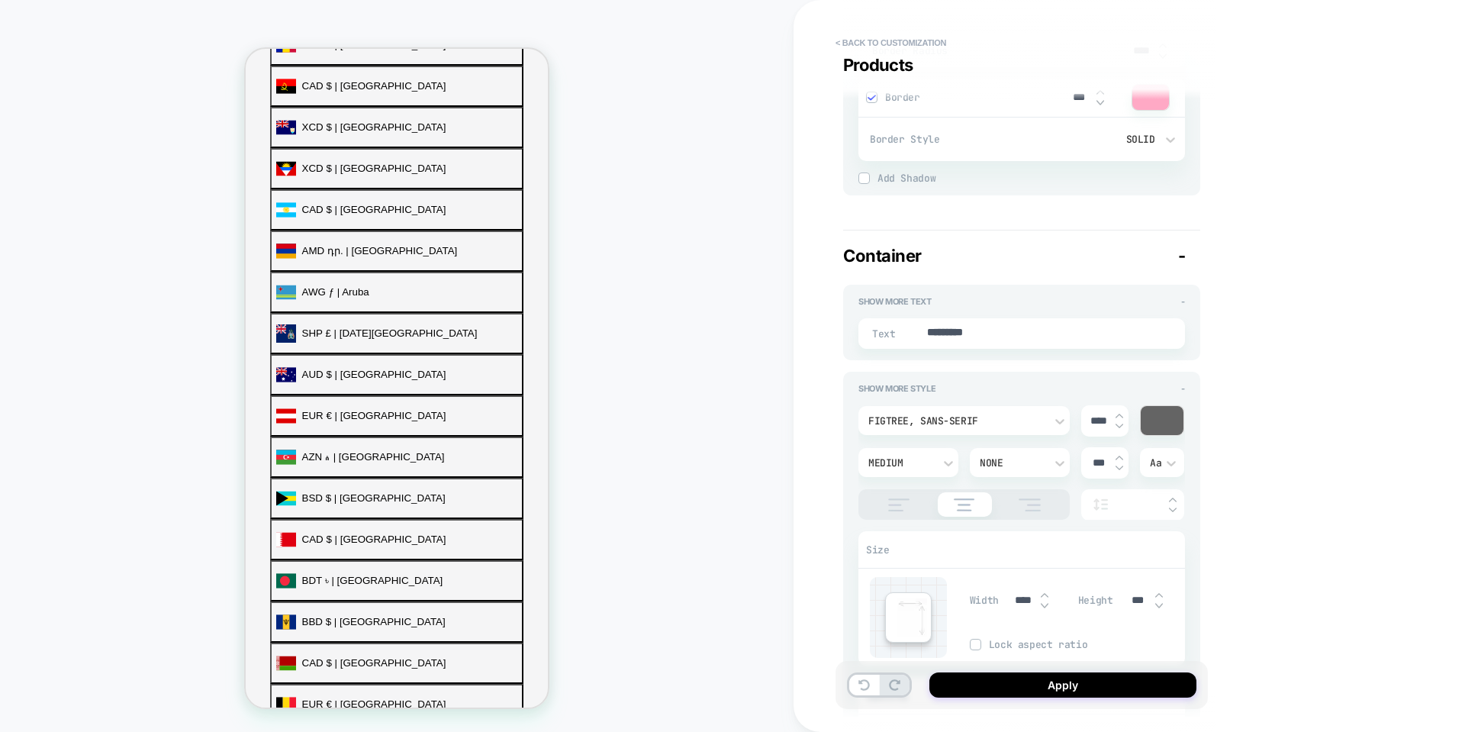
scroll to position [514, 0]
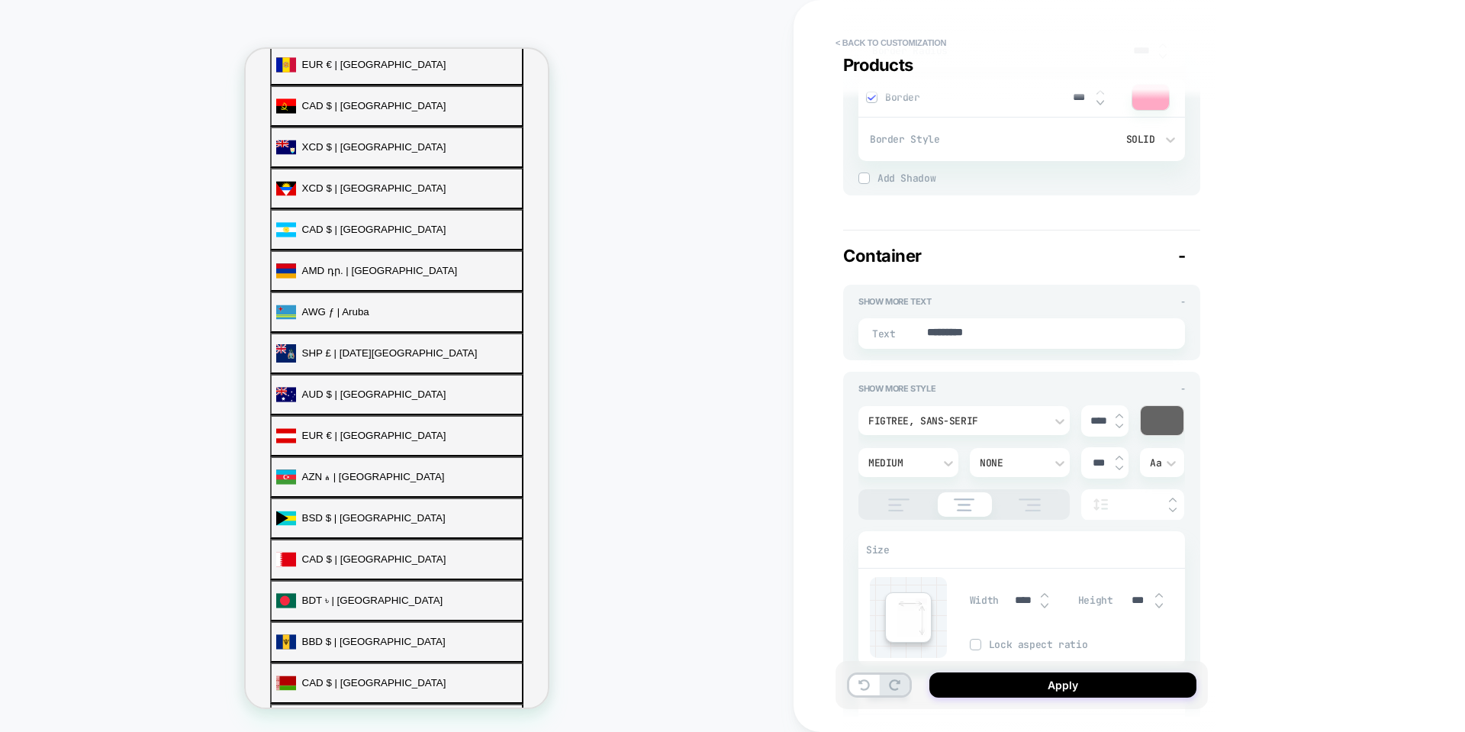
click at [1187, 255] on div "Container -" at bounding box center [1021, 256] width 357 height 20
type textarea "*"
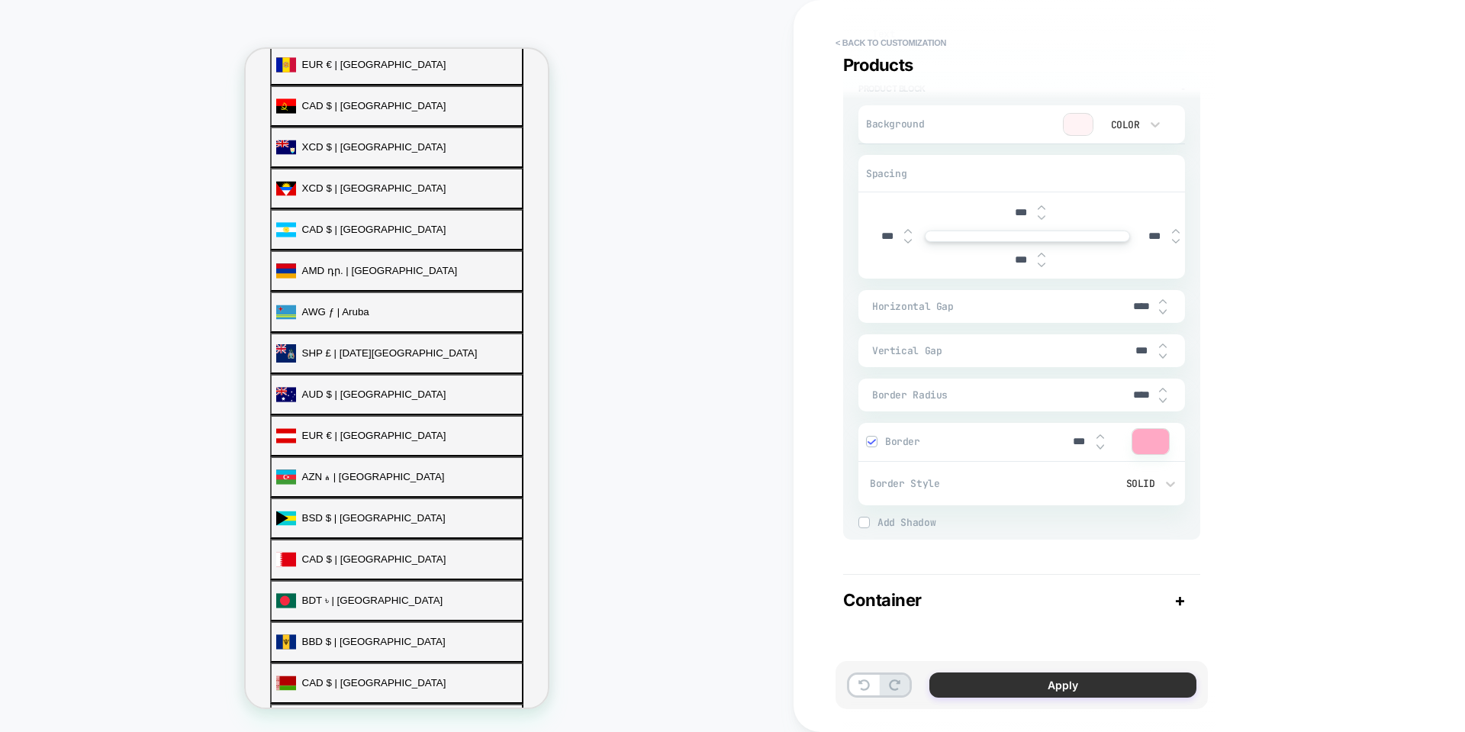
click at [1034, 686] on button "Apply" at bounding box center [1063, 684] width 267 height 25
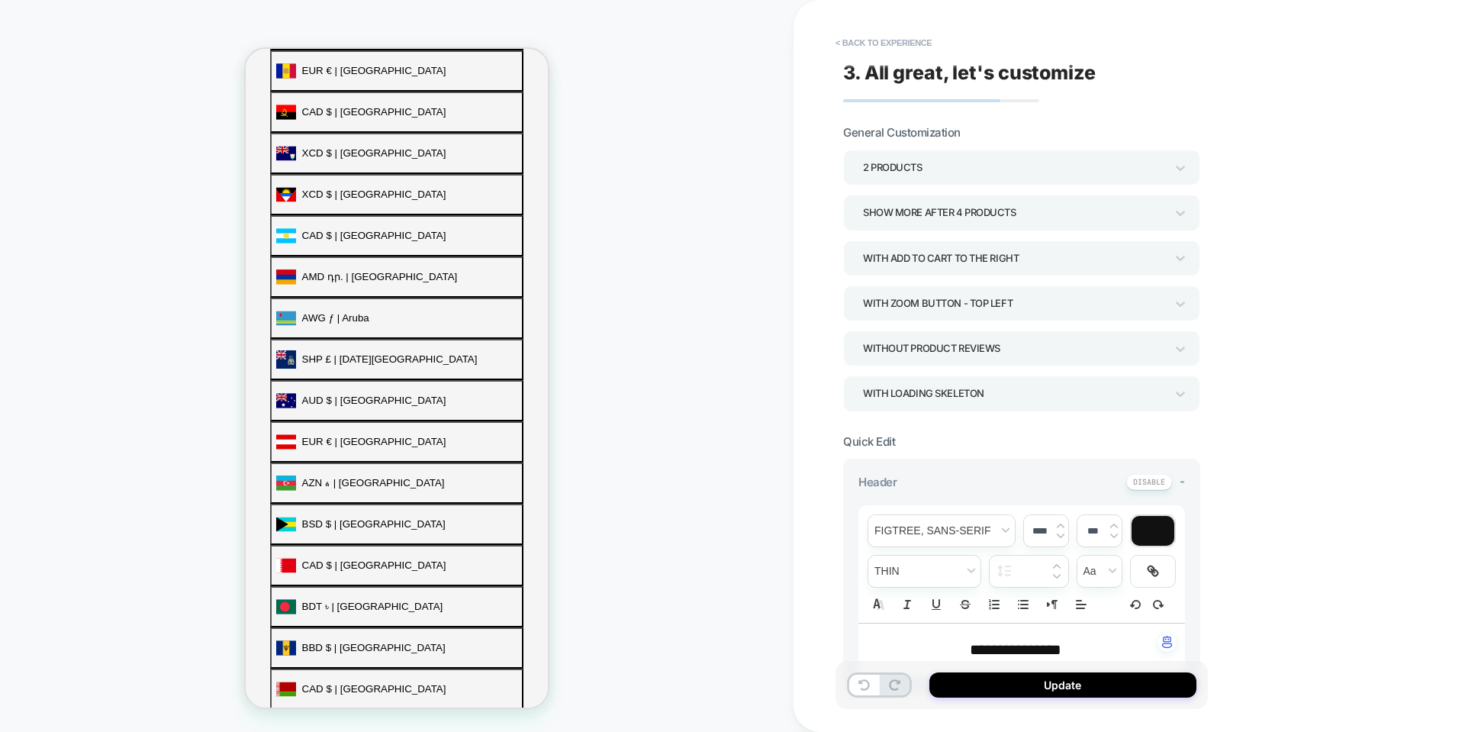
scroll to position [534, 0]
click at [1034, 686] on button "Update" at bounding box center [1063, 684] width 267 height 25
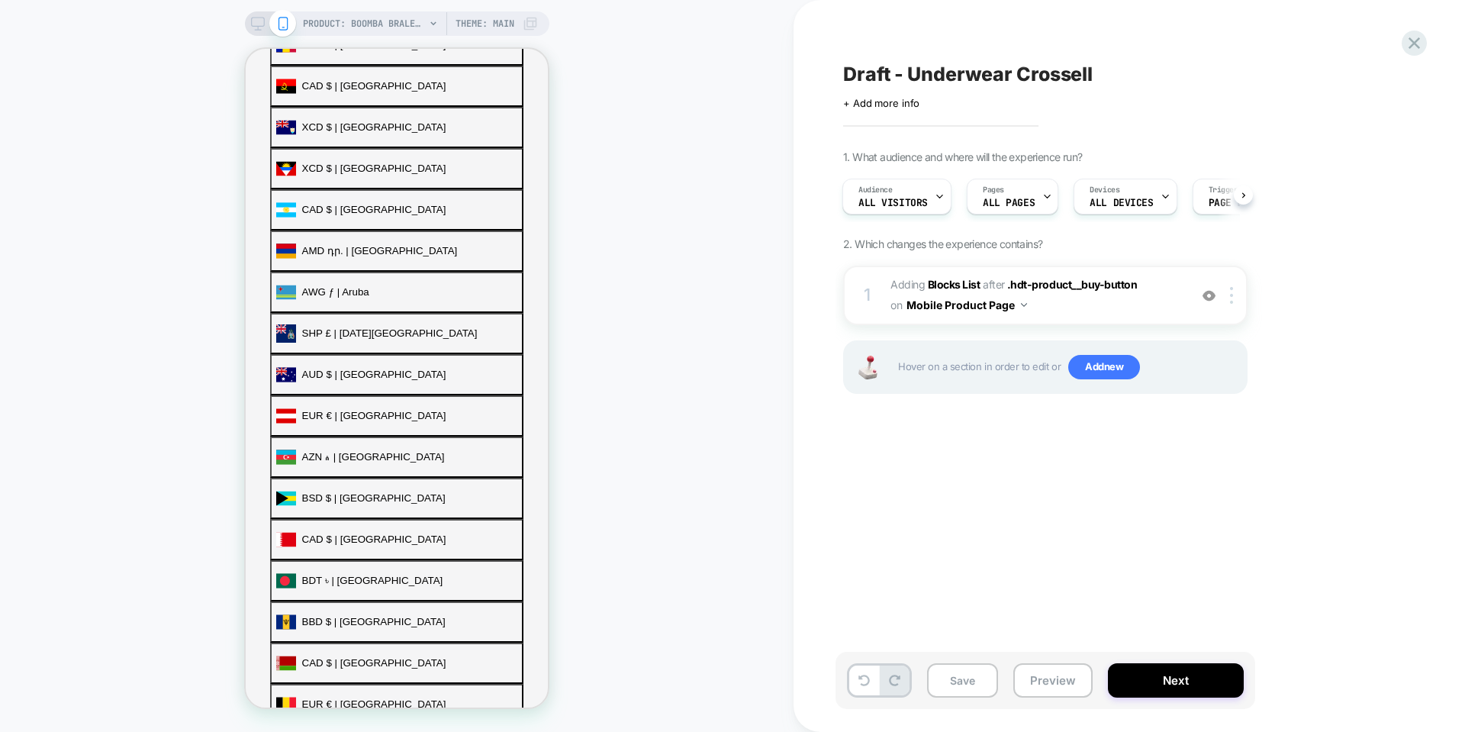
scroll to position [514, 0]
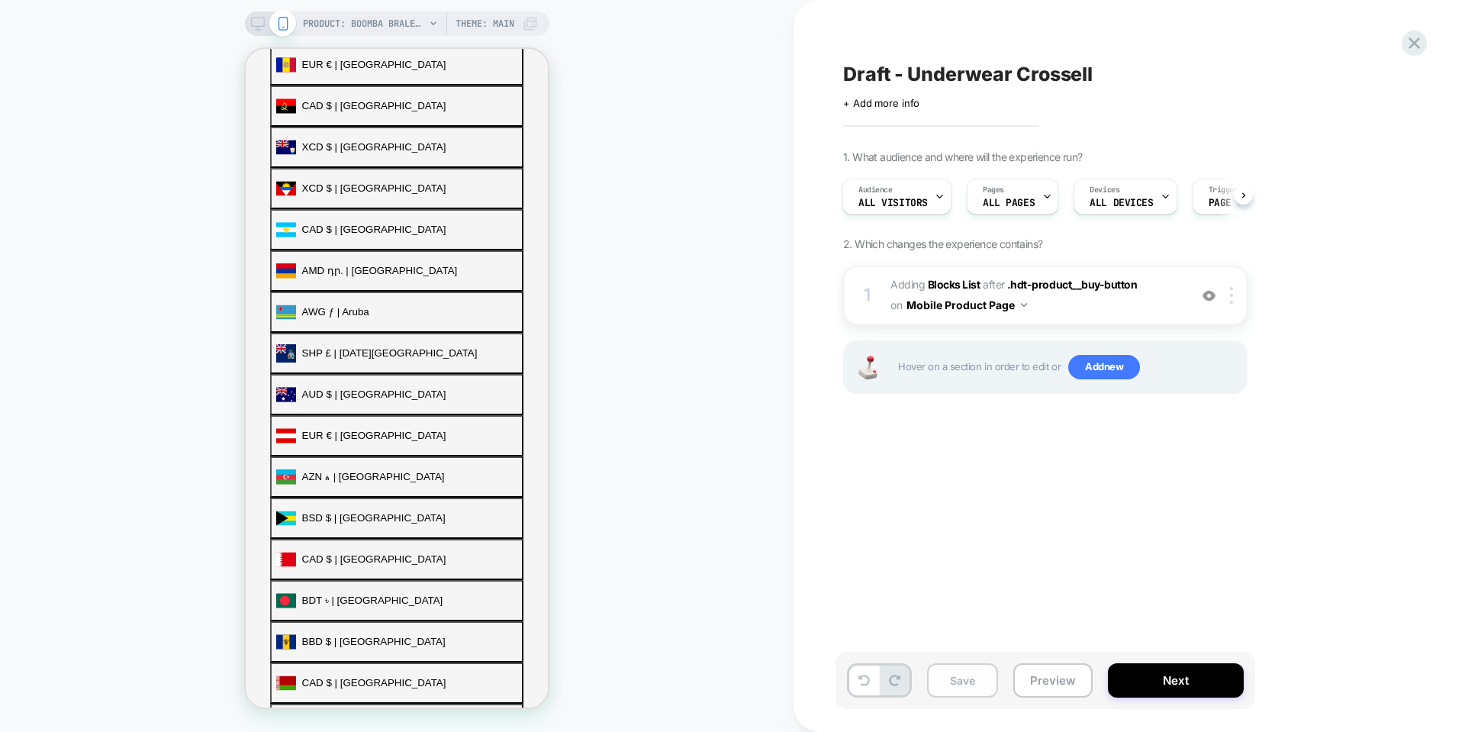
click at [955, 677] on button "Save" at bounding box center [962, 680] width 71 height 34
click at [1410, 52] on icon at bounding box center [1414, 43] width 21 height 21
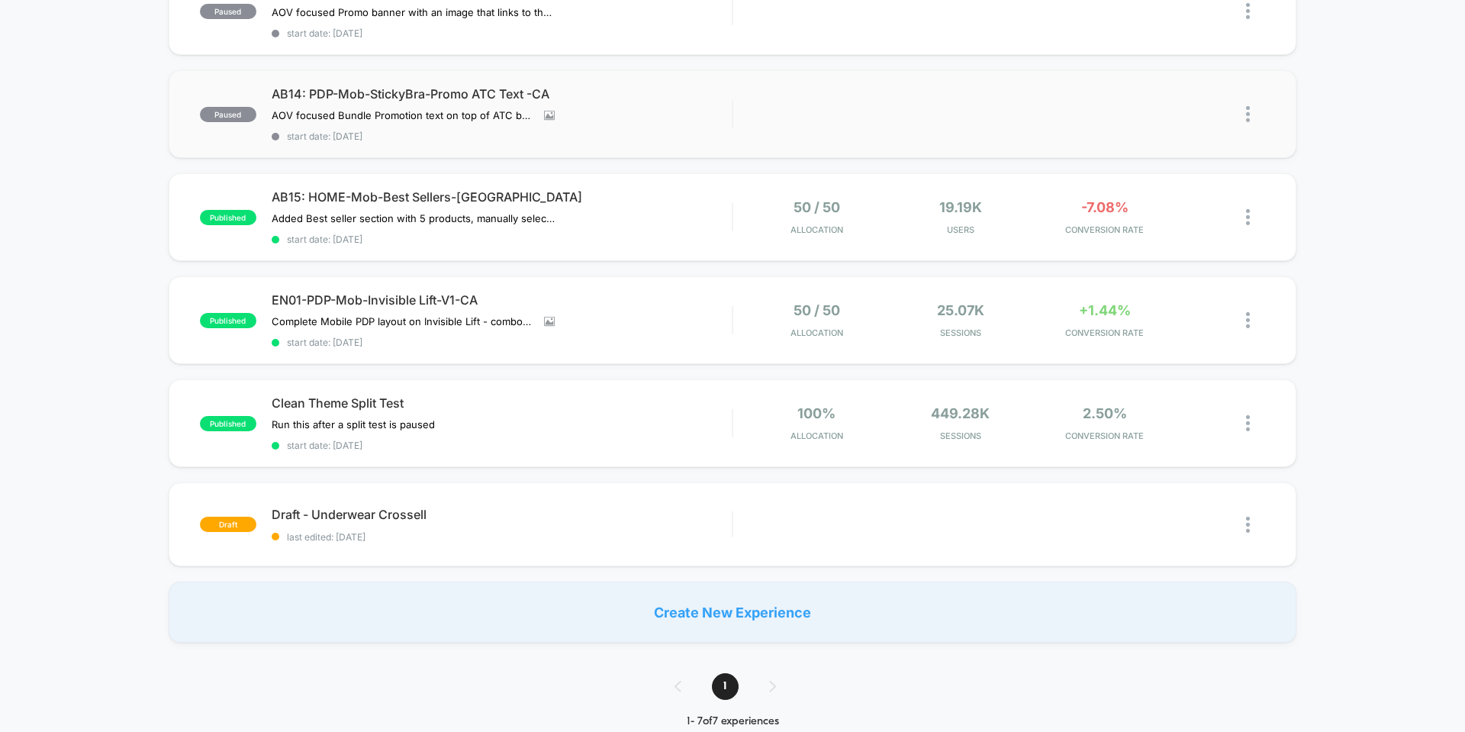
scroll to position [305, 0]
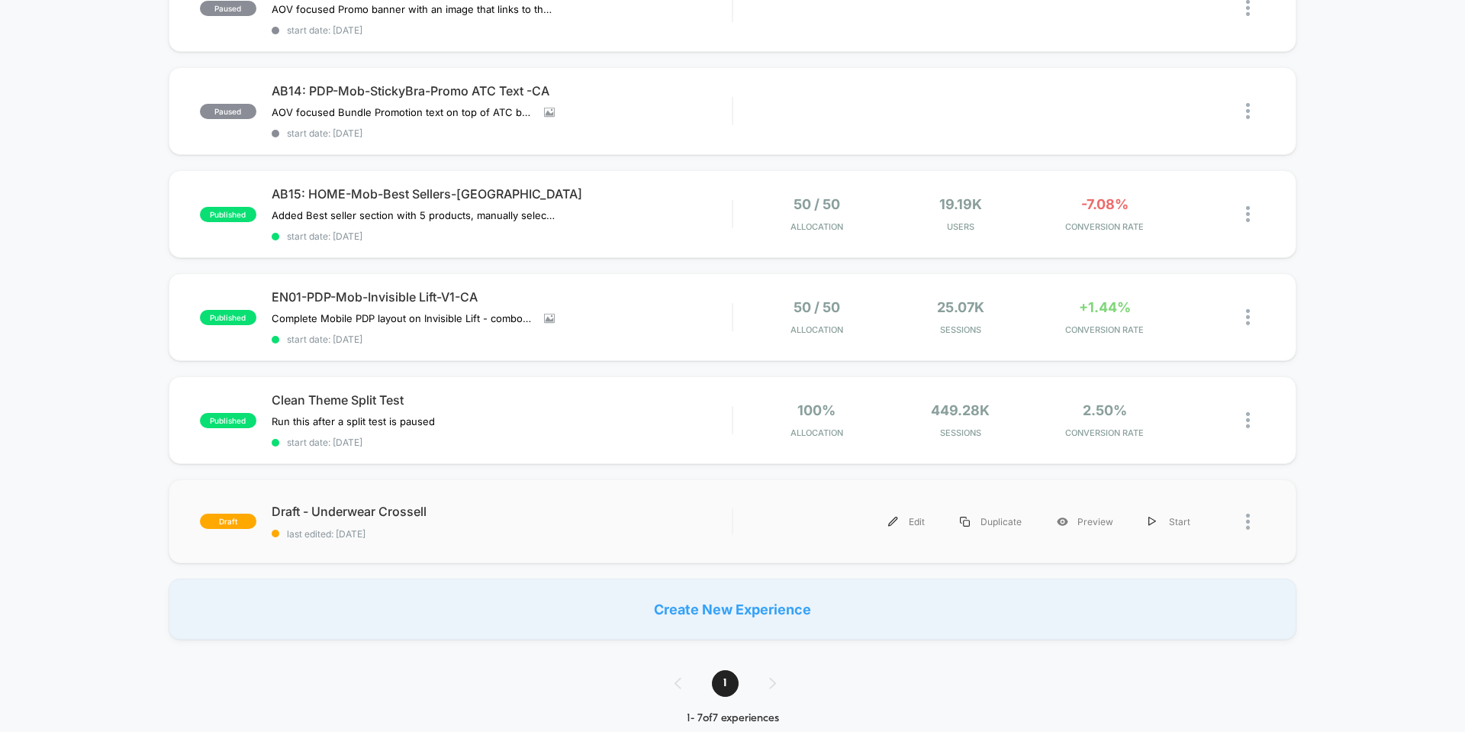
click at [1252, 521] on div at bounding box center [1255, 521] width 19 height 34
click at [713, 527] on div "Draft - Underwear Crossell Click to edit experience details Click to edit exper…" at bounding box center [502, 522] width 460 height 36
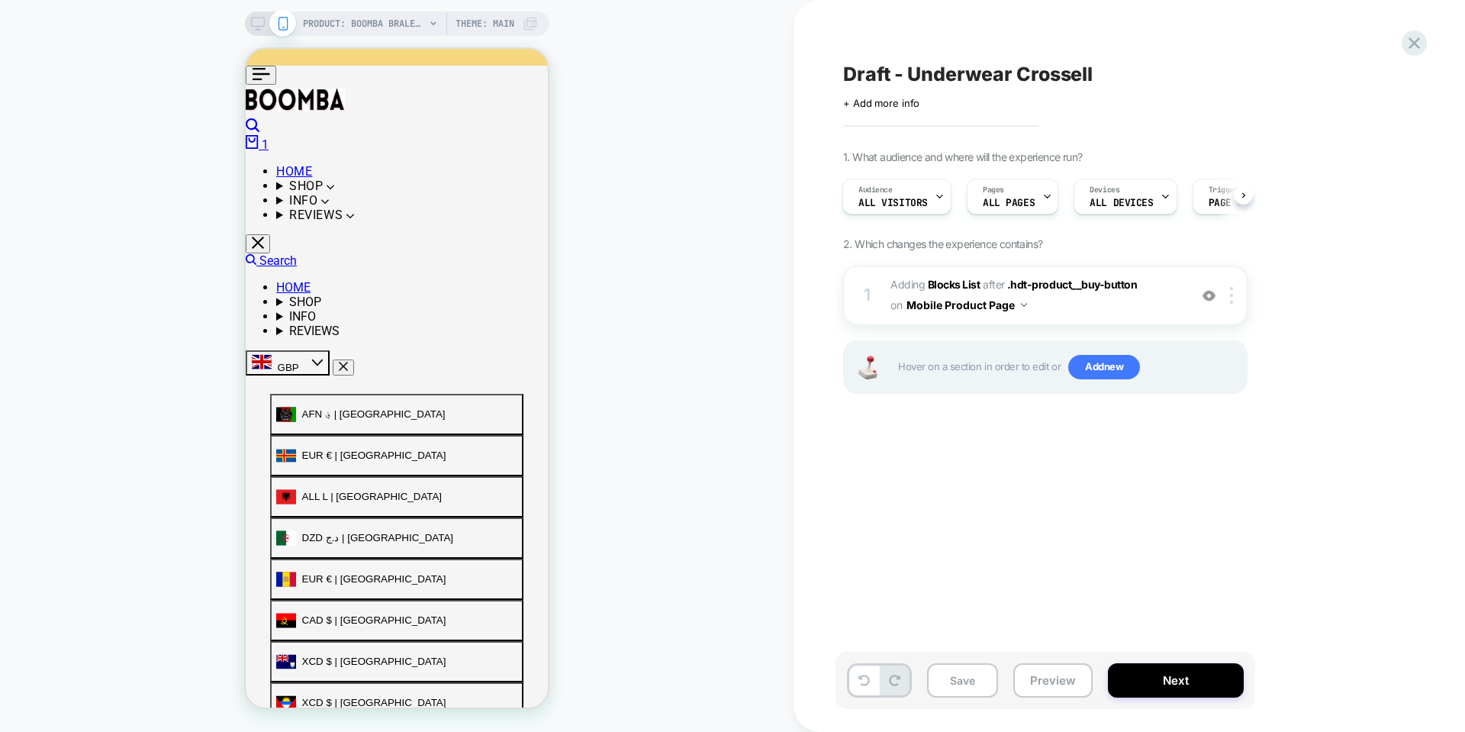
click at [1062, 76] on span "Draft - Underwear Crossell" at bounding box center [968, 74] width 250 height 23
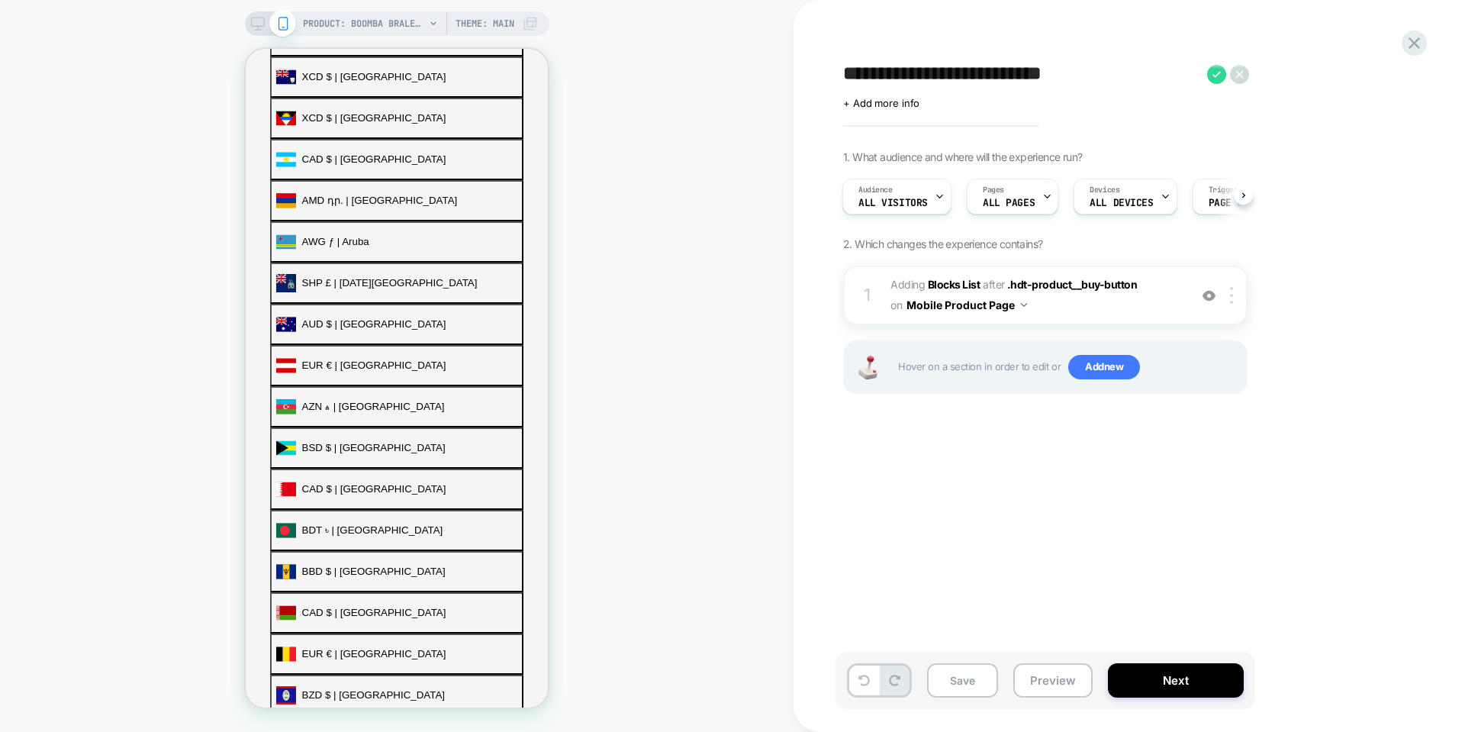
scroll to position [611, 0]
click at [1419, 49] on icon at bounding box center [1414, 43] width 21 height 21
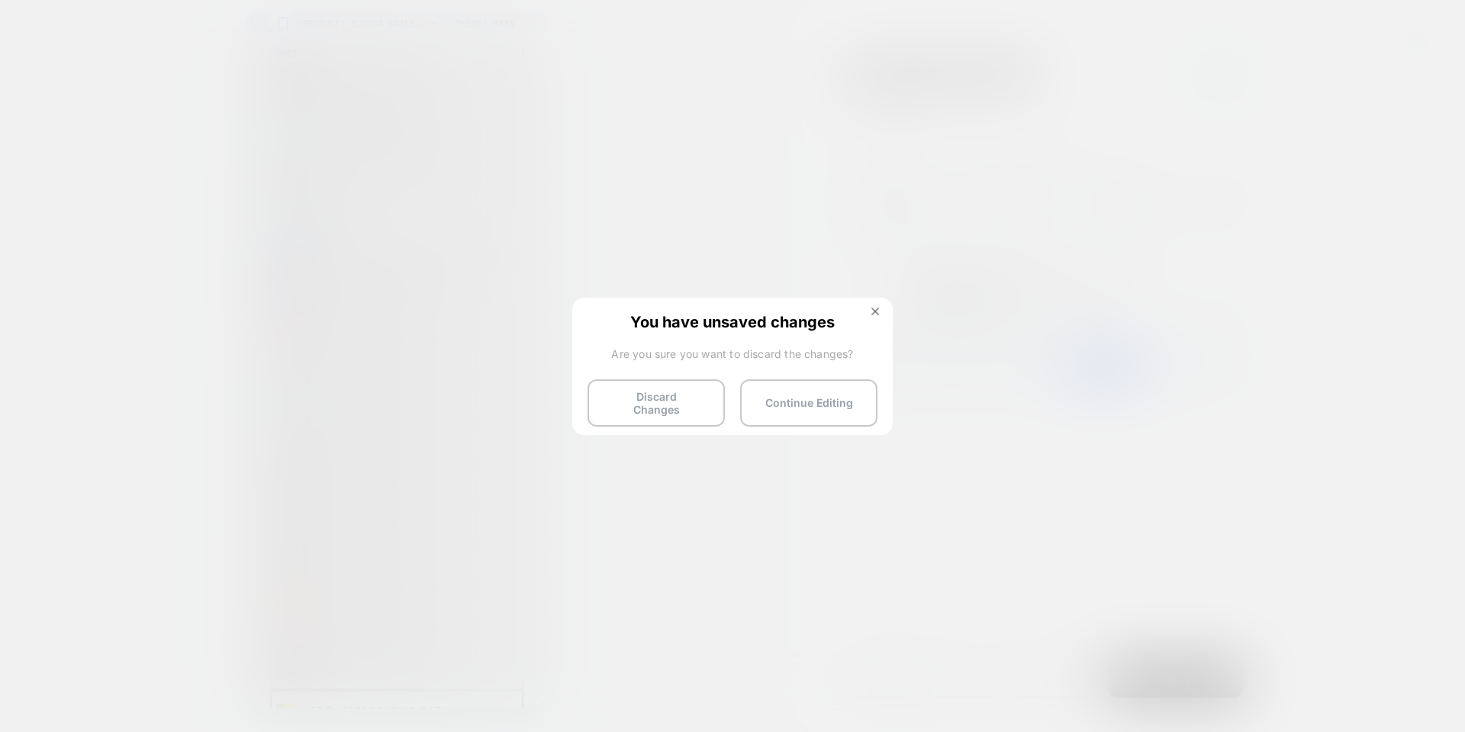
scroll to position [591, 0]
click at [878, 303] on div "You have unsaved changes Are you sure you want to discard the changes? Discard …" at bounding box center [732, 365] width 321 height 135
click at [836, 404] on button "Continue Editing" at bounding box center [808, 402] width 137 height 47
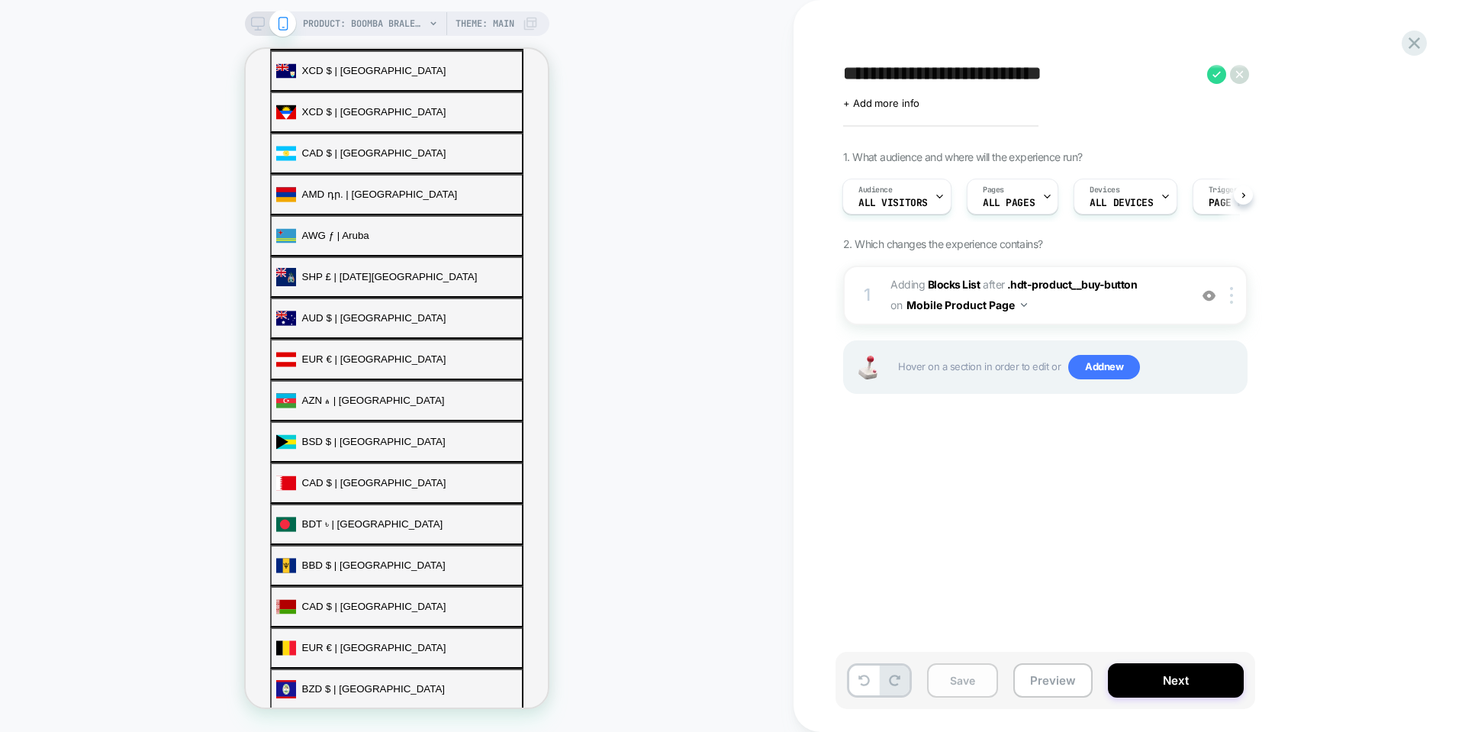
click at [956, 685] on button "Save" at bounding box center [962, 680] width 71 height 34
click at [1404, 45] on icon at bounding box center [1414, 43] width 21 height 21
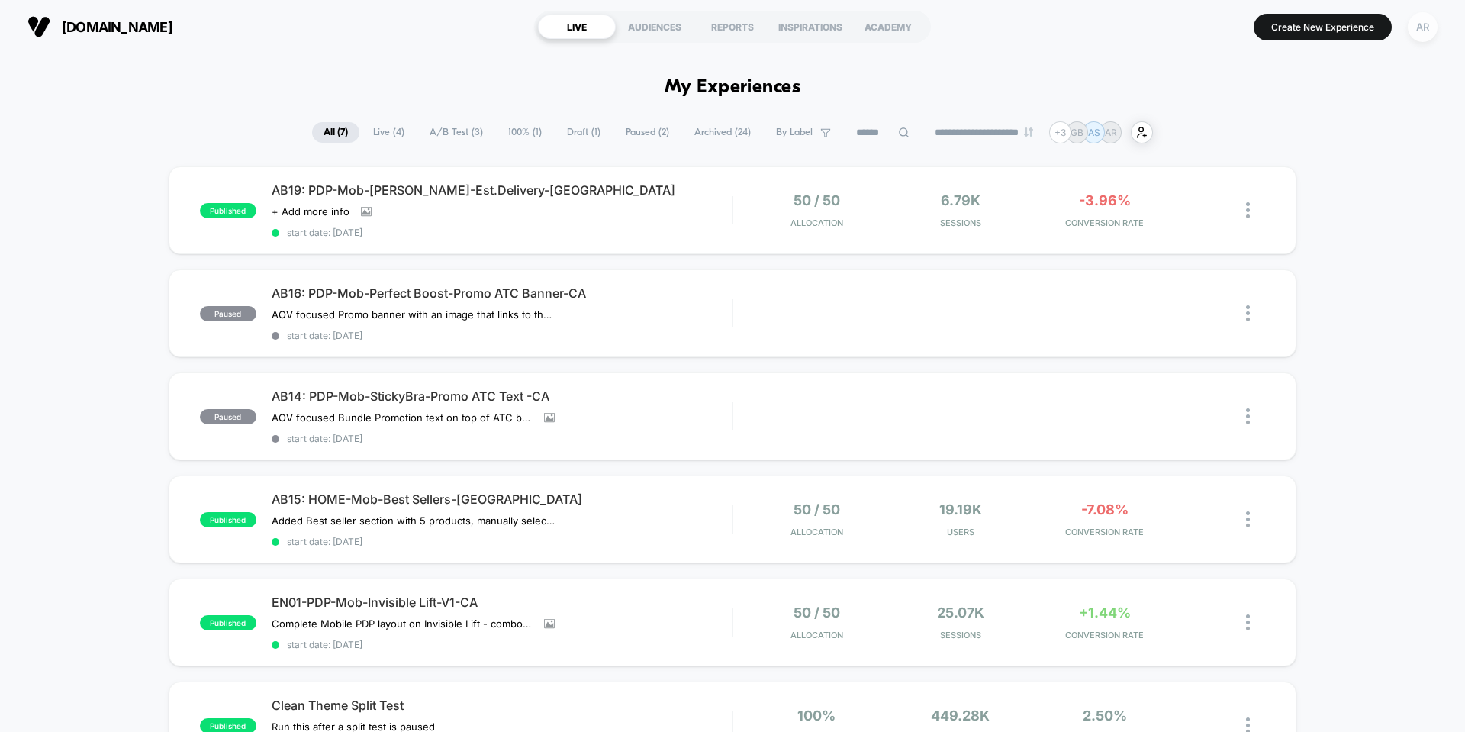
click at [1417, 31] on div "AR" at bounding box center [1423, 27] width 30 height 30
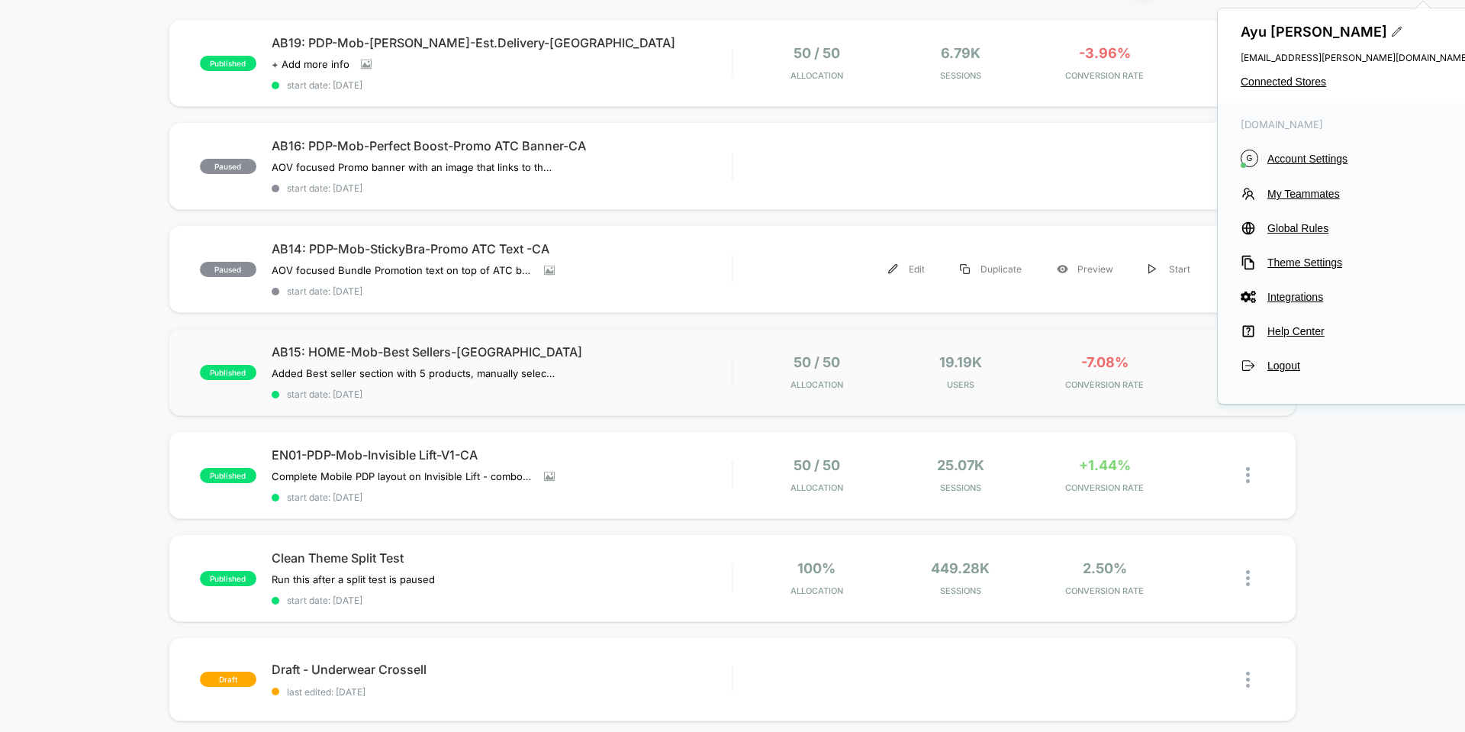
scroll to position [382, 0]
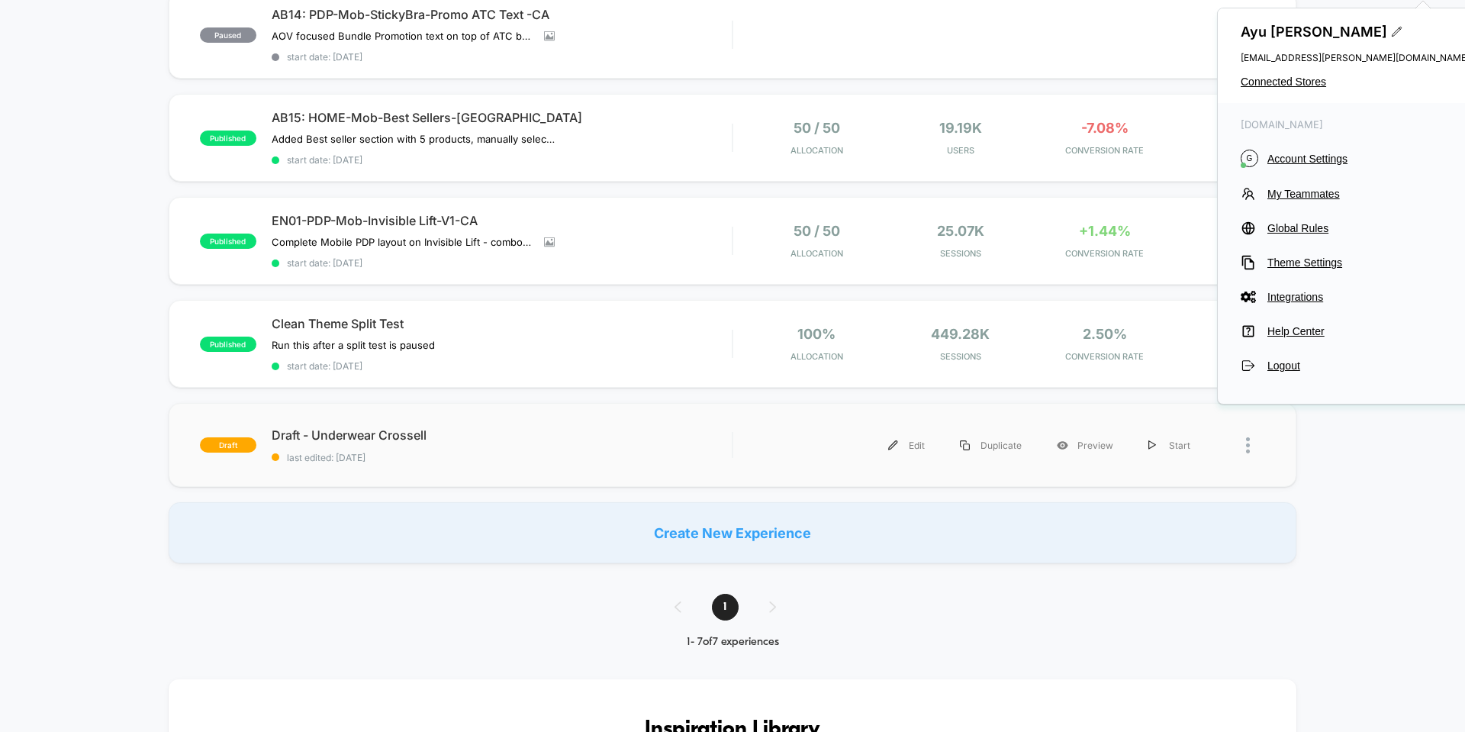
click at [366, 424] on div "draft Draft - Underwear [PERSON_NAME] last edited: [DATE] Edit Duplicate Previe…" at bounding box center [733, 445] width 1128 height 84
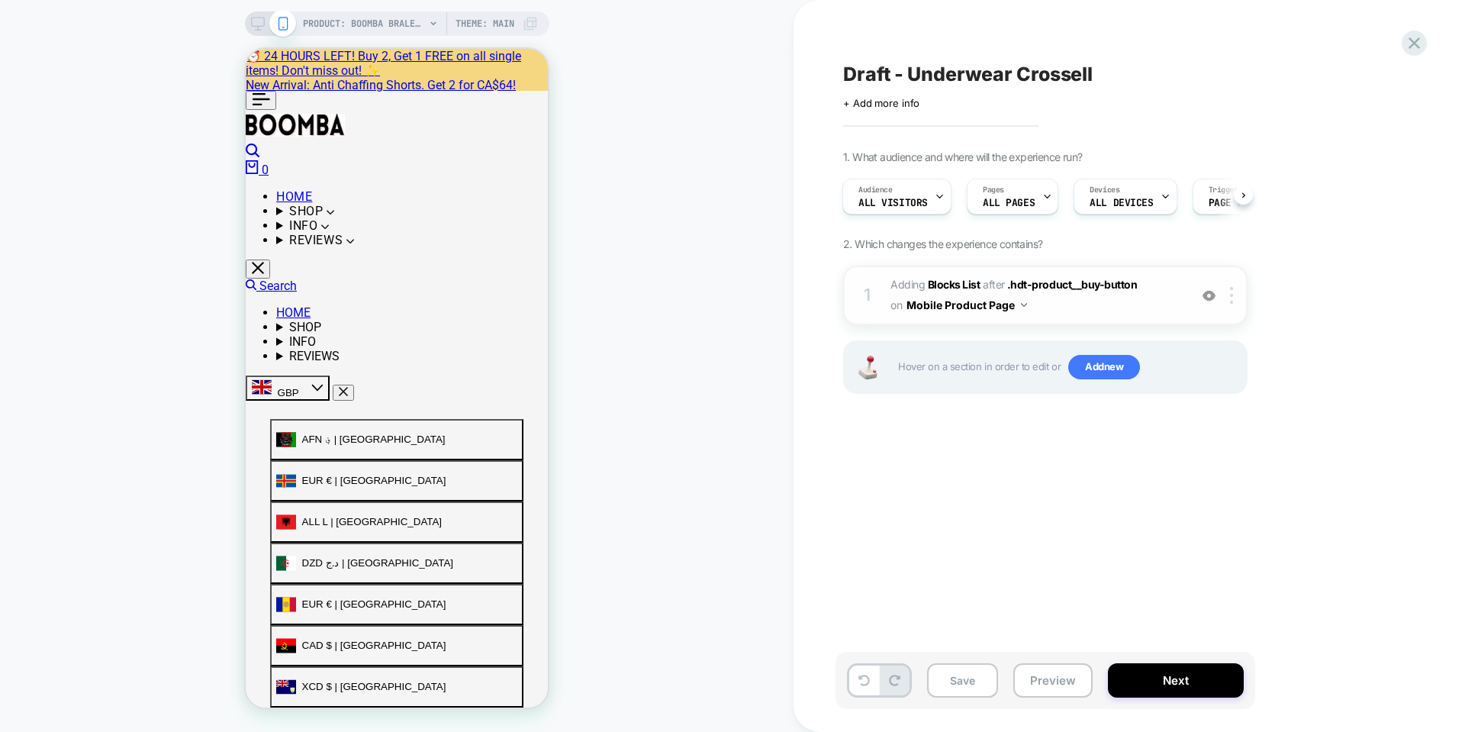
click at [1065, 304] on span "#_loomi_addon_1758592350824 Adding Blocks List AFTER .hdt-product__buy-button .…" at bounding box center [1036, 295] width 291 height 41
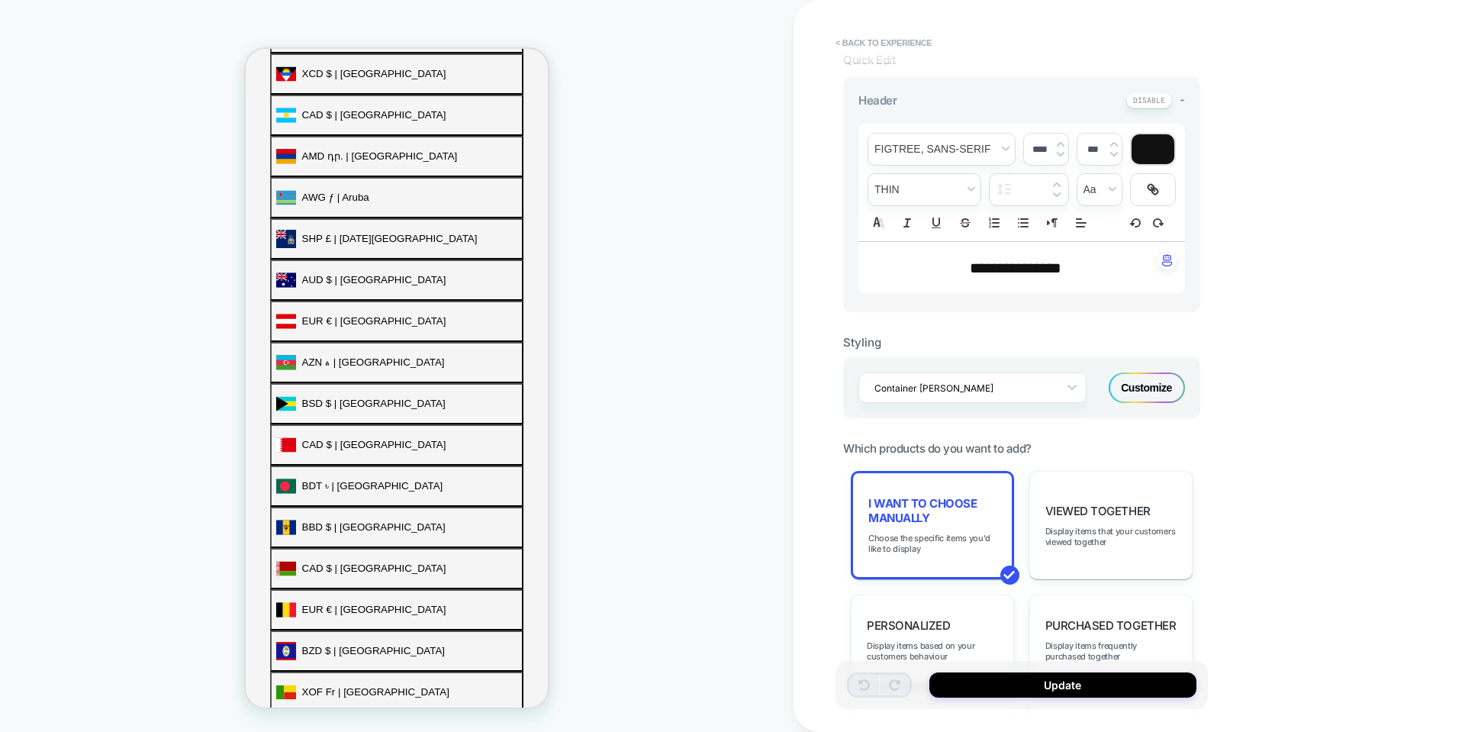
scroll to position [609, 0]
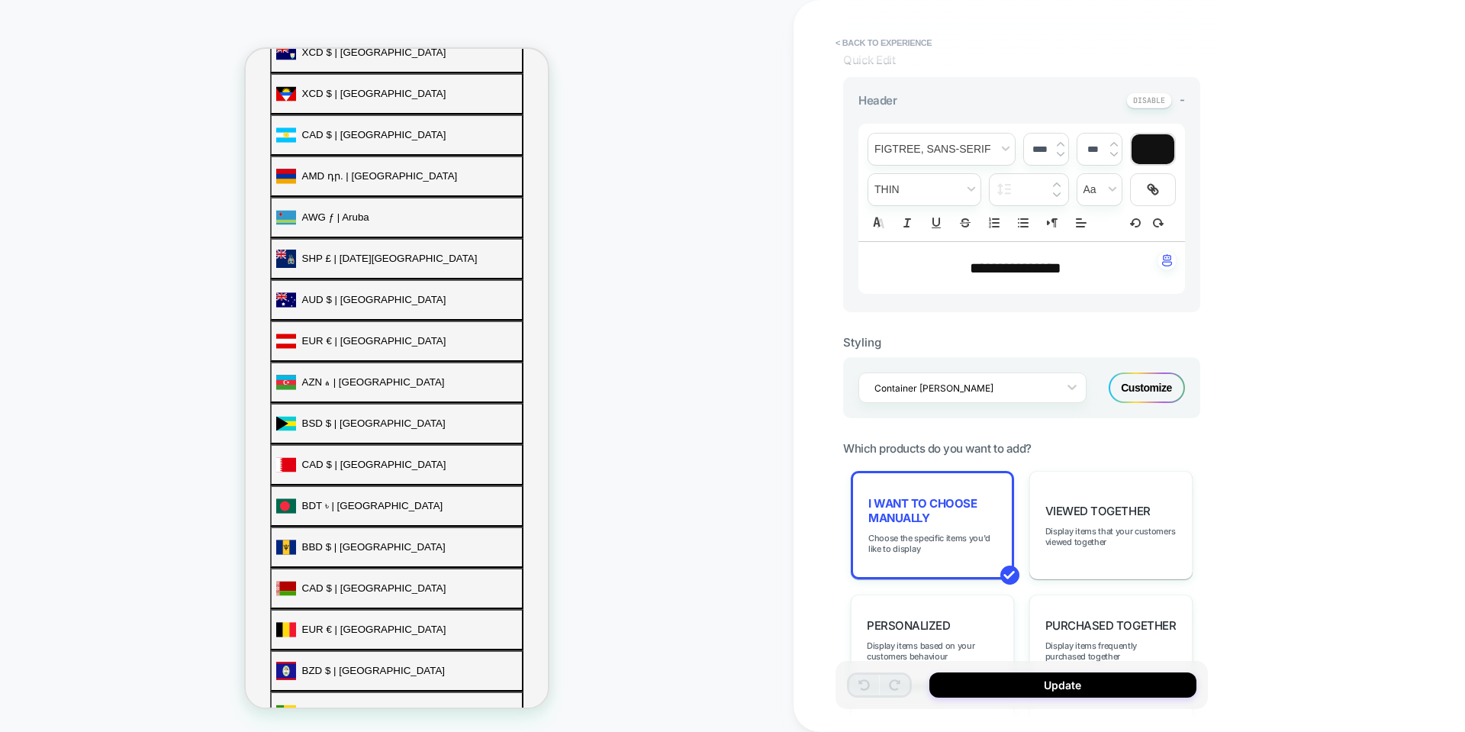
click at [1263, 540] on div "**********" at bounding box center [1130, 366] width 672 height 732
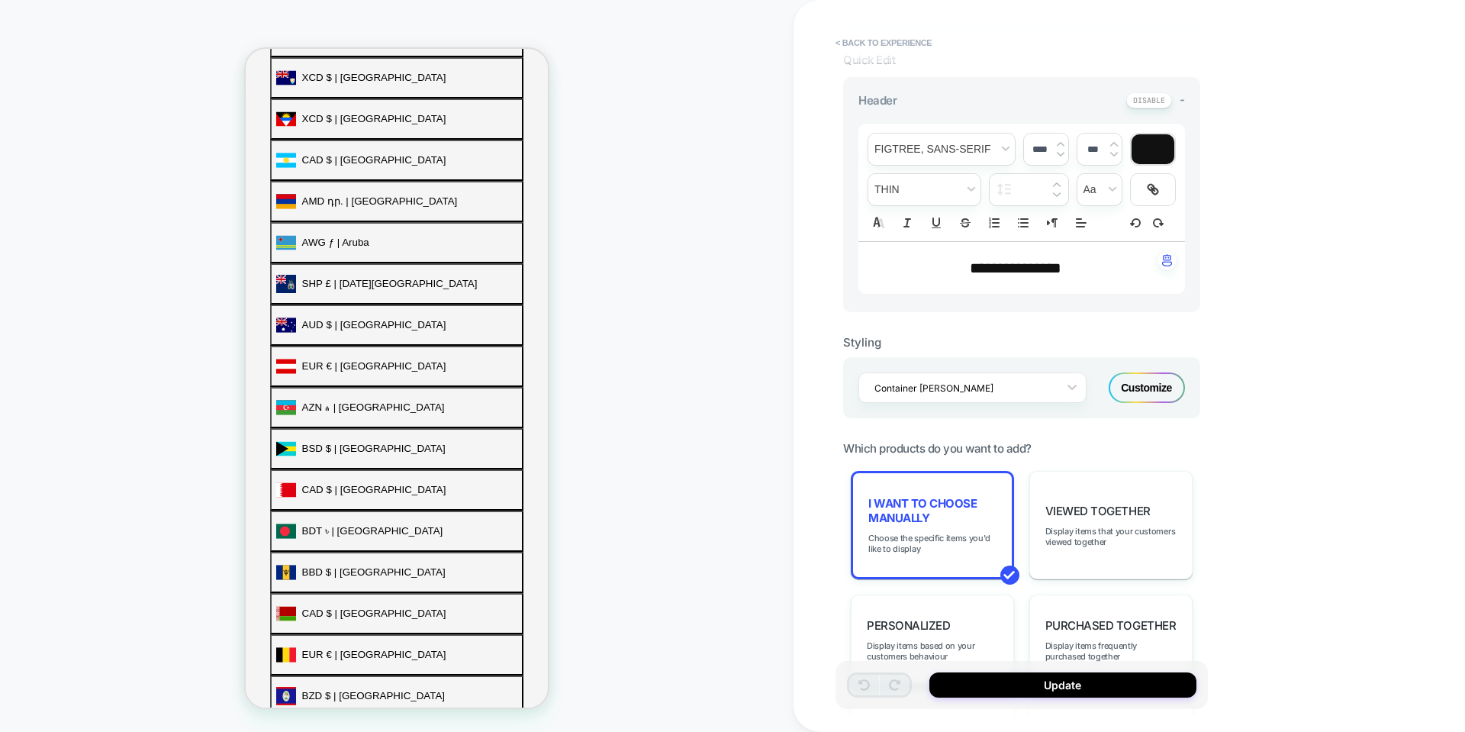
scroll to position [629, 0]
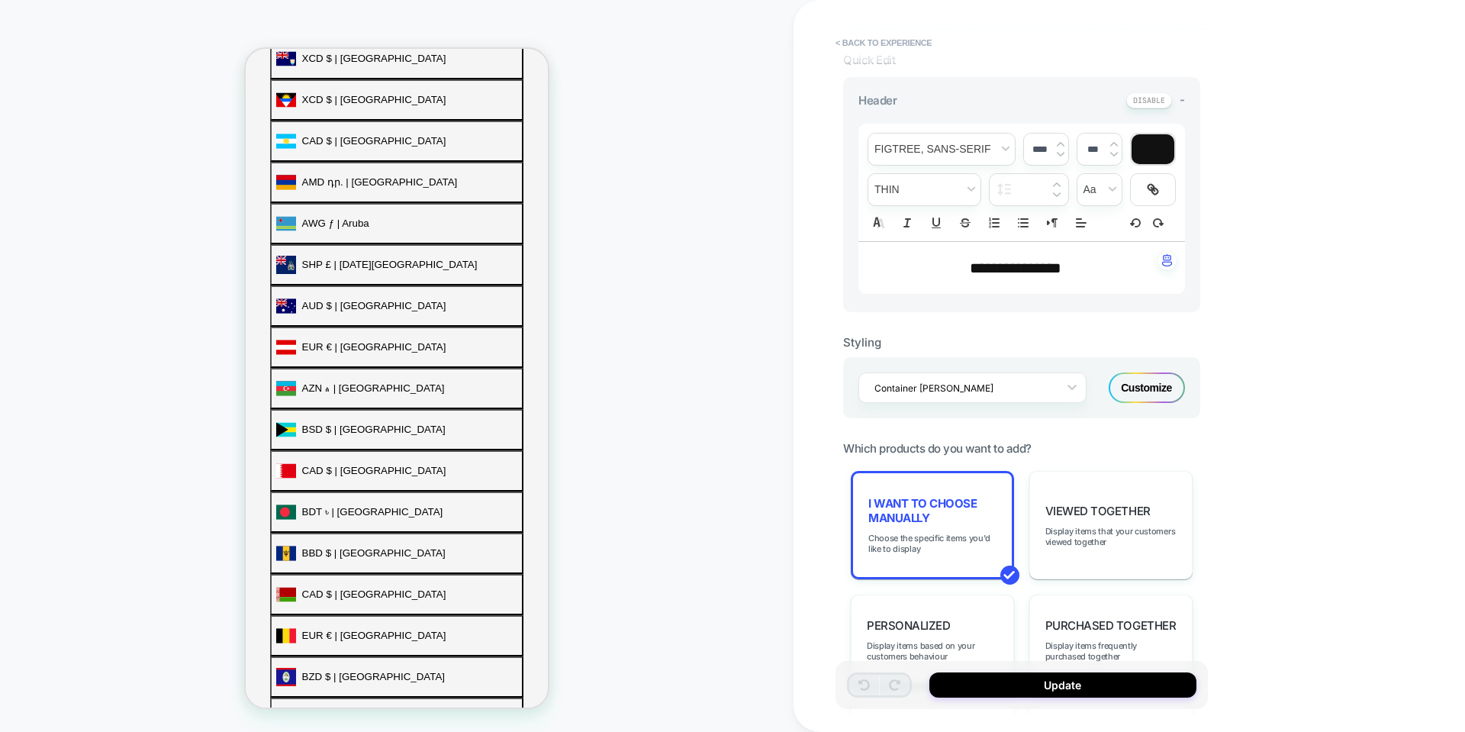
click at [1320, 541] on div "**********" at bounding box center [1130, 366] width 672 height 732
